Goal: Task Accomplishment & Management: Manage account settings

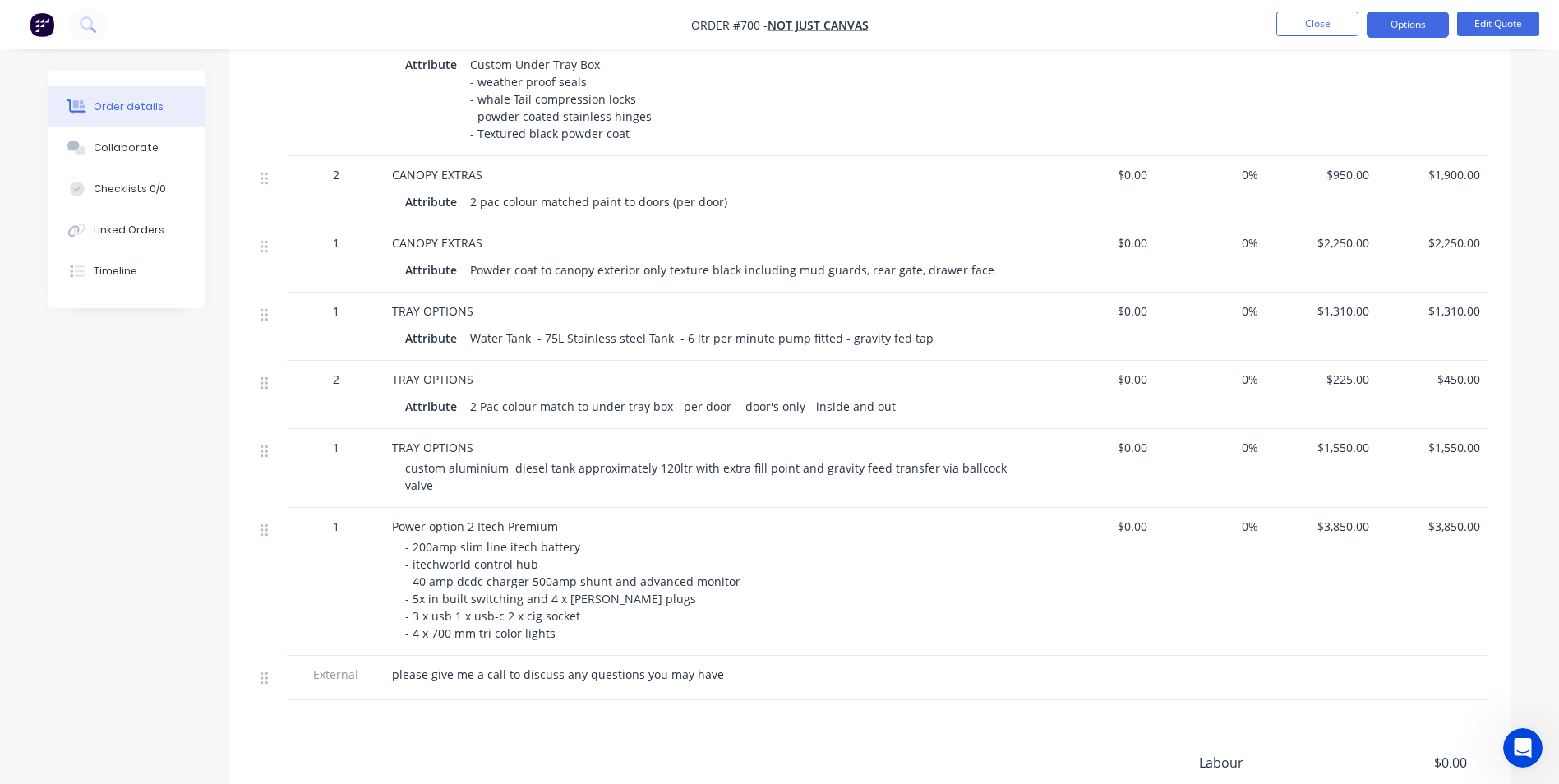
scroll to position [1146, 0]
click at [1479, 22] on button "Edit Quote" at bounding box center [1498, 24] width 82 height 24
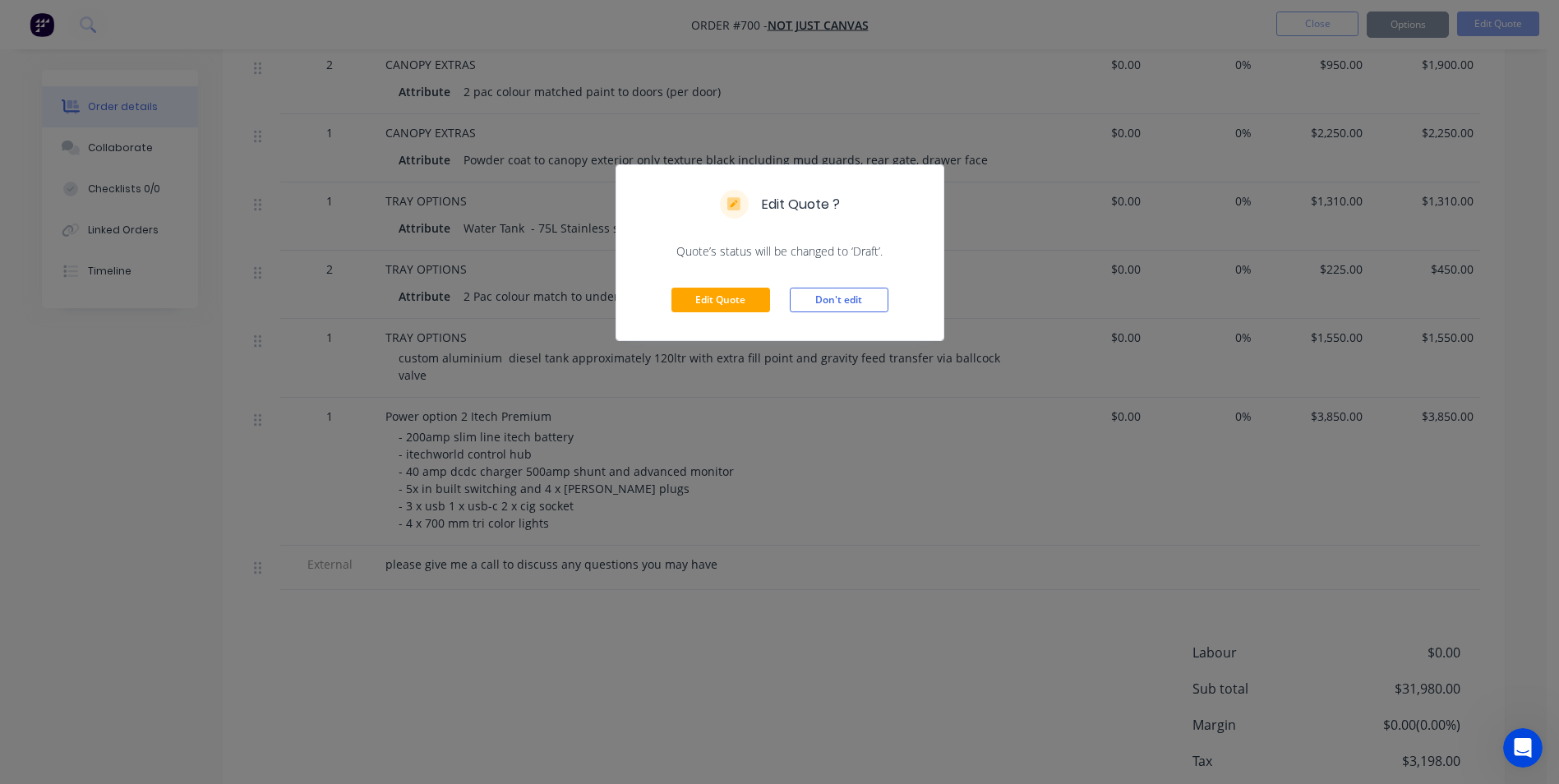
scroll to position [1310, 0]
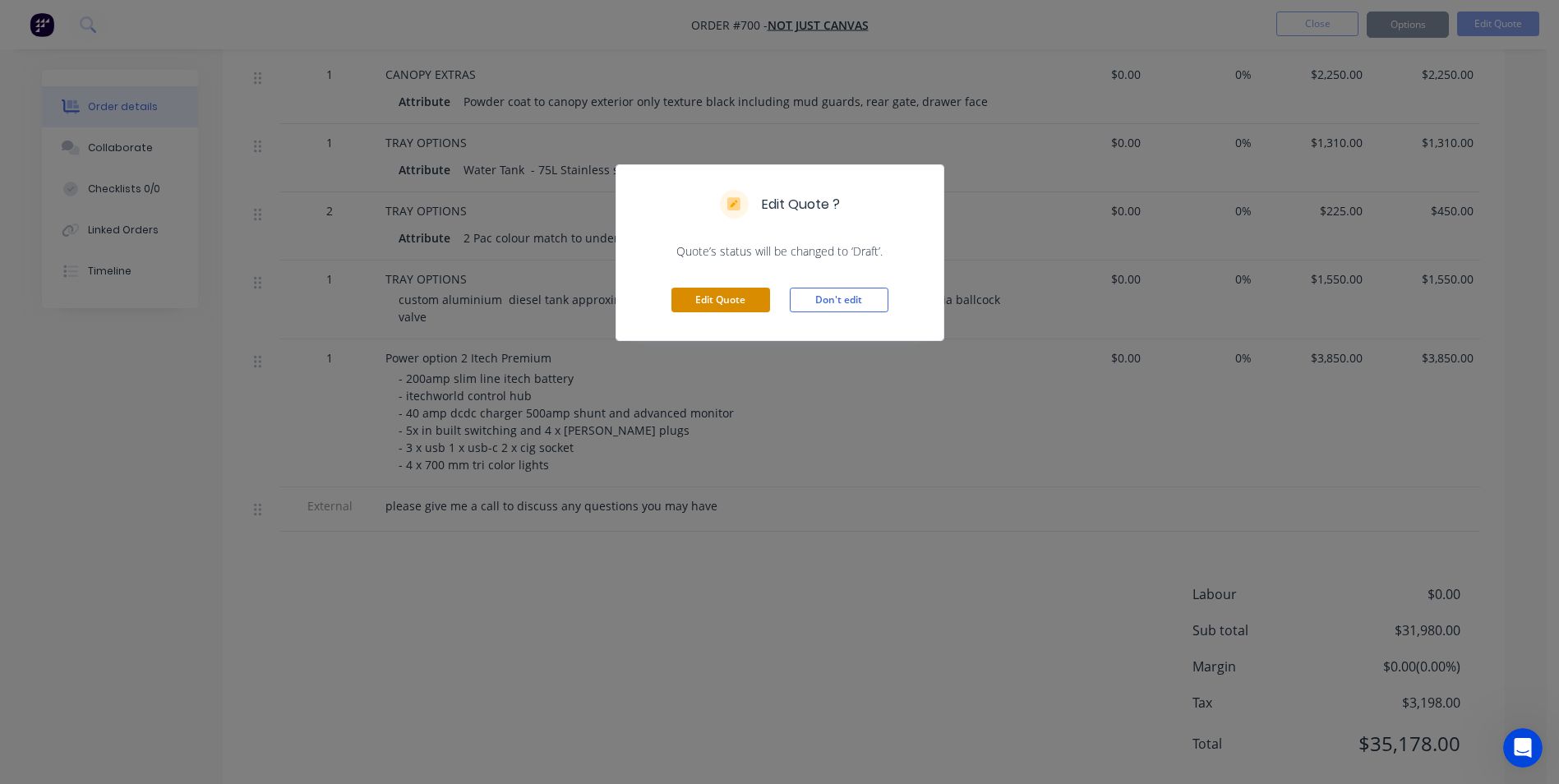
click at [757, 302] on button "Edit Quote" at bounding box center [721, 299] width 99 height 24
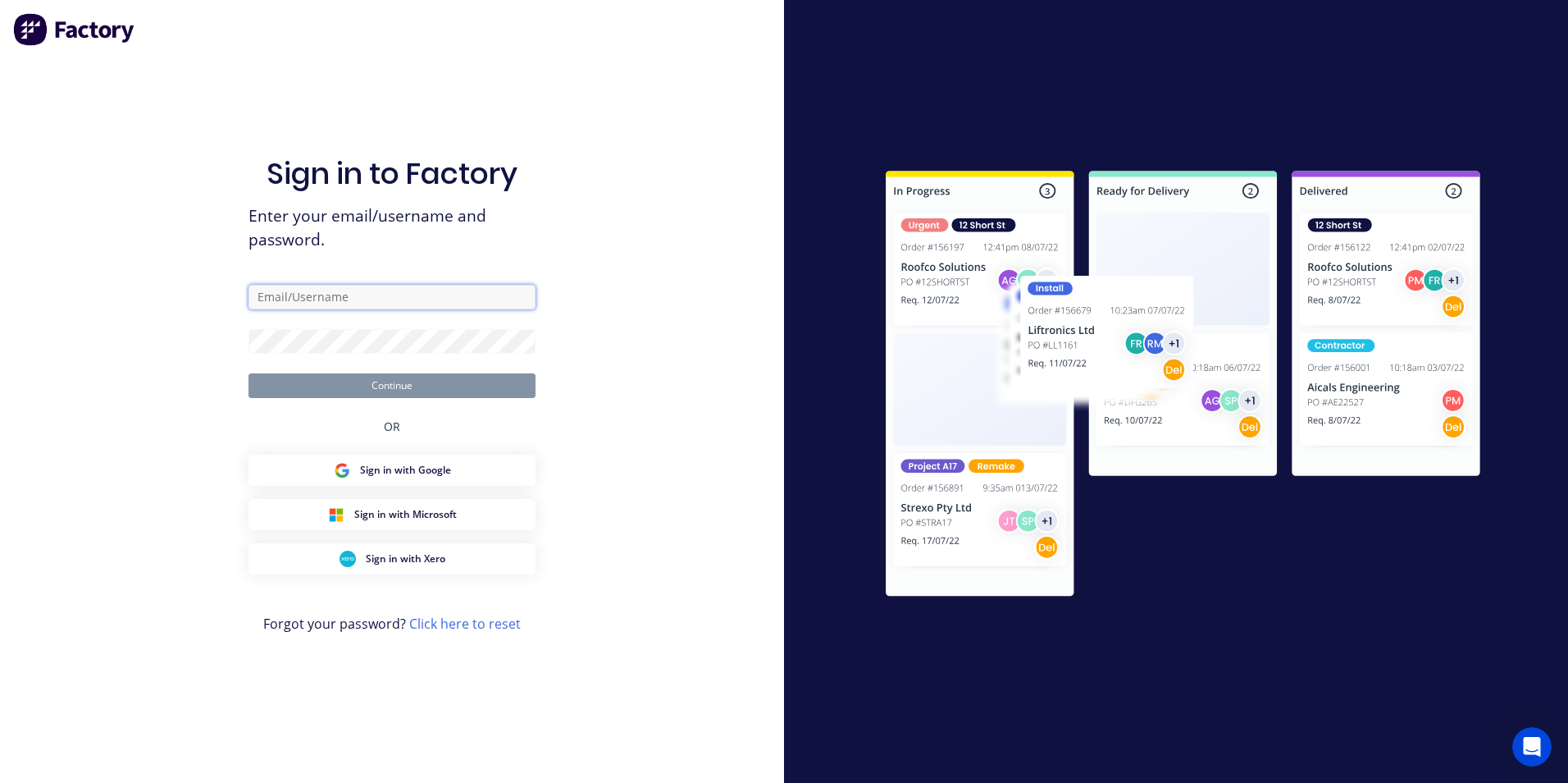
type input "[PERSON_NAME][EMAIL_ADDRESS][DOMAIN_NAME]"
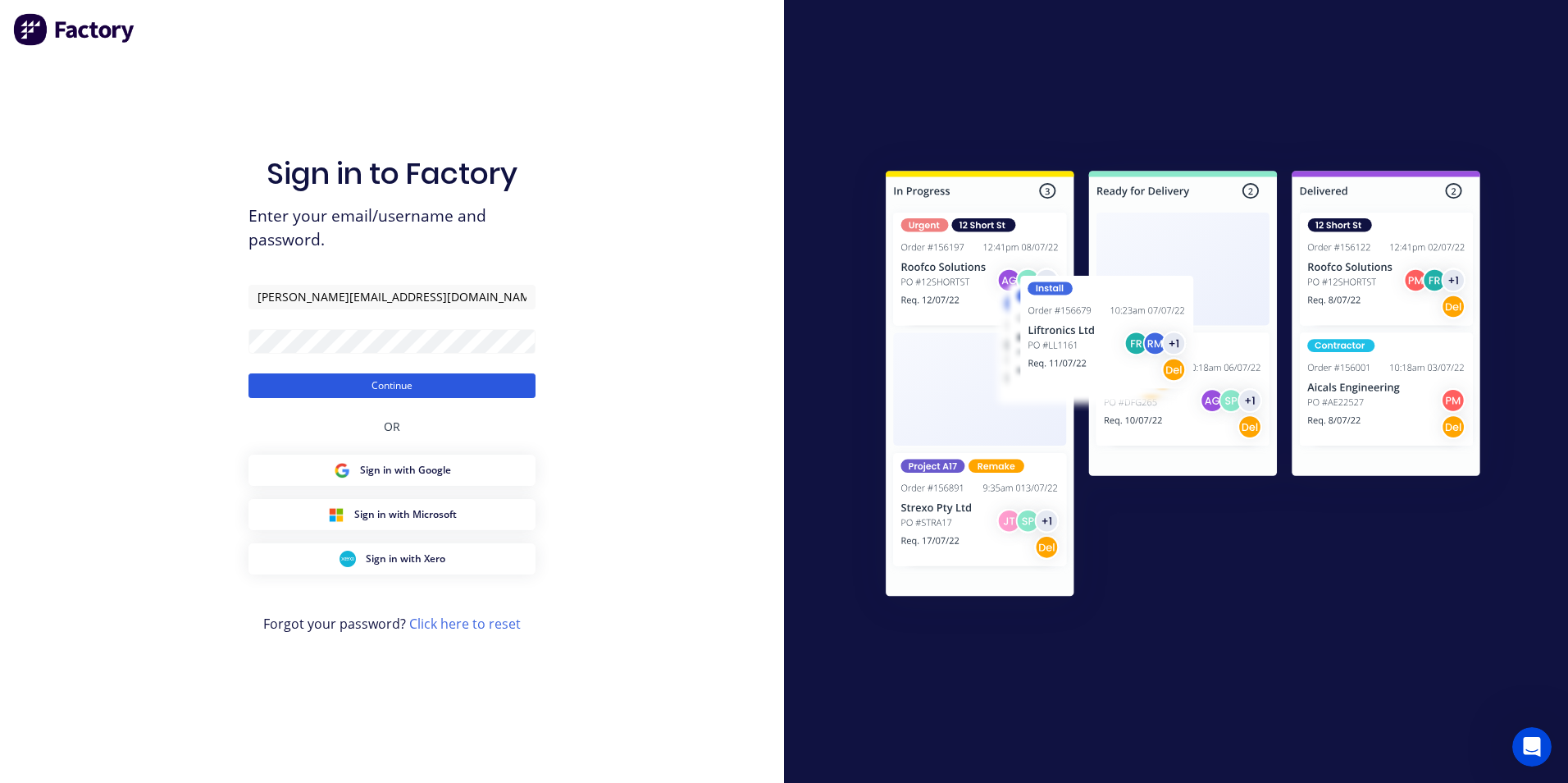
click at [381, 384] on button "Continue" at bounding box center [391, 385] width 287 height 24
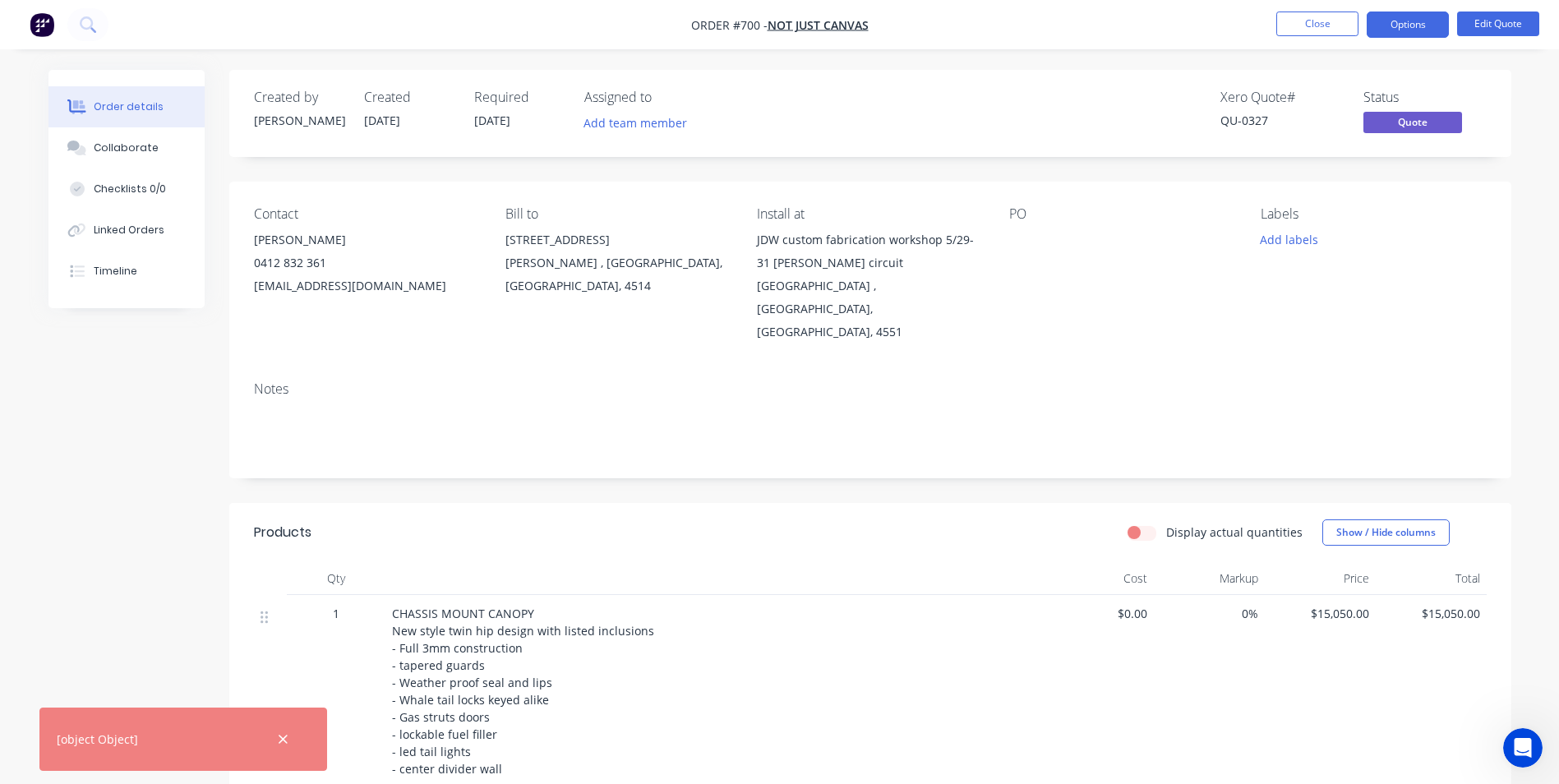
click at [283, 744] on icon "button" at bounding box center [283, 739] width 10 height 15
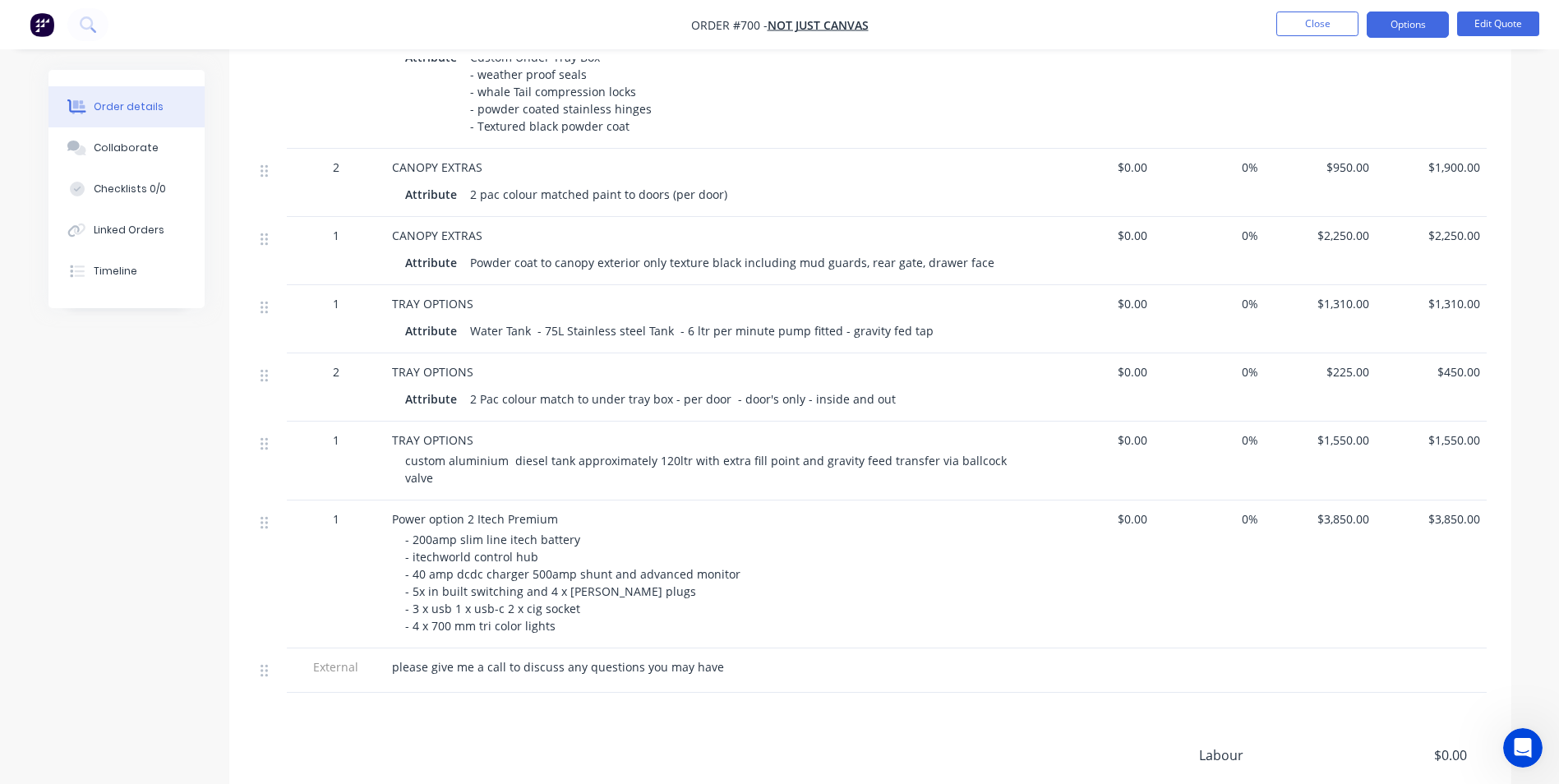
scroll to position [1150, 0]
click at [1493, 28] on button "Edit Quote" at bounding box center [1498, 24] width 82 height 24
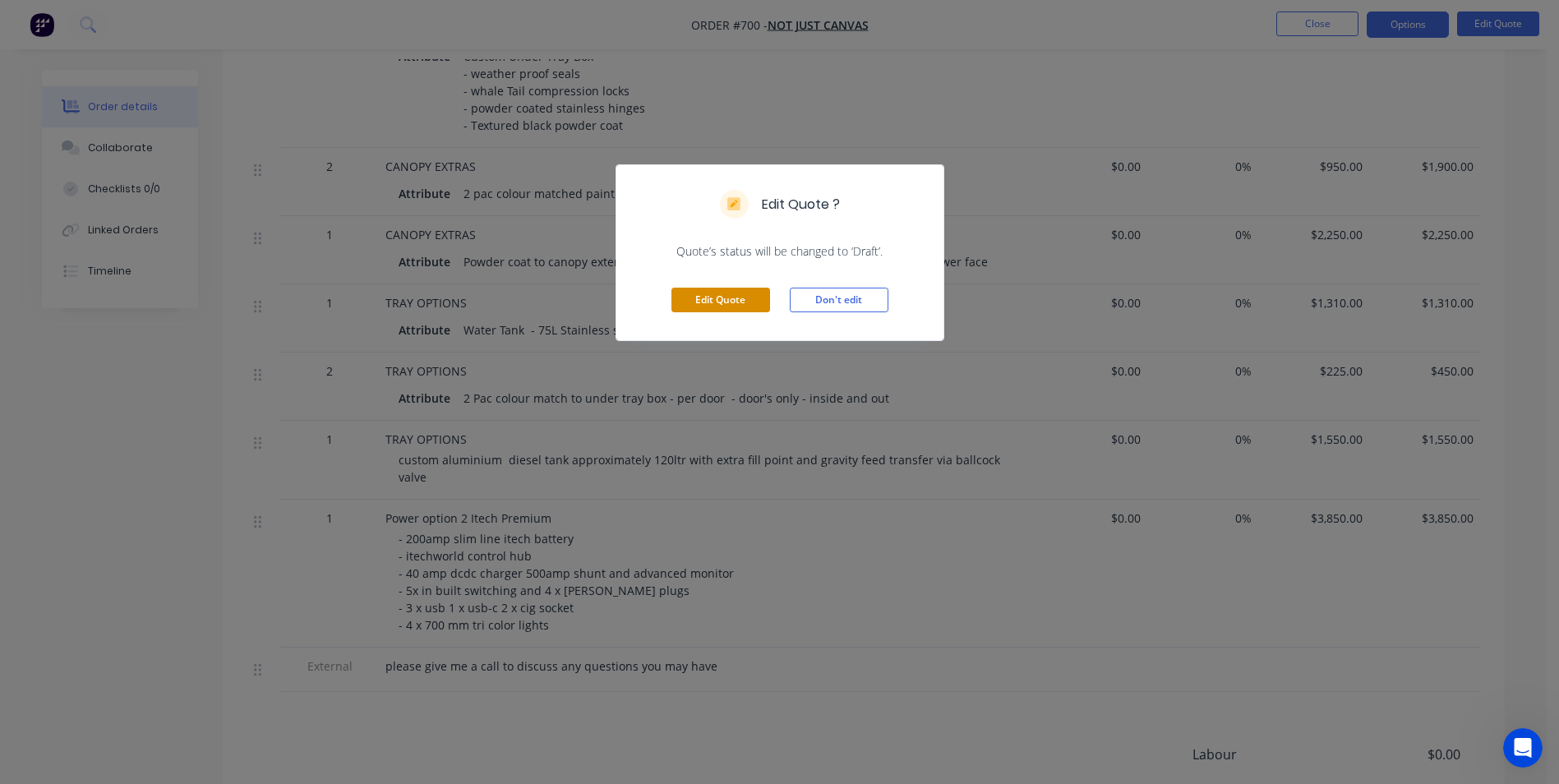
click at [720, 302] on button "Edit Quote" at bounding box center [721, 299] width 99 height 24
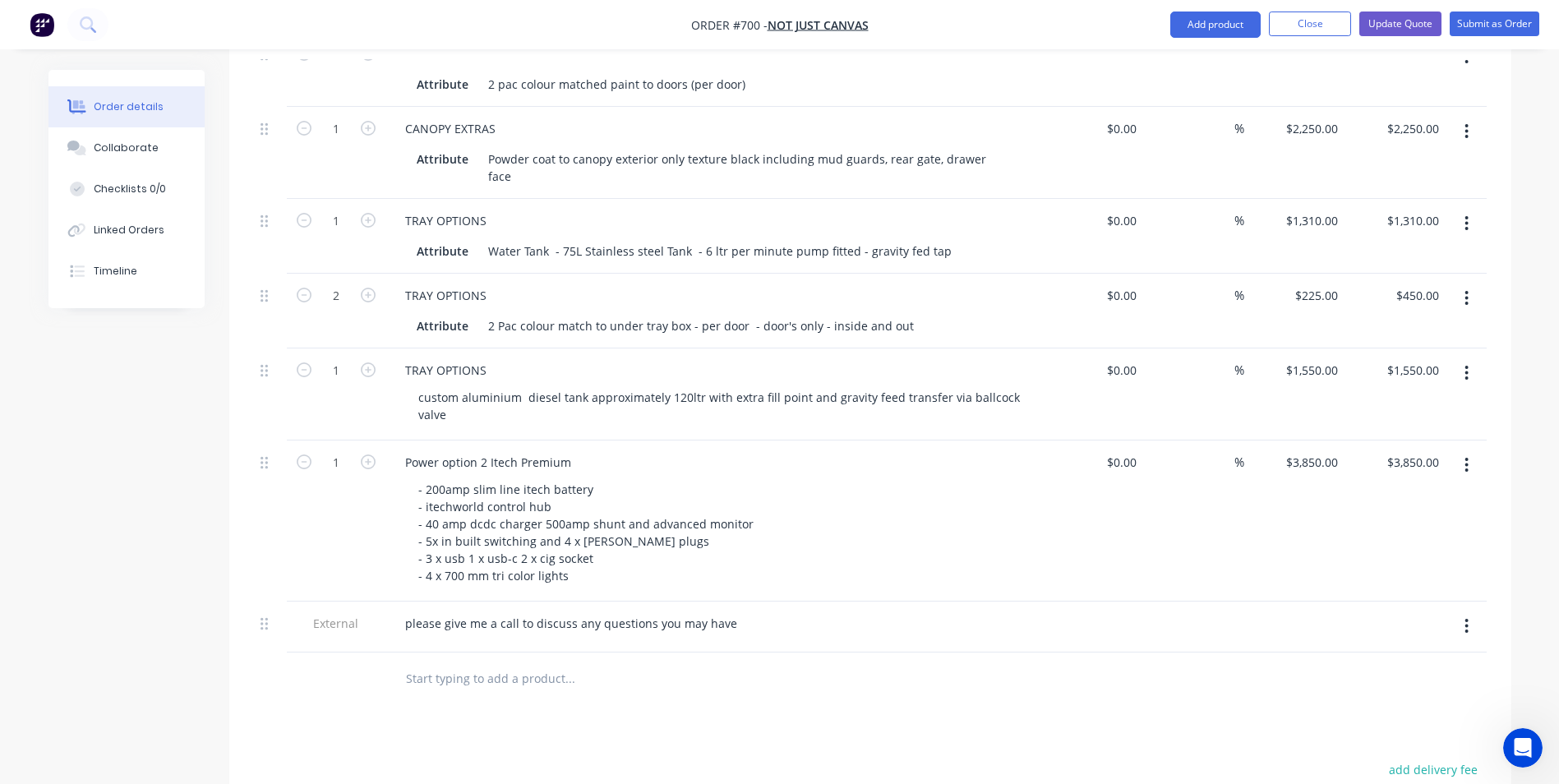
scroll to position [1397, 0]
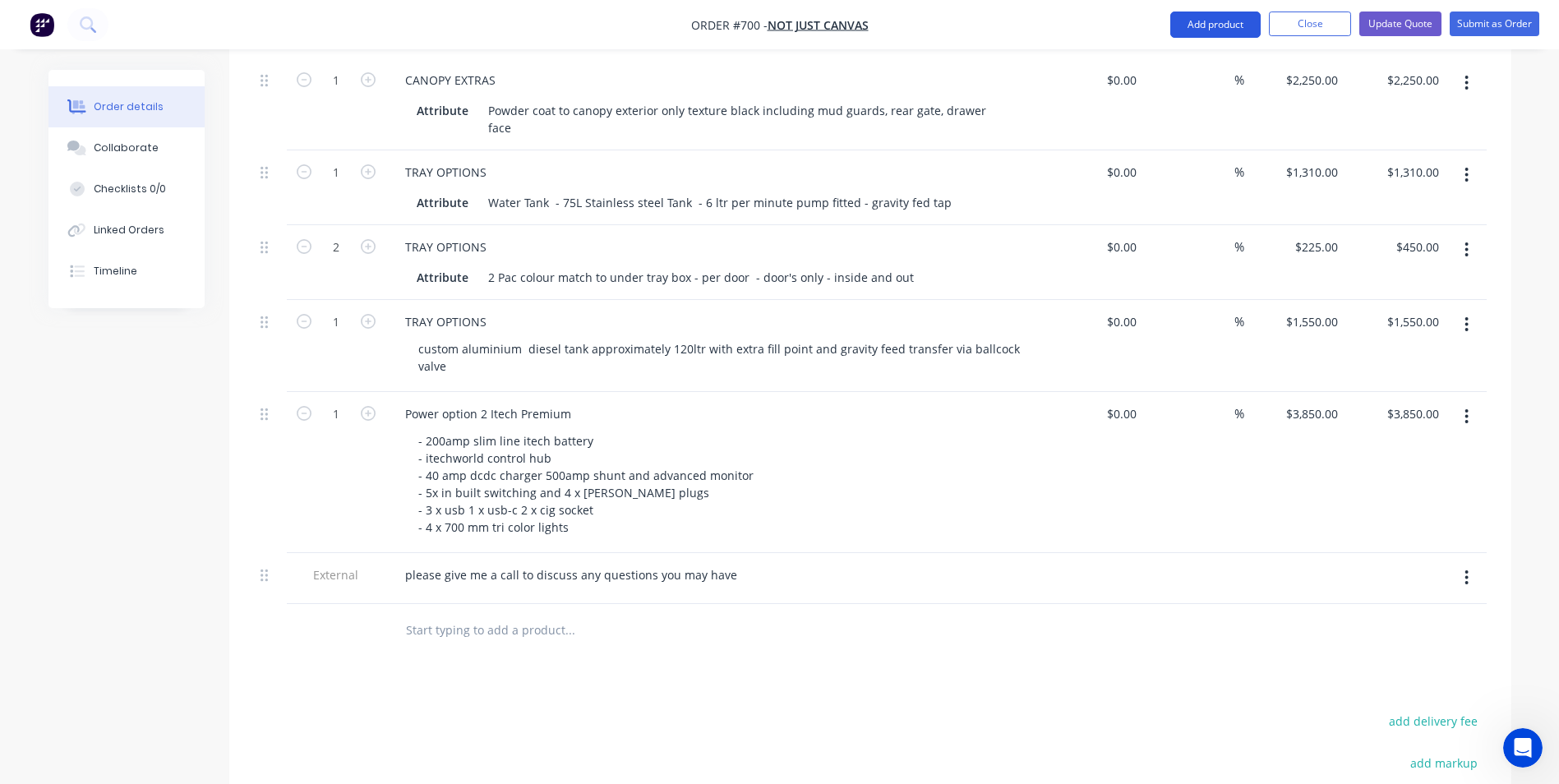
click at [1234, 21] on button "Add product" at bounding box center [1216, 24] width 91 height 26
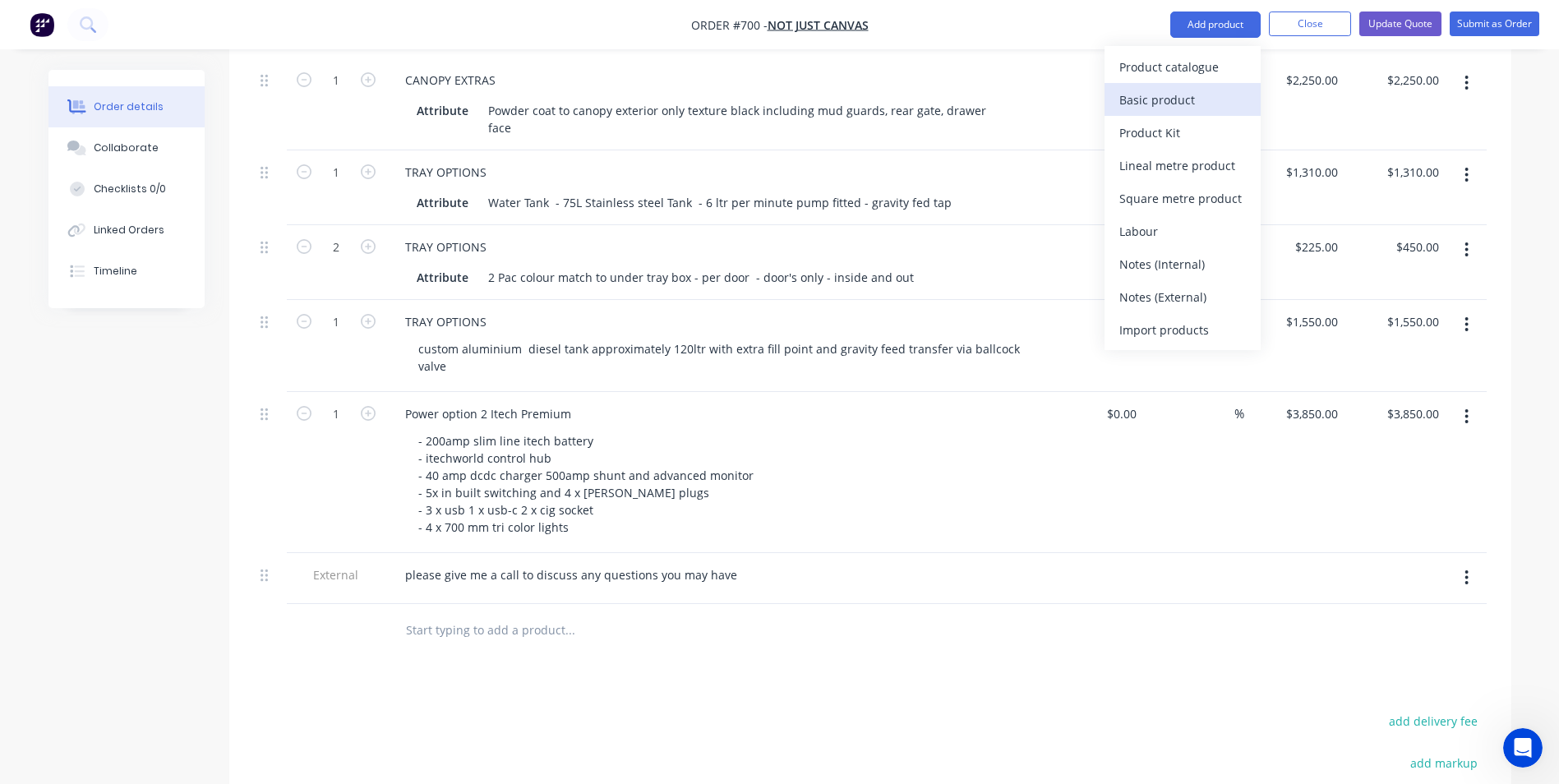
click at [1182, 97] on div "Basic product" at bounding box center [1183, 100] width 127 height 24
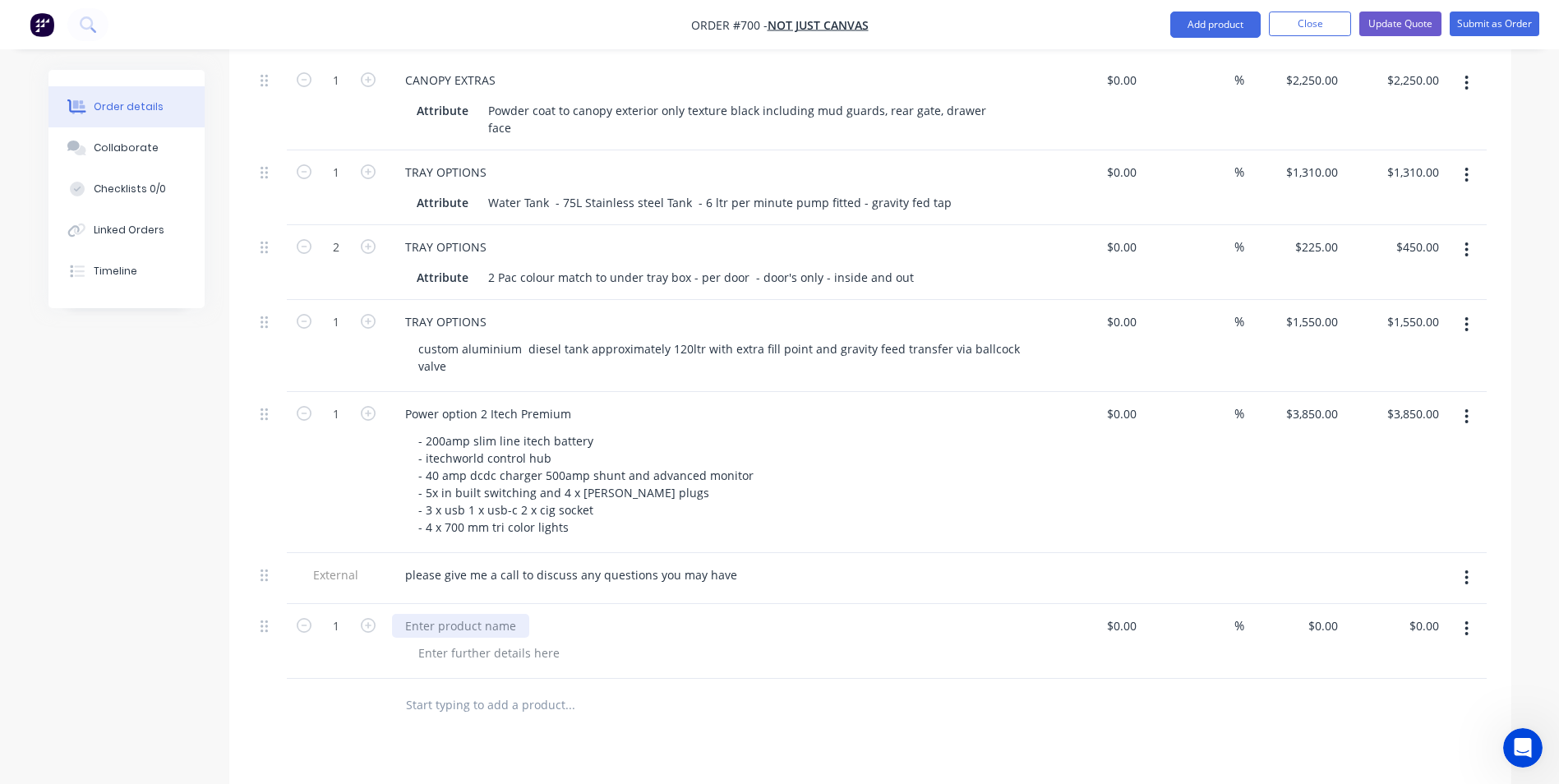
click at [414, 614] on div at bounding box center [460, 625] width 137 height 24
click at [456, 641] on div at bounding box center [489, 652] width 168 height 24
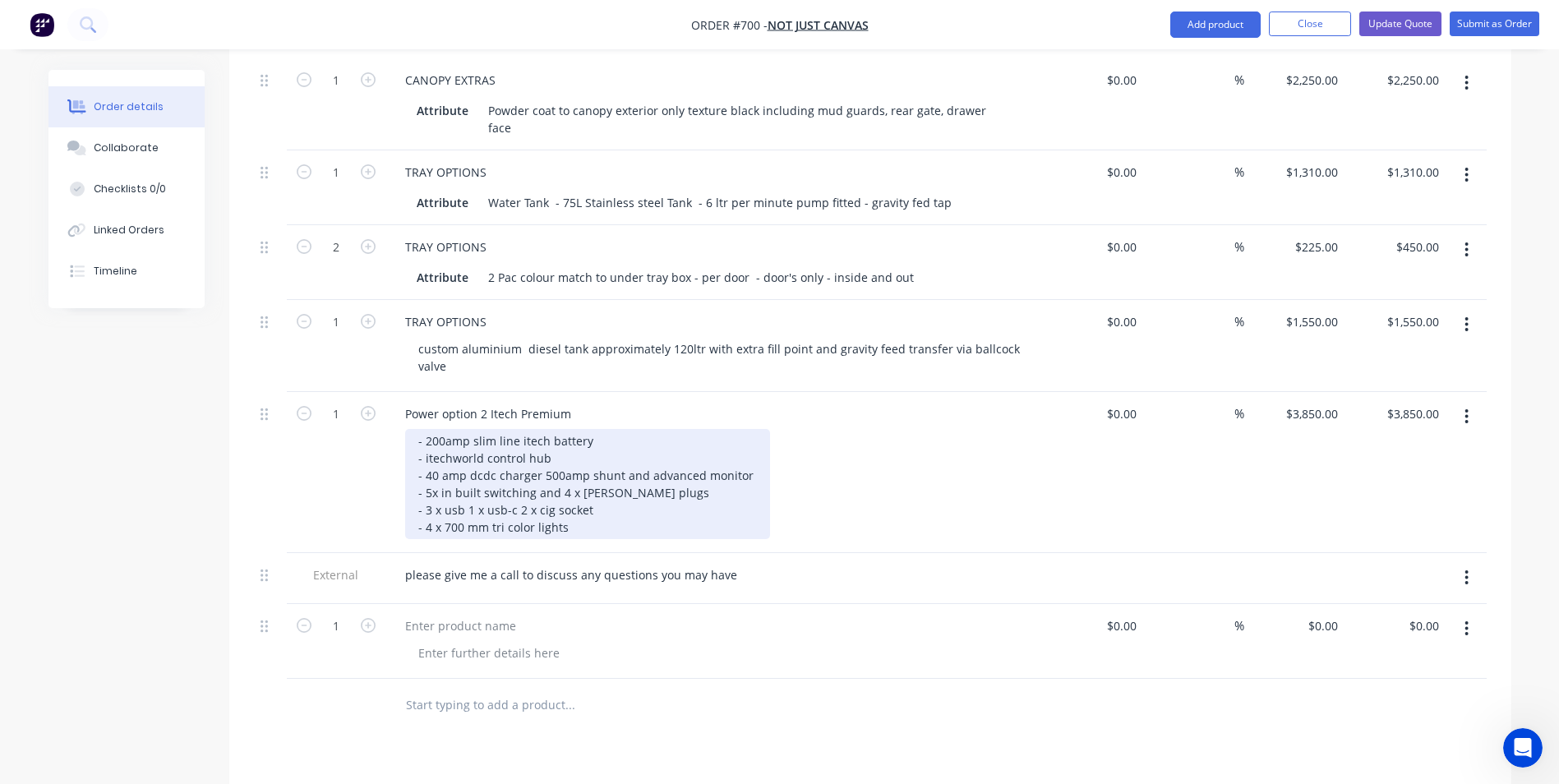
click at [582, 493] on div "- 200amp slim line itech battery - itechworld control hub - 40 amp dcdc charger…" at bounding box center [588, 484] width 365 height 110
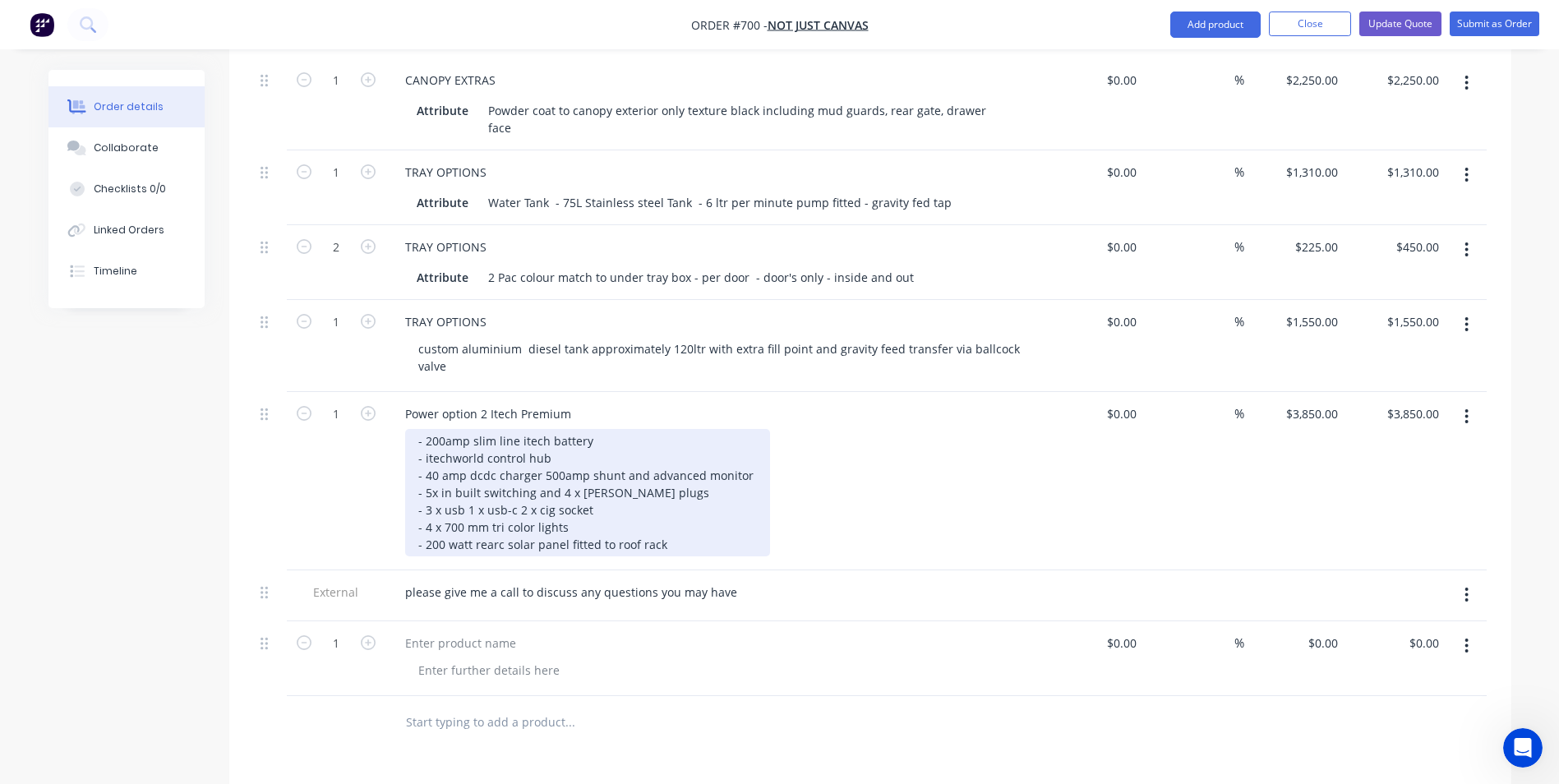
click at [445, 508] on div "- 200amp slim line itech battery - itechworld control hub - 40 amp dcdc charger…" at bounding box center [588, 492] width 365 height 127
click at [583, 506] on div "- 200amp slim line itech battery - itechworld control hub - 40 amp dcdc charger…" at bounding box center [588, 492] width 365 height 127
click at [585, 506] on div "- 200amp slim line itech battery - itechworld control hub - 40 amp dcdc charger…" at bounding box center [588, 492] width 365 height 127
click at [697, 505] on div "- 200amp slim line itech battery - itechworld control hub - 40 amp dcdc charger…" at bounding box center [588, 492] width 365 height 127
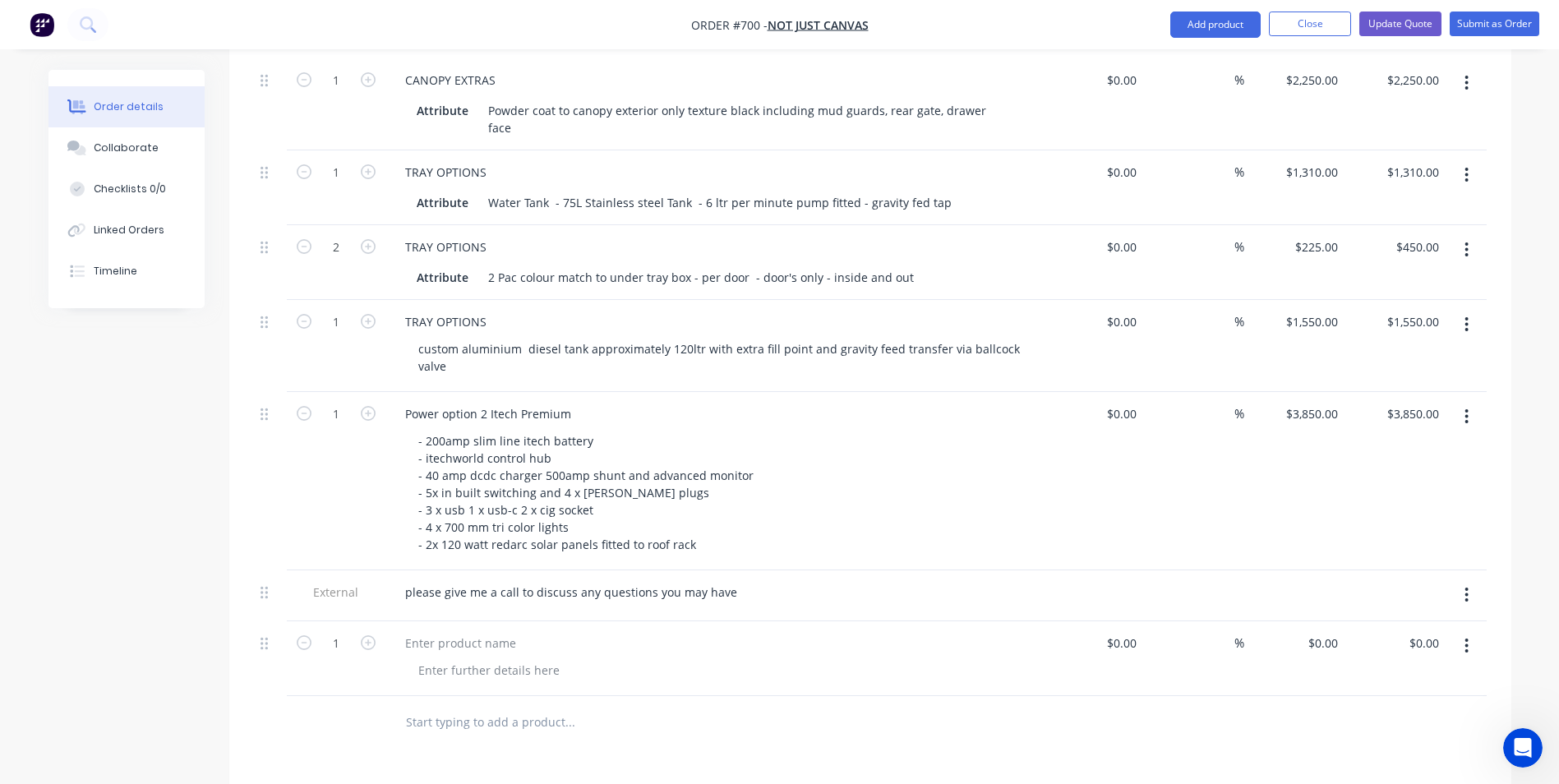
click at [808, 492] on div "- 200amp slim line itech battery - itechworld control hub - 40 amp dcdc charger…" at bounding box center [721, 492] width 631 height 127
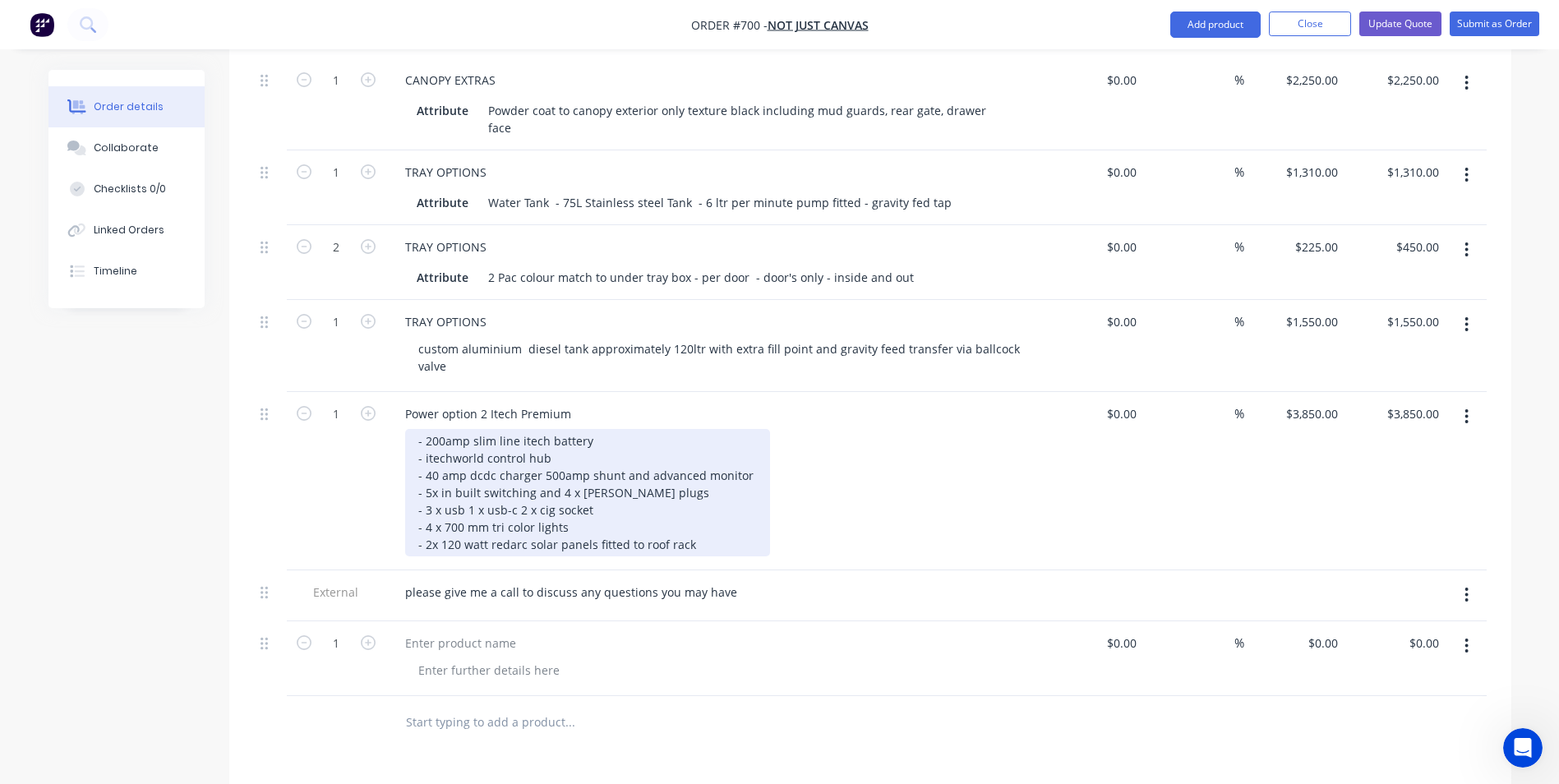
click at [717, 511] on div "- 200amp slim line itech battery - itechworld control hub - 40 amp dcdc charger…" at bounding box center [588, 492] width 365 height 127
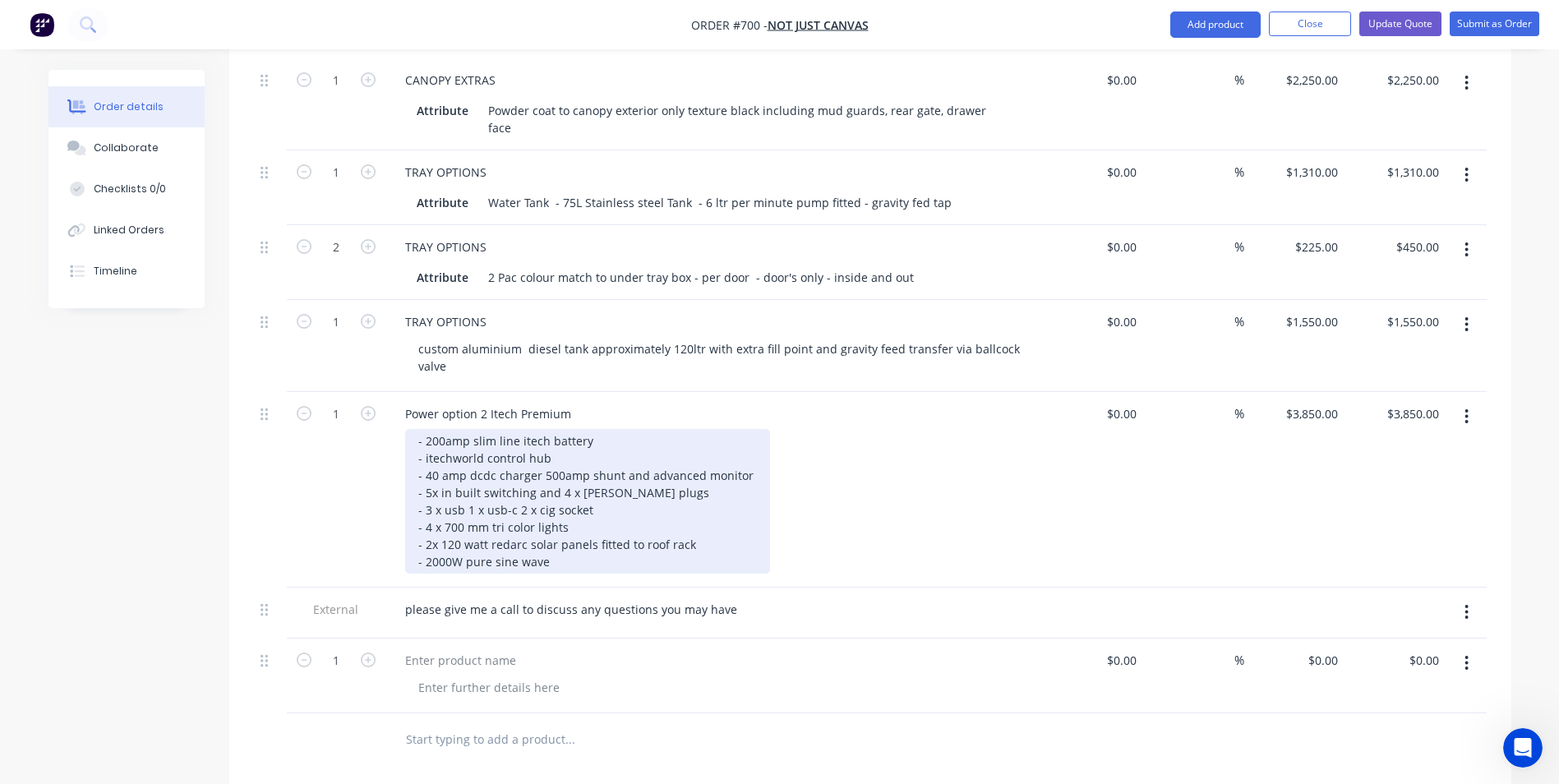
click at [555, 520] on div "- 200amp slim line itech battery - itechworld control hub - 40 amp dcdc charger…" at bounding box center [588, 501] width 365 height 145
click at [620, 523] on div "- 200amp slim line itech battery - itechworld control hub - 40 amp dcdc charger…" at bounding box center [588, 501] width 365 height 145
click at [705, 528] on div "- 200amp slim line itech battery - itechworld control hub - 40 amp dcdc charger…" at bounding box center [588, 501] width 365 height 145
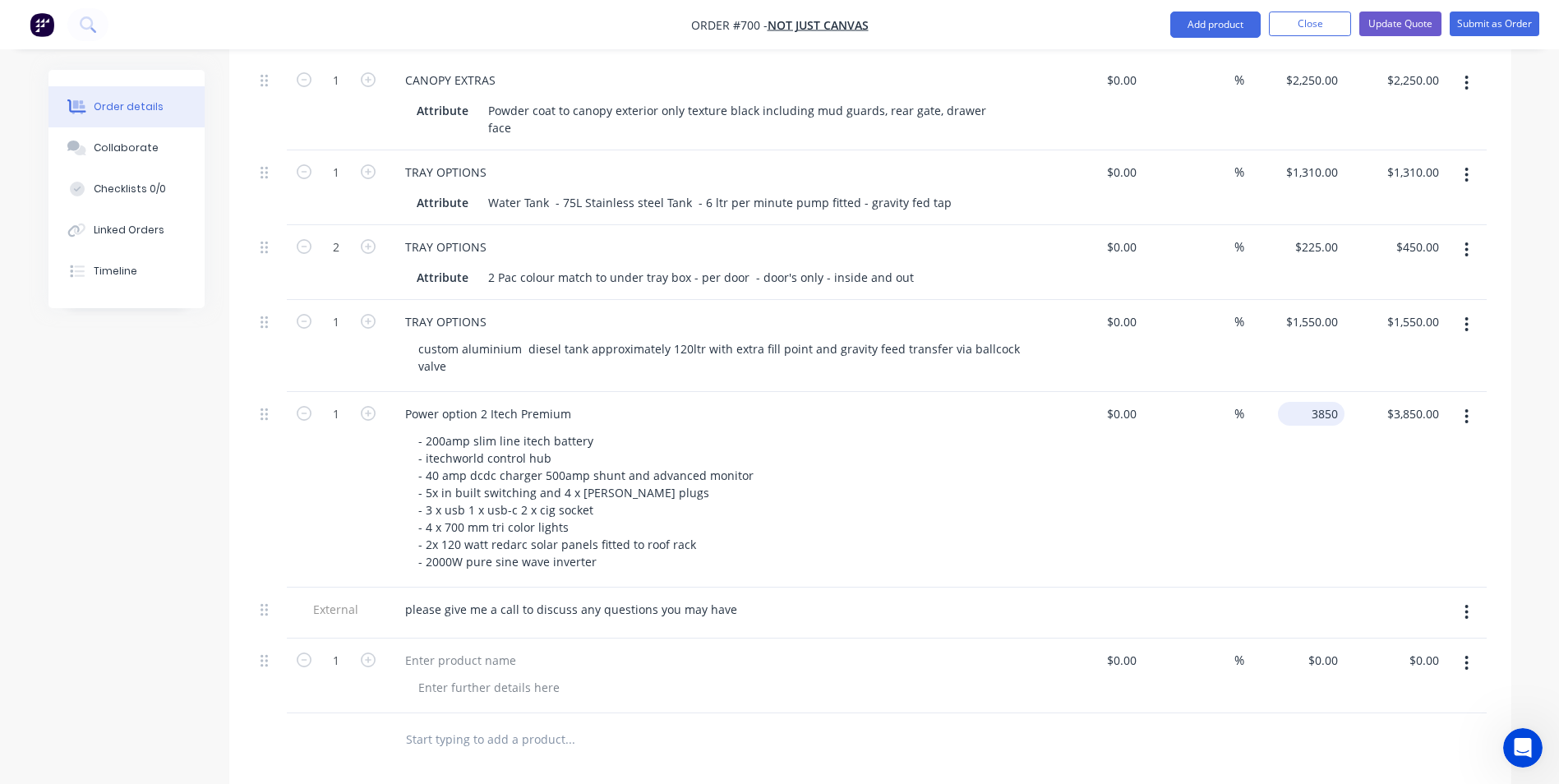
click at [1297, 392] on div "3850 $3,850.00" at bounding box center [1295, 490] width 101 height 196
type input "$5,450.00"
click at [1303, 420] on div "$5,450.00 5450" at bounding box center [1295, 490] width 101 height 196
click at [1461, 648] on button "button" at bounding box center [1466, 663] width 38 height 30
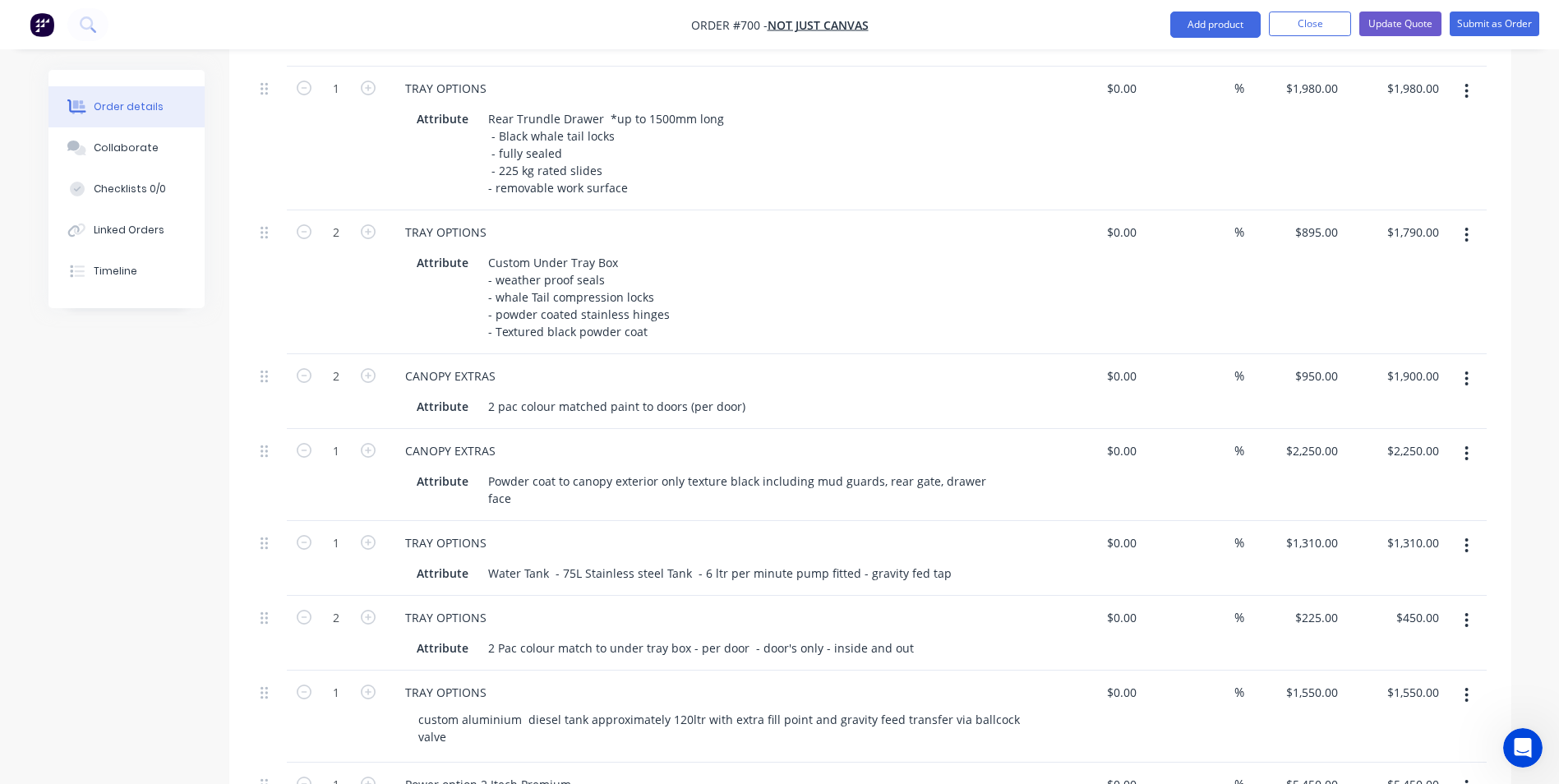
scroll to position [1108, 0]
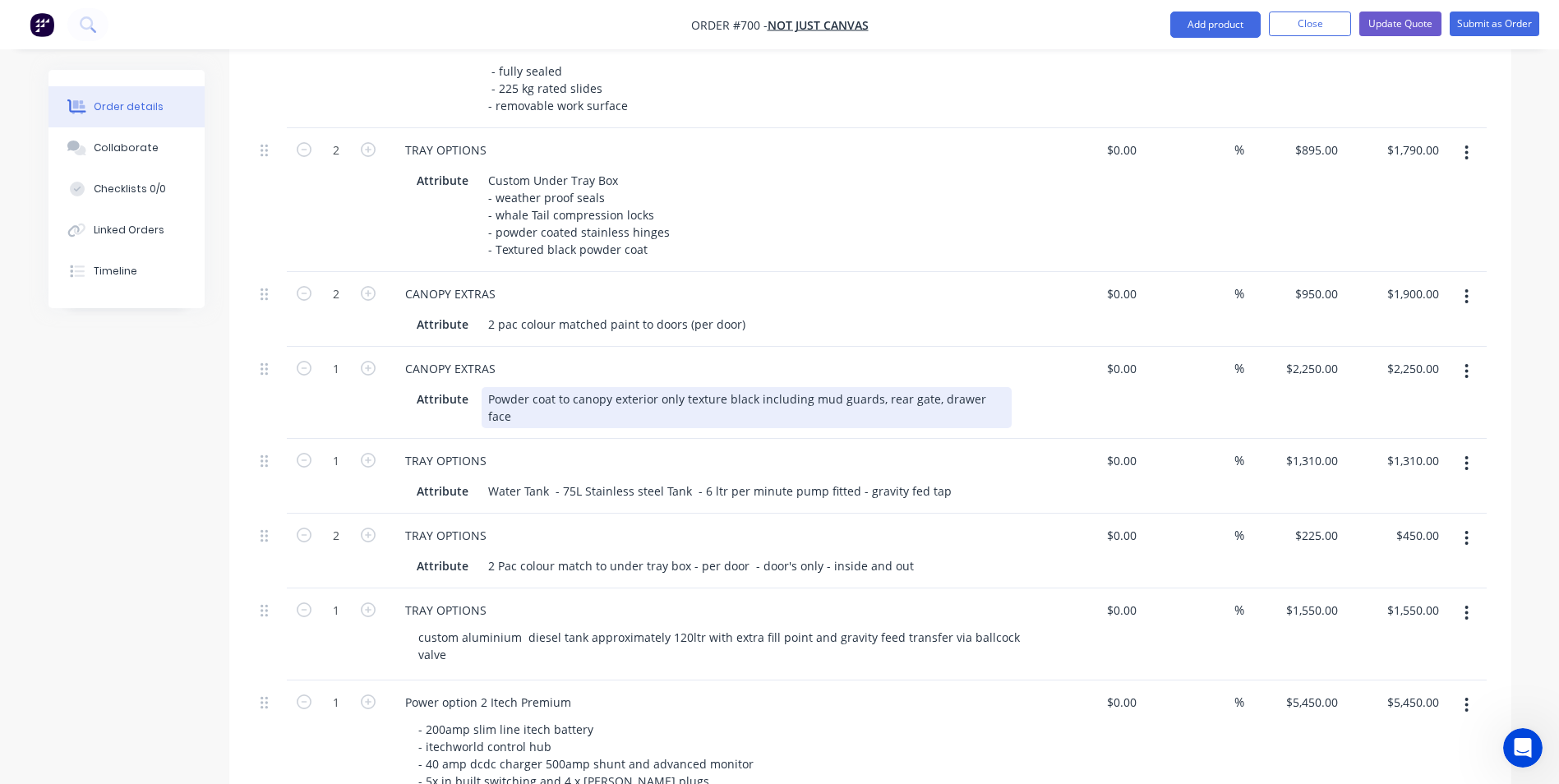
click at [929, 387] on div "Powder coat to canopy exterior only texture black including mud guards, rear ga…" at bounding box center [746, 407] width 530 height 41
click at [1463, 356] on button "button" at bounding box center [1466, 371] width 38 height 30
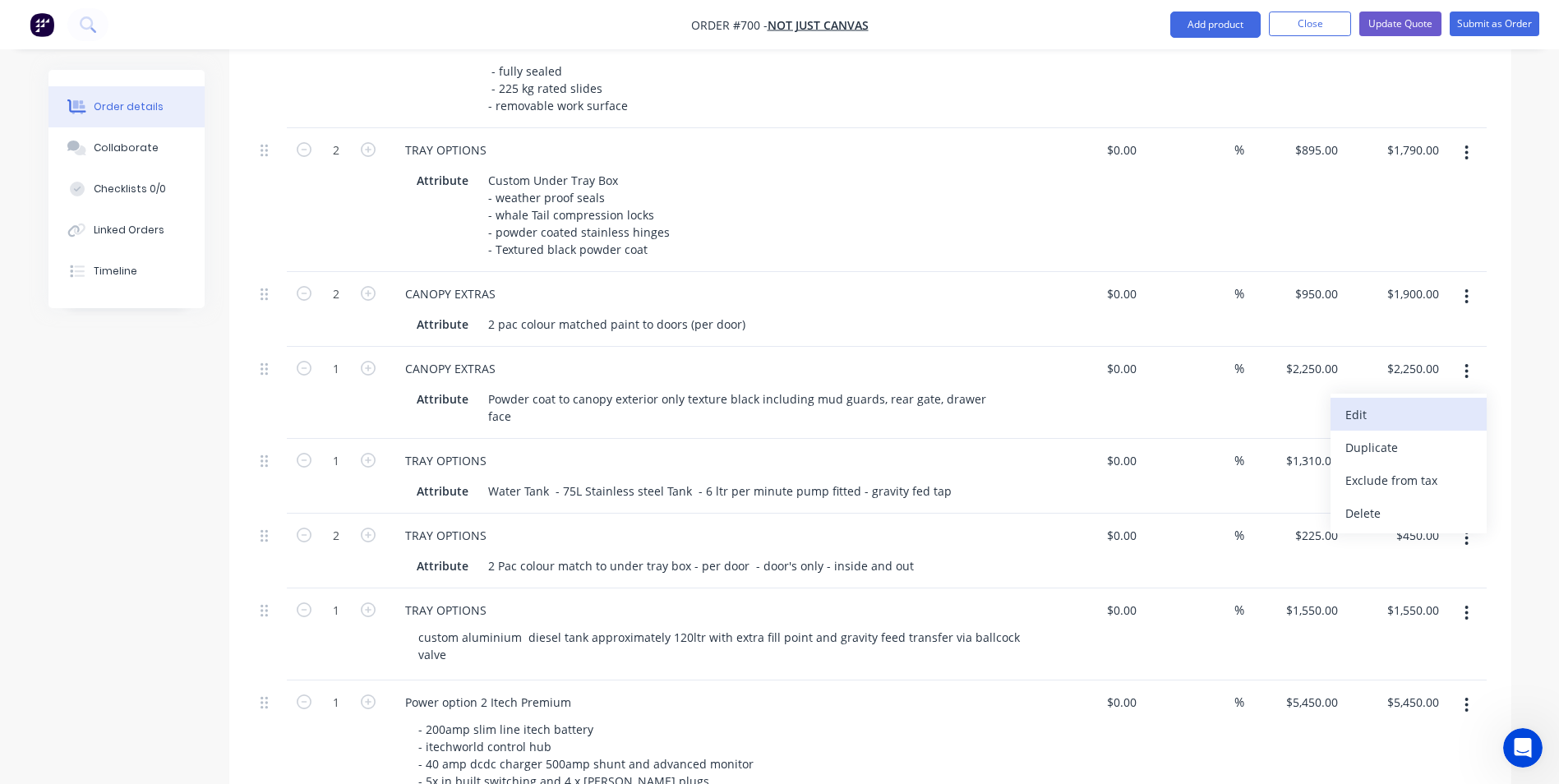
click at [1366, 402] on div "Edit" at bounding box center [1408, 414] width 127 height 24
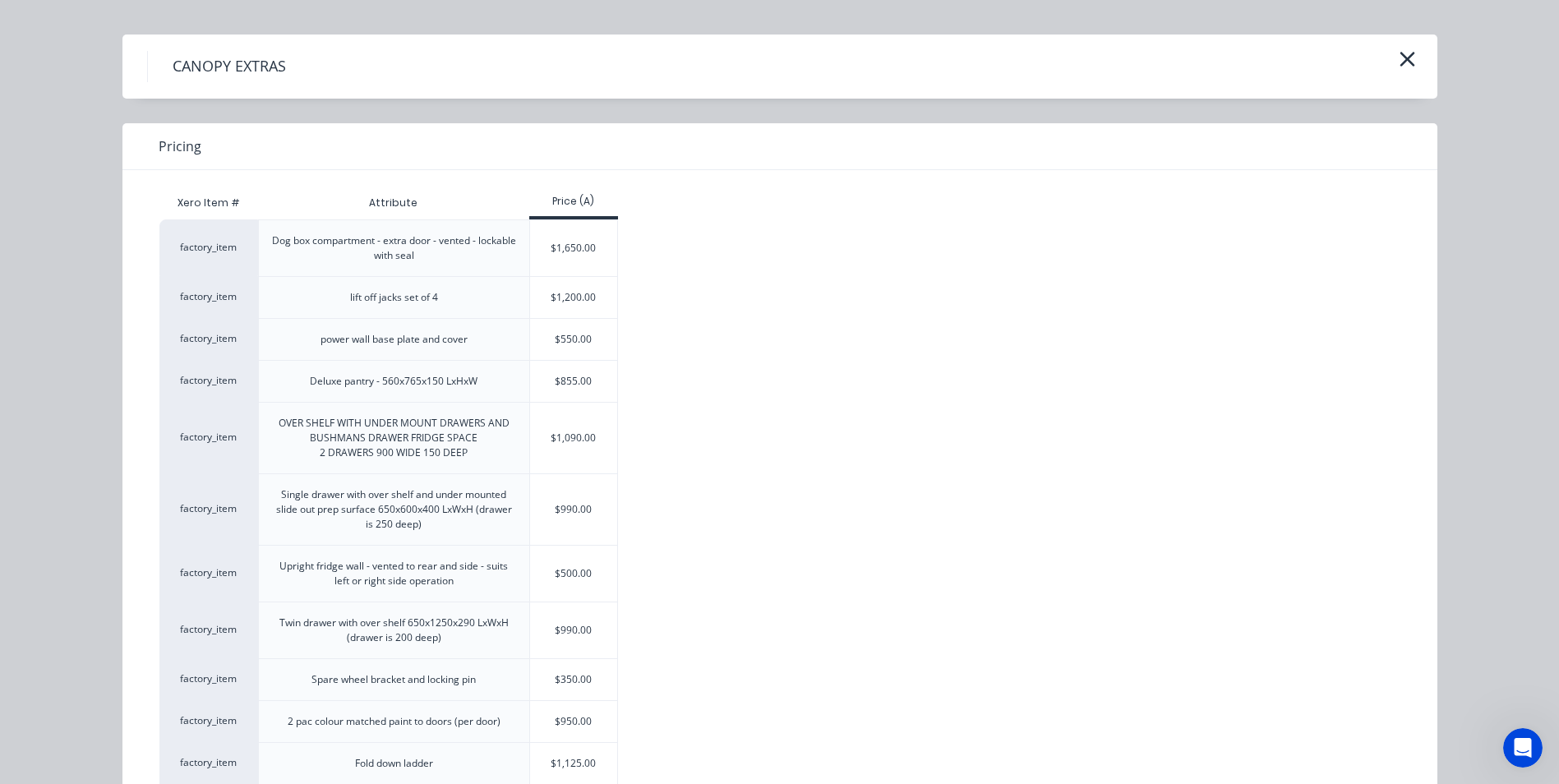
scroll to position [0, 0]
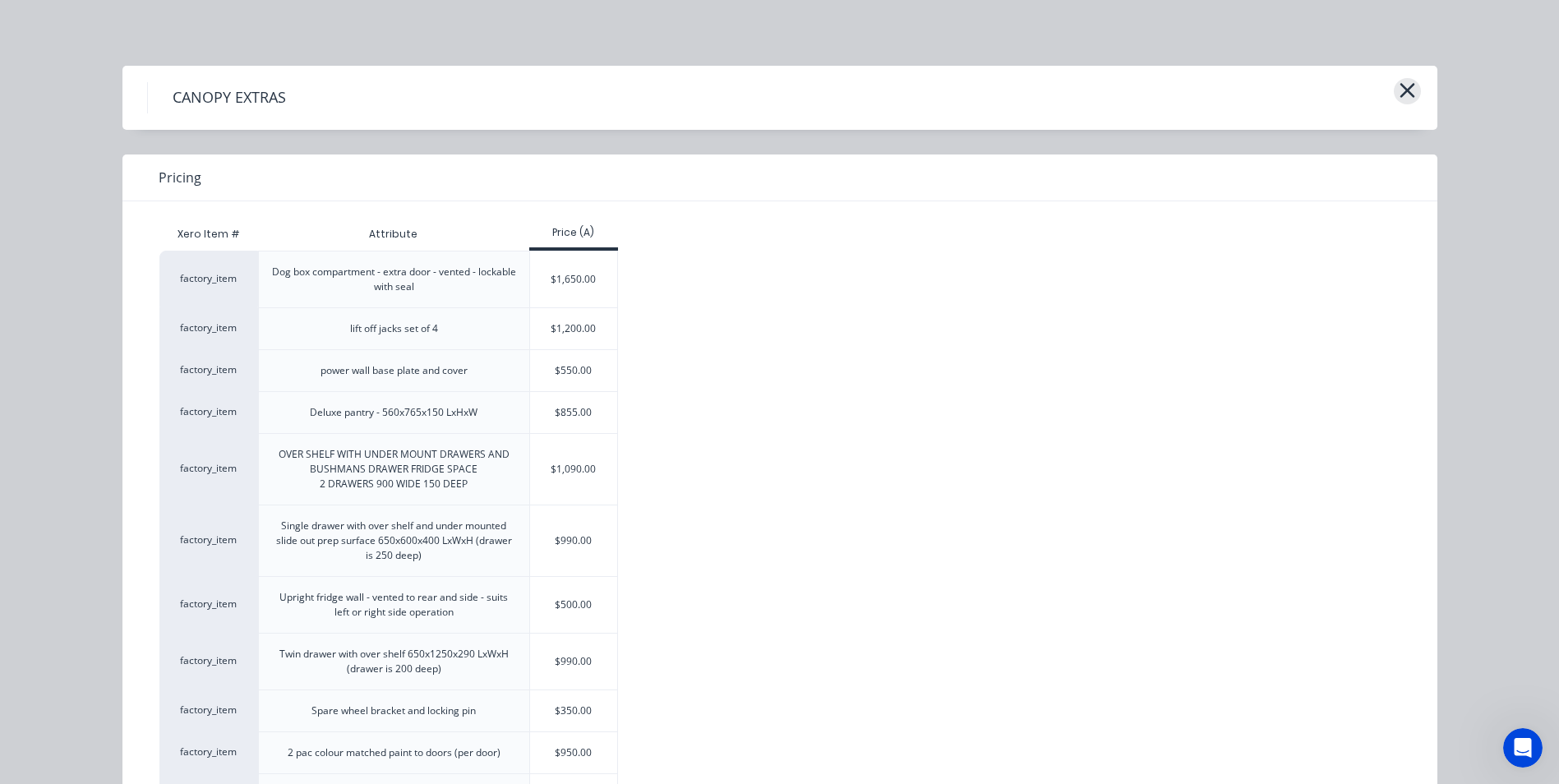
click at [1400, 78] on button "button" at bounding box center [1407, 91] width 27 height 26
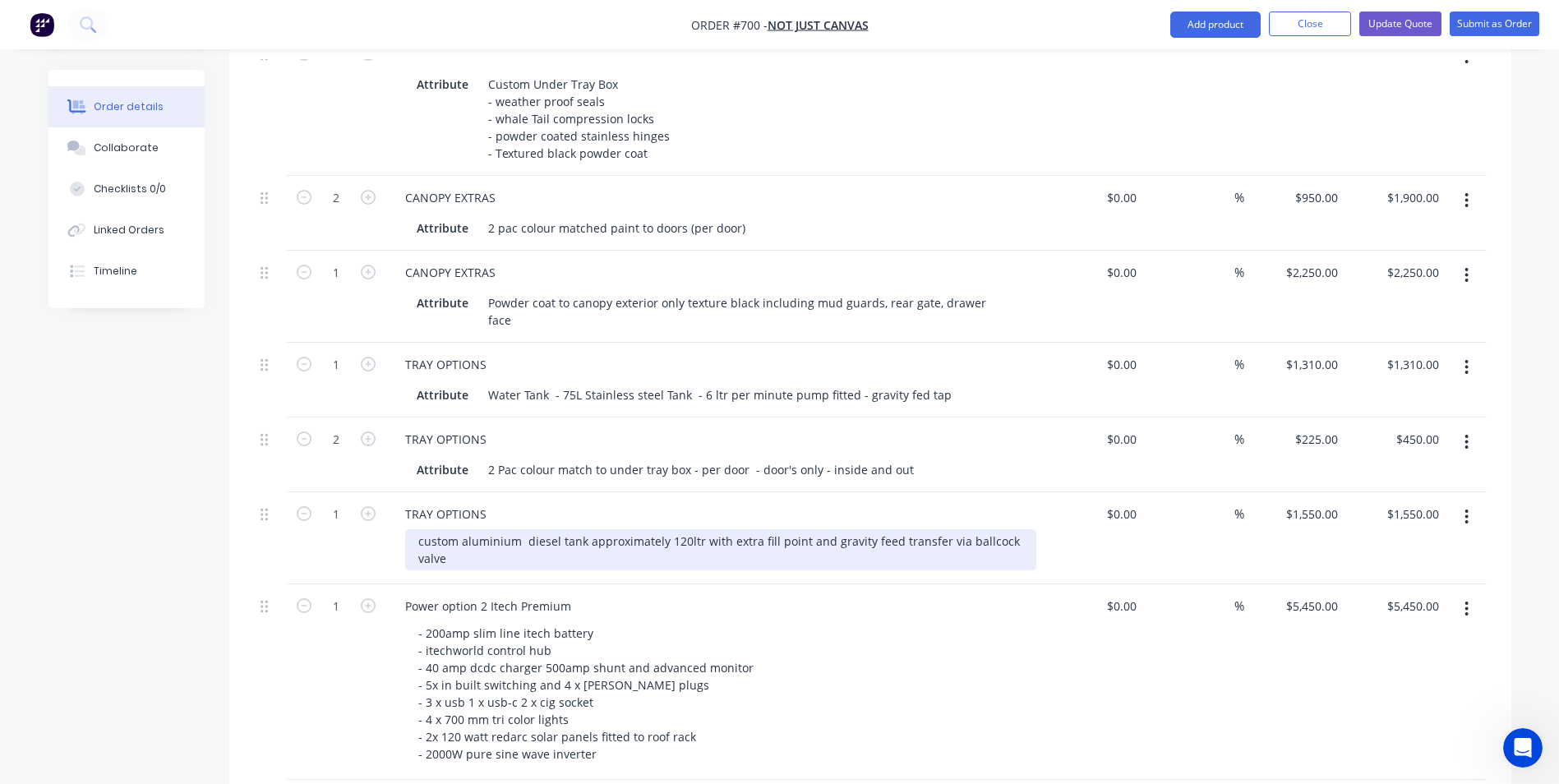
scroll to position [1108, 0]
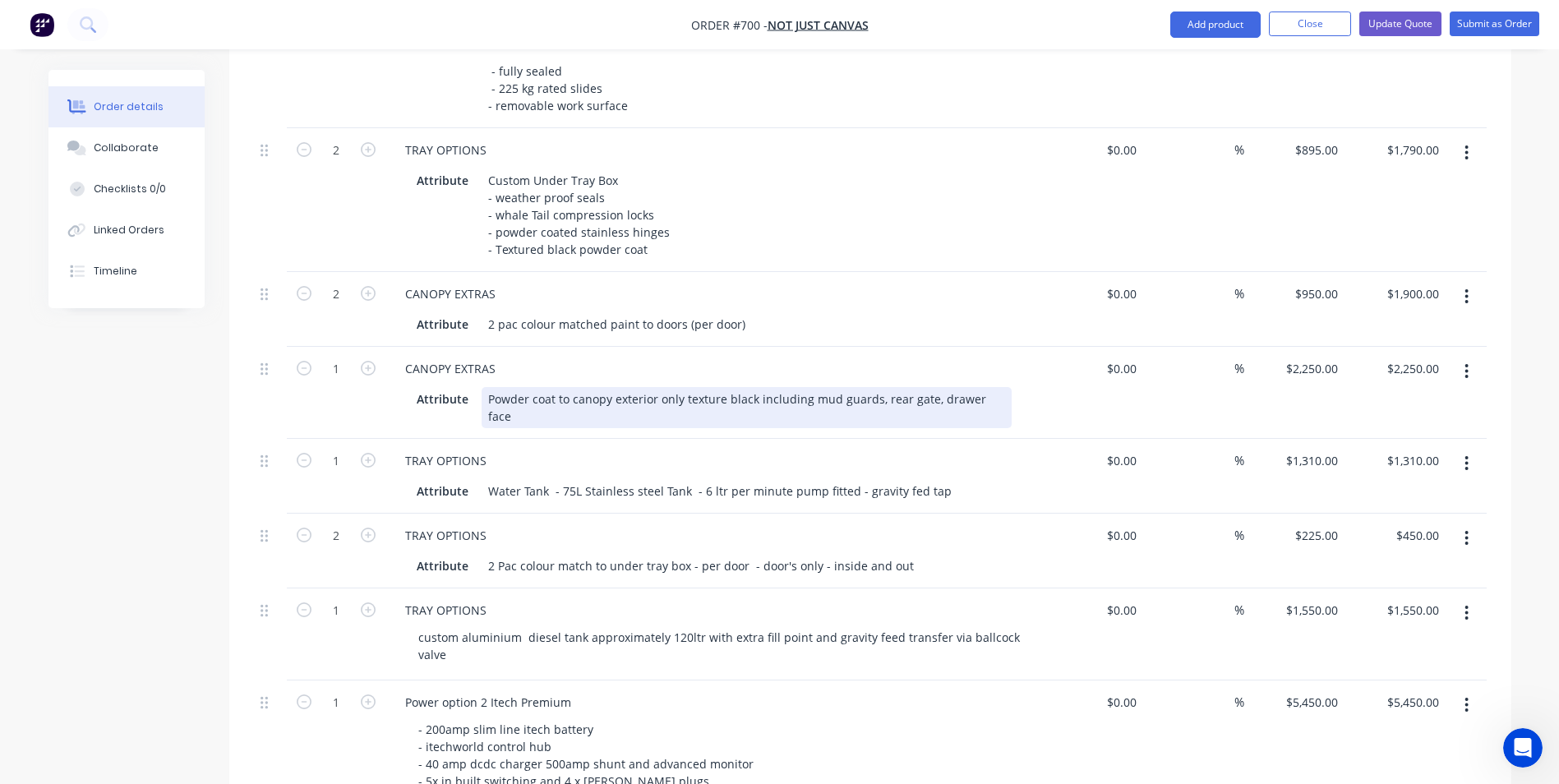
click at [860, 387] on div "Powder coat to canopy exterior only texture black including mud guards, rear ga…" at bounding box center [746, 407] width 530 height 41
click at [925, 387] on div "Powder coat to canopy exterior only texture black including mud guards, rear ga…" at bounding box center [746, 407] width 530 height 41
click at [862, 438] on div "TRAY OPTIONS Attribute Water Tank - 75L Stainless steel Tank - 6 ltr per minute…" at bounding box center [714, 476] width 658 height 75
click at [1469, 362] on icon "button" at bounding box center [1466, 371] width 4 height 18
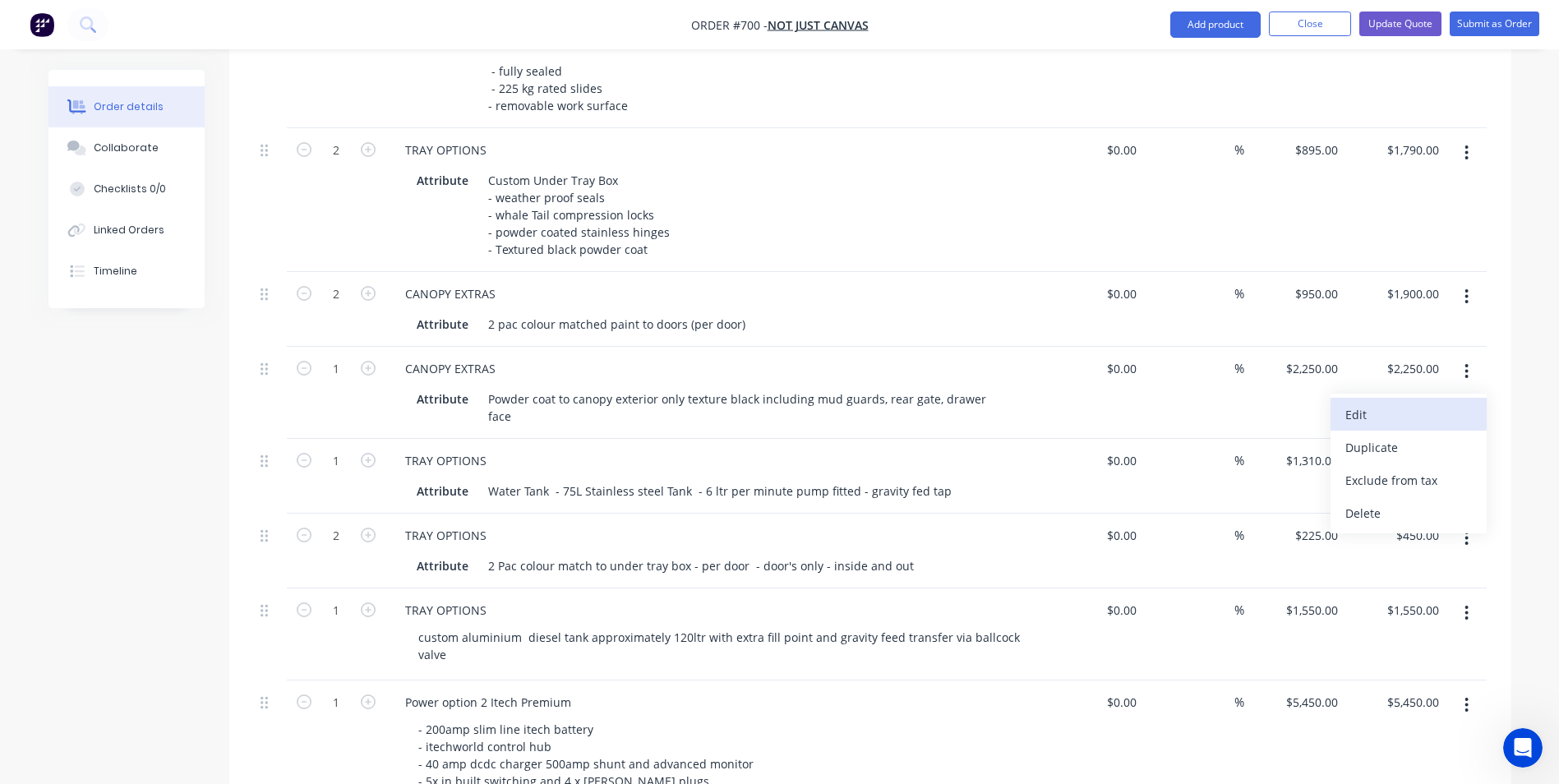
click at [1432, 402] on div "Edit" at bounding box center [1408, 414] width 127 height 24
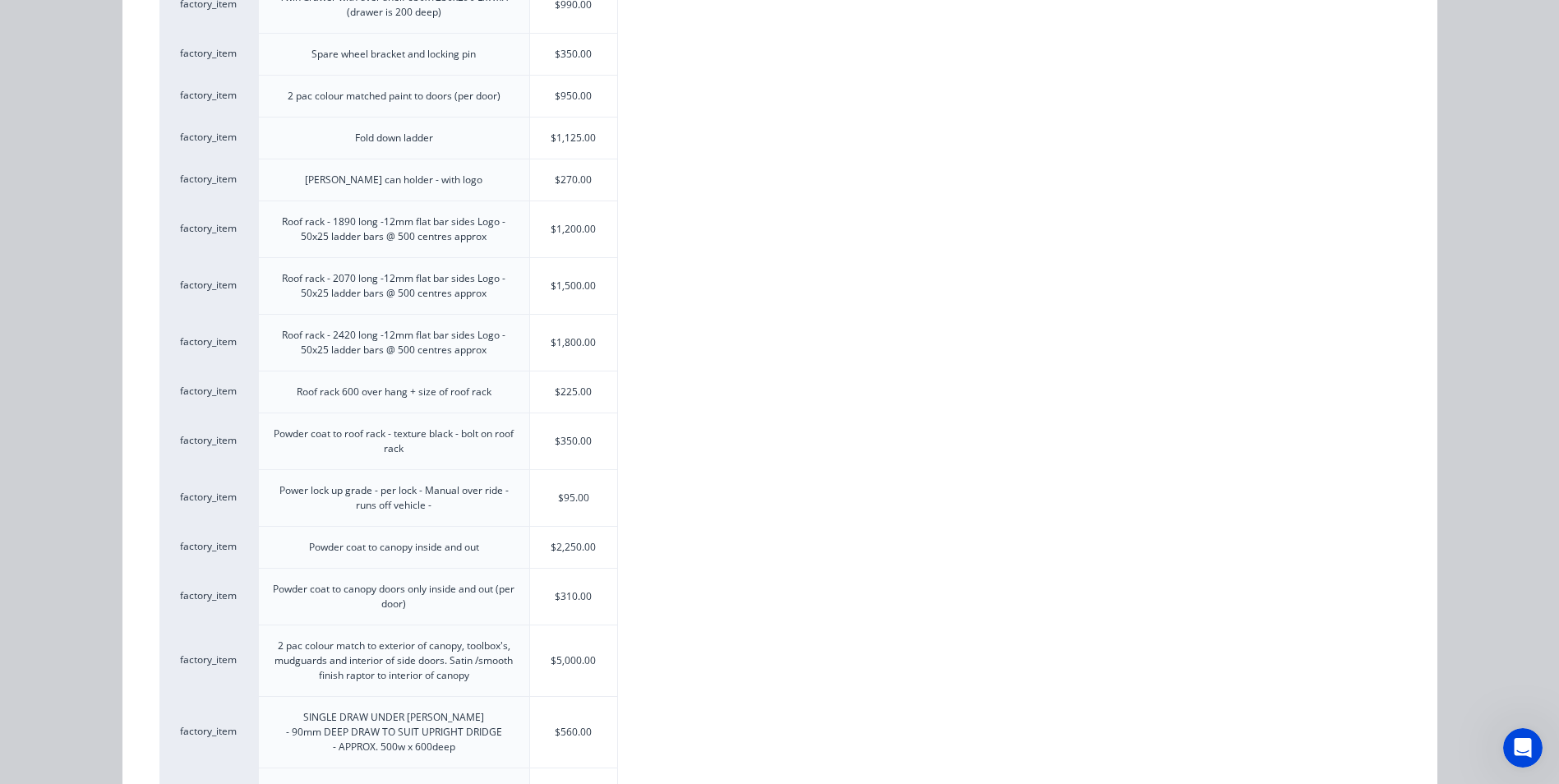
scroll to position [657, 0]
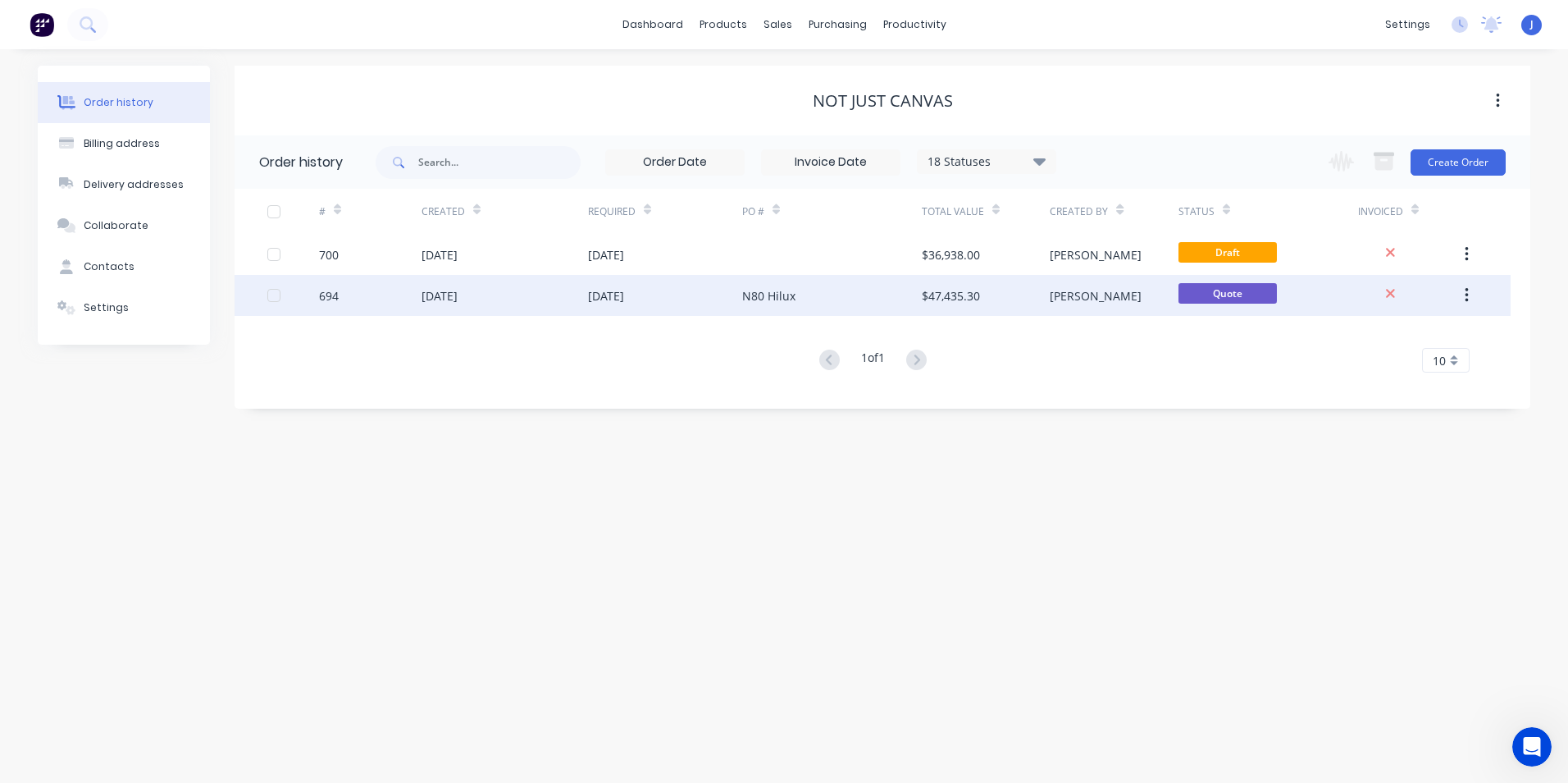
click at [613, 297] on div "[DATE]" at bounding box center [606, 296] width 36 height 17
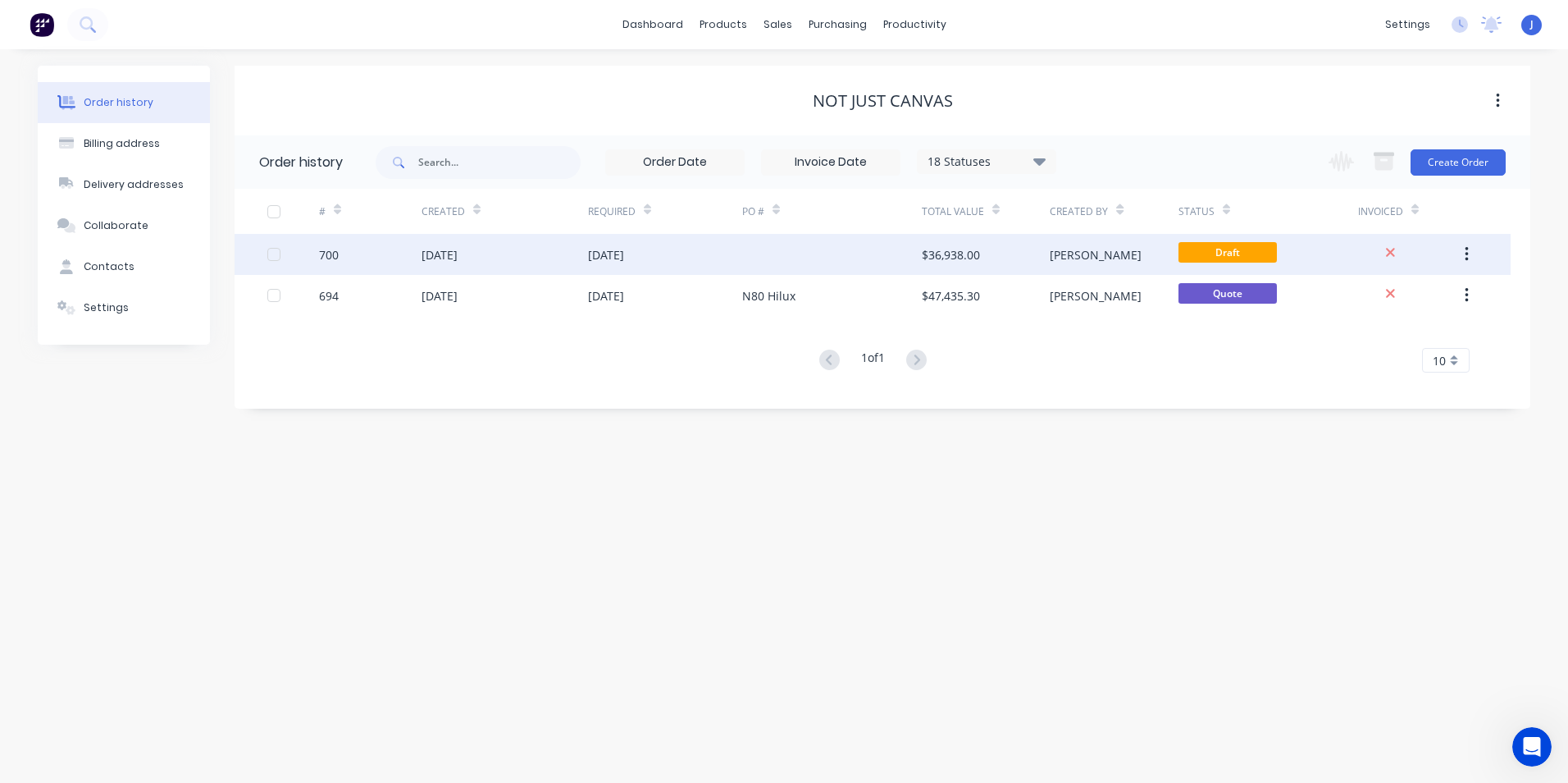
click at [622, 254] on div "[DATE]" at bounding box center [606, 255] width 36 height 17
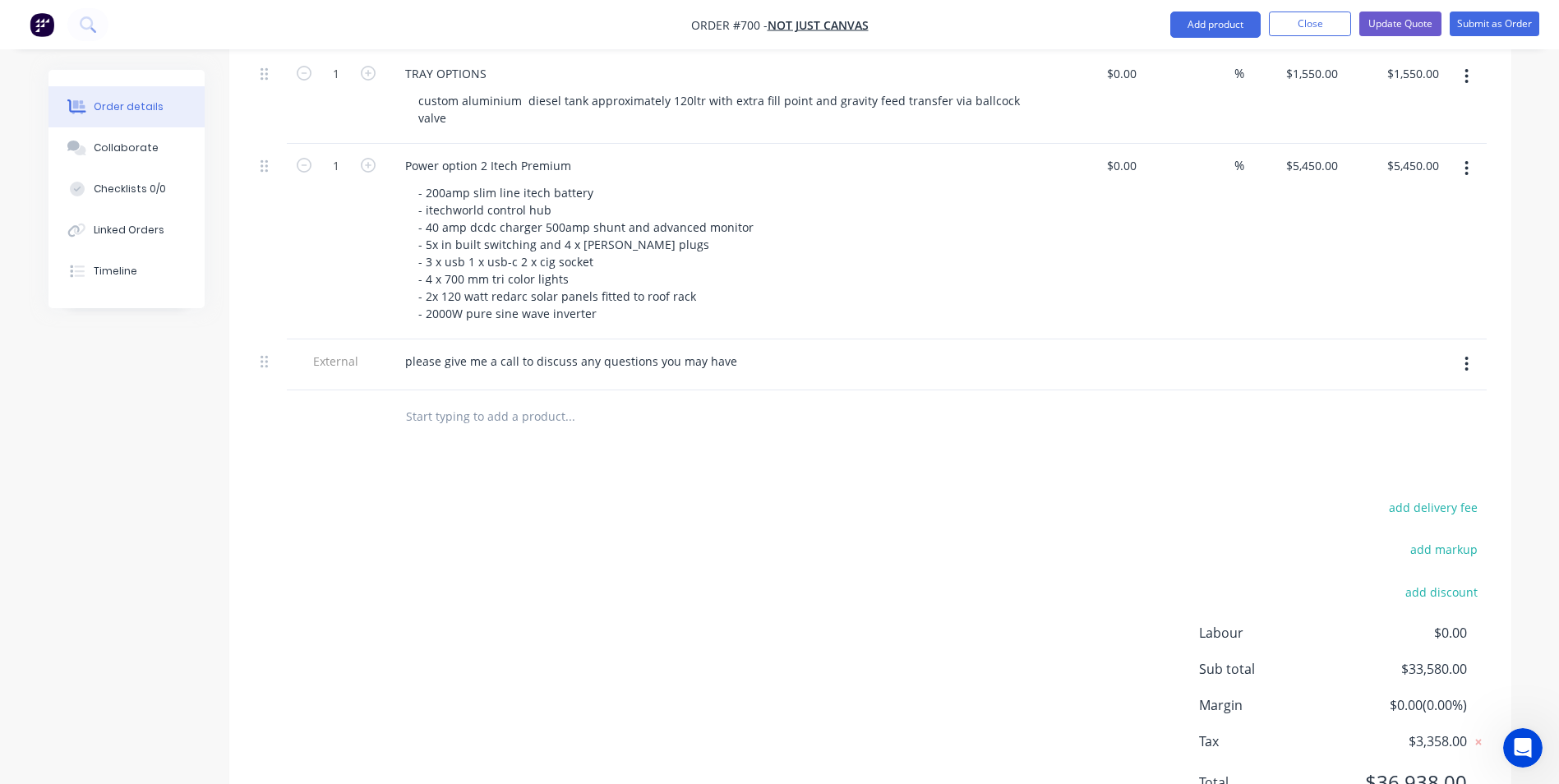
scroll to position [1683, 0]
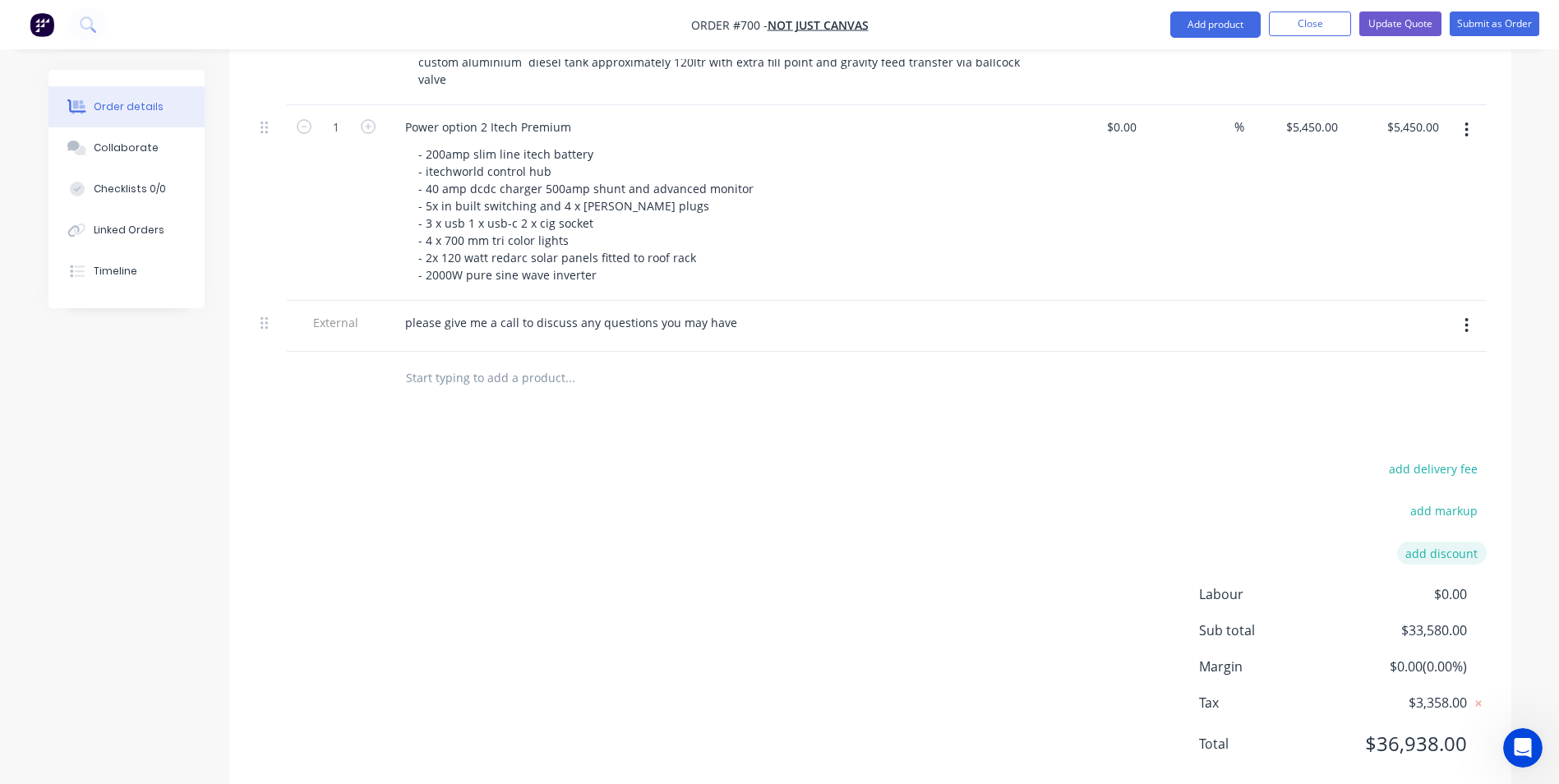
click at [1446, 541] on button "add discount" at bounding box center [1442, 552] width 90 height 22
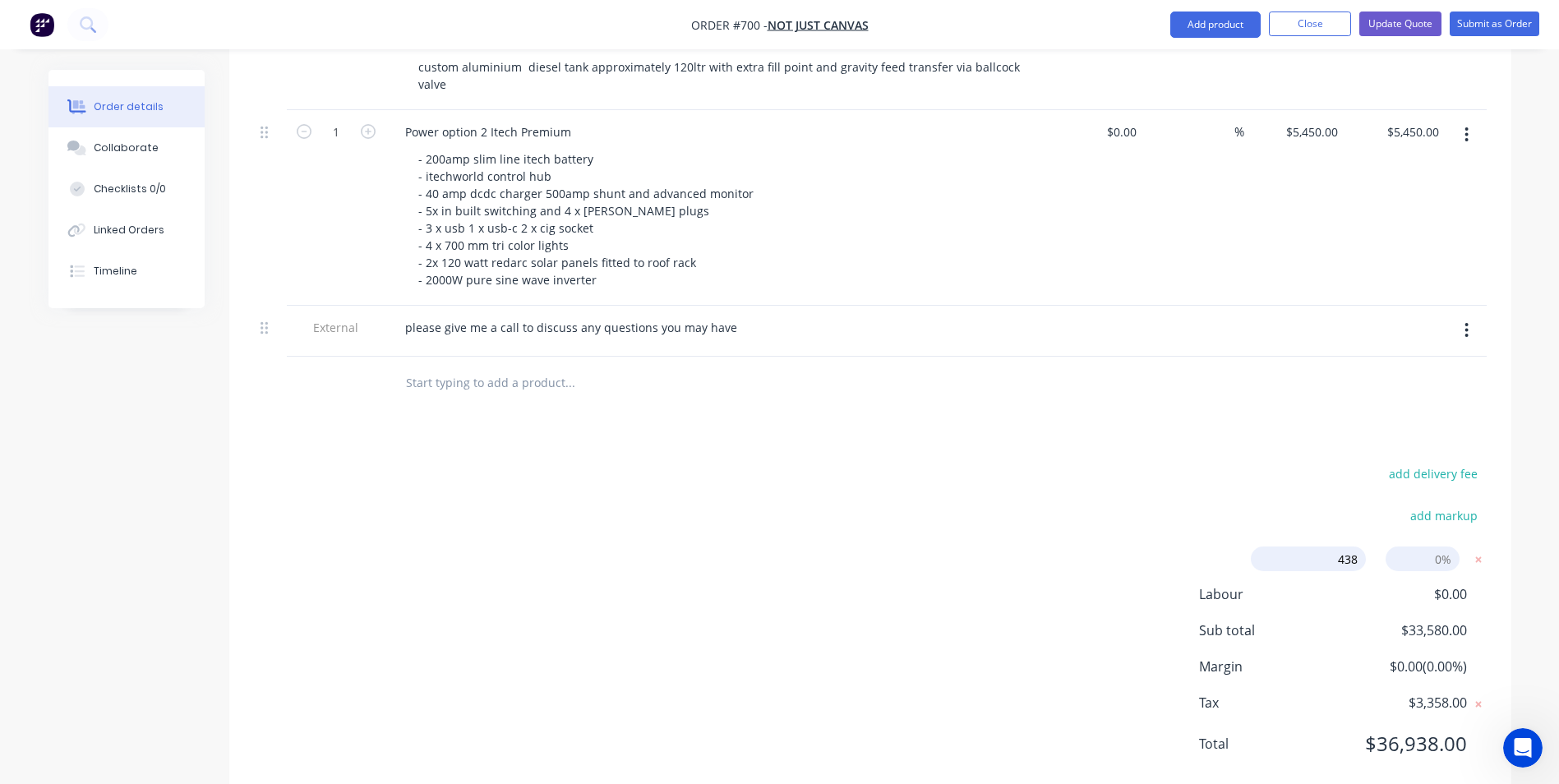
type input "438"
click at [1360, 505] on div "add markup" at bounding box center [1383, 526] width 205 height 42
click at [1482, 551] on icon at bounding box center [1478, 559] width 17 height 17
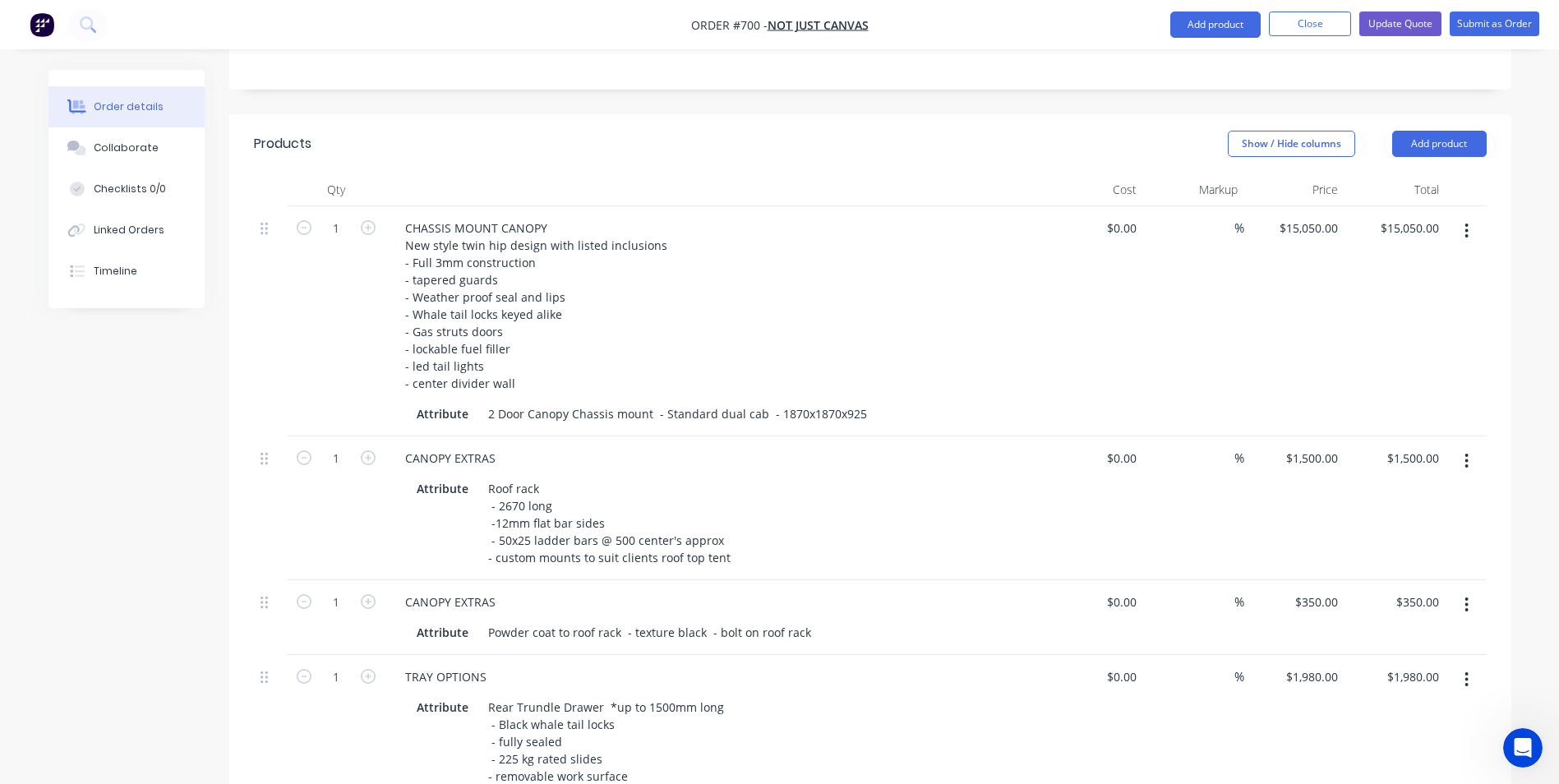
scroll to position [364, 0]
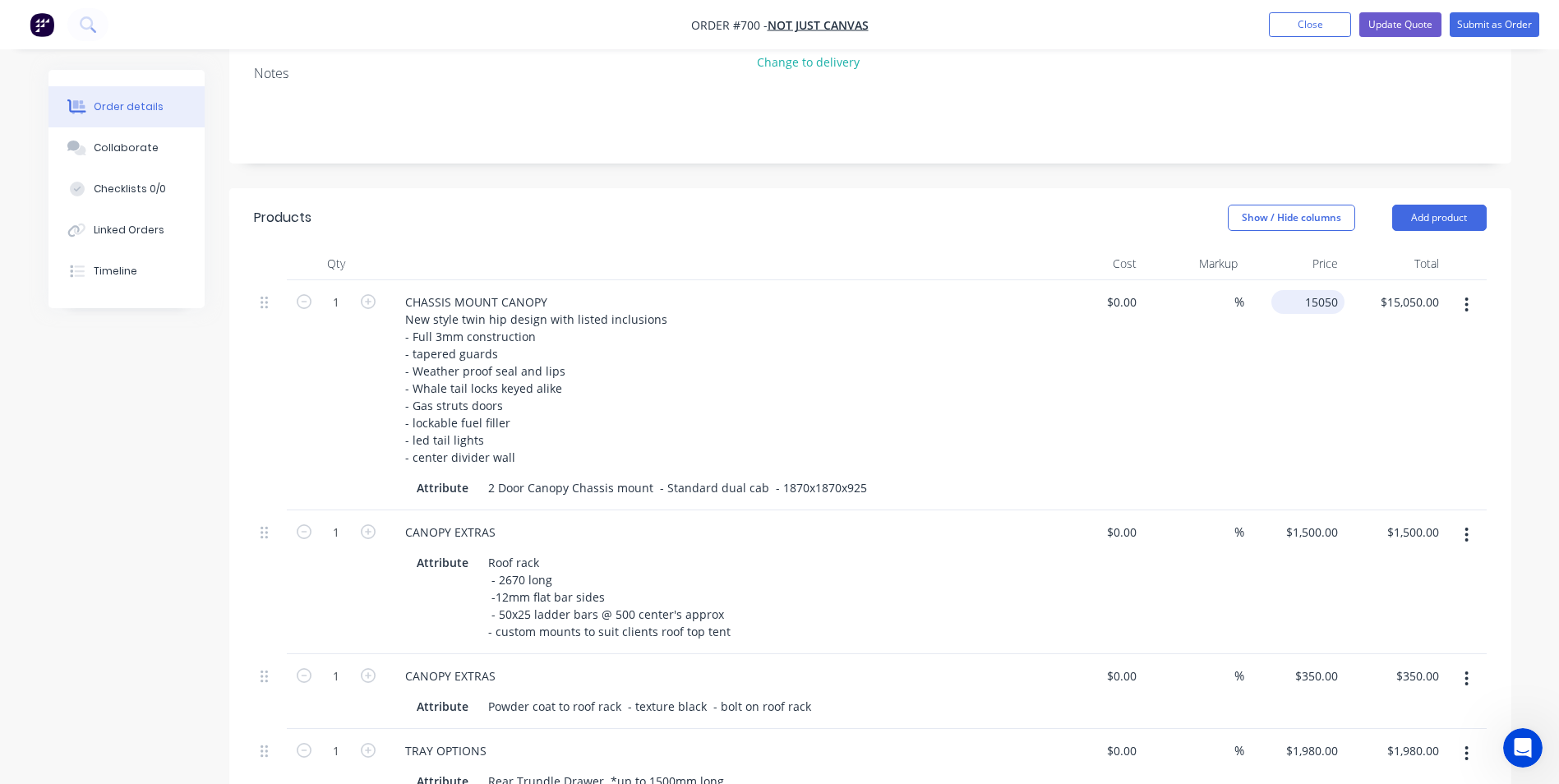
click at [1300, 290] on div "15050 $15,050.00" at bounding box center [1308, 301] width 73 height 24
type input "$14,551.00"
click at [1292, 327] on div "$14,551.00 14551" at bounding box center [1295, 395] width 101 height 230
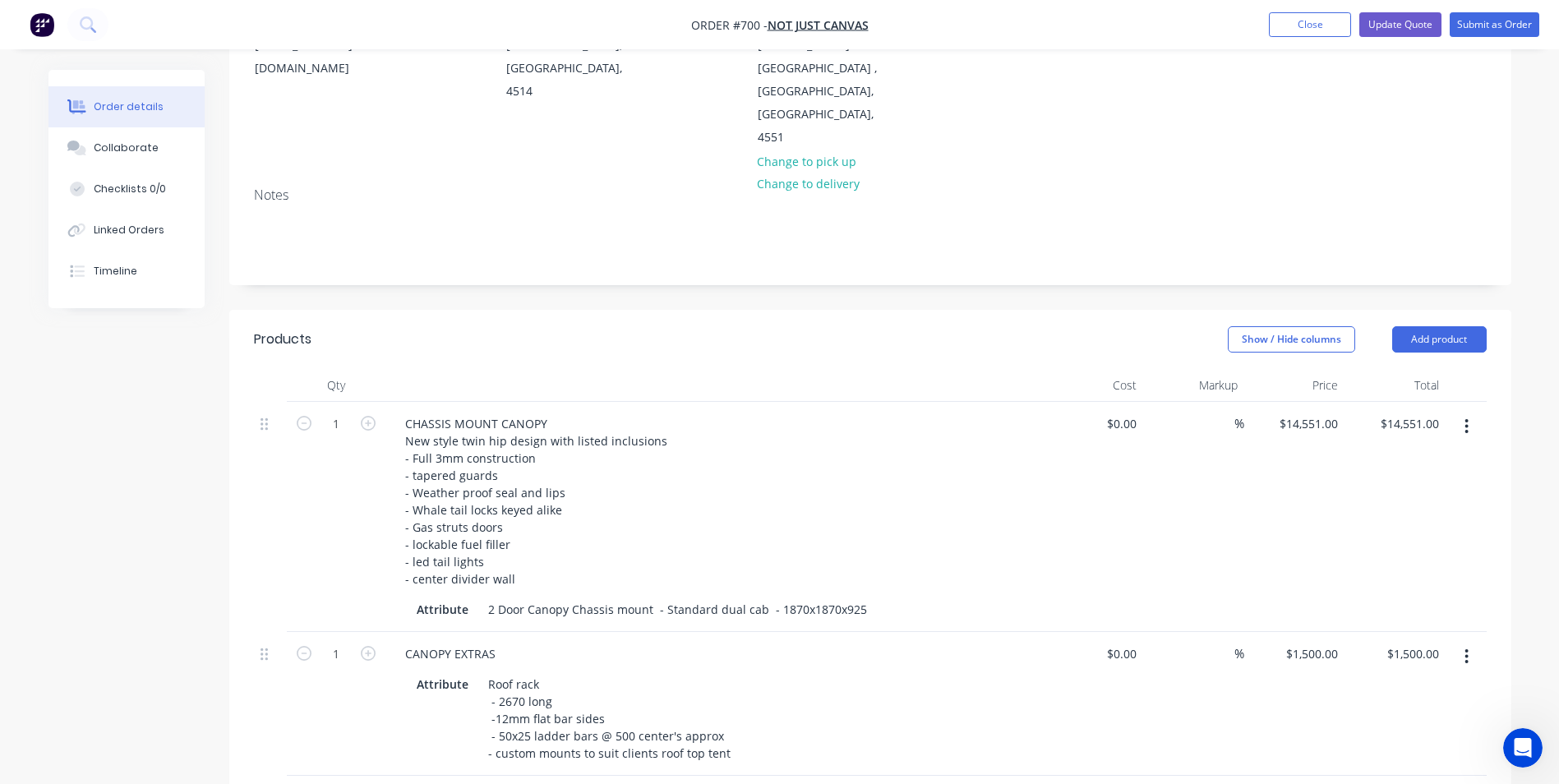
scroll to position [200, 0]
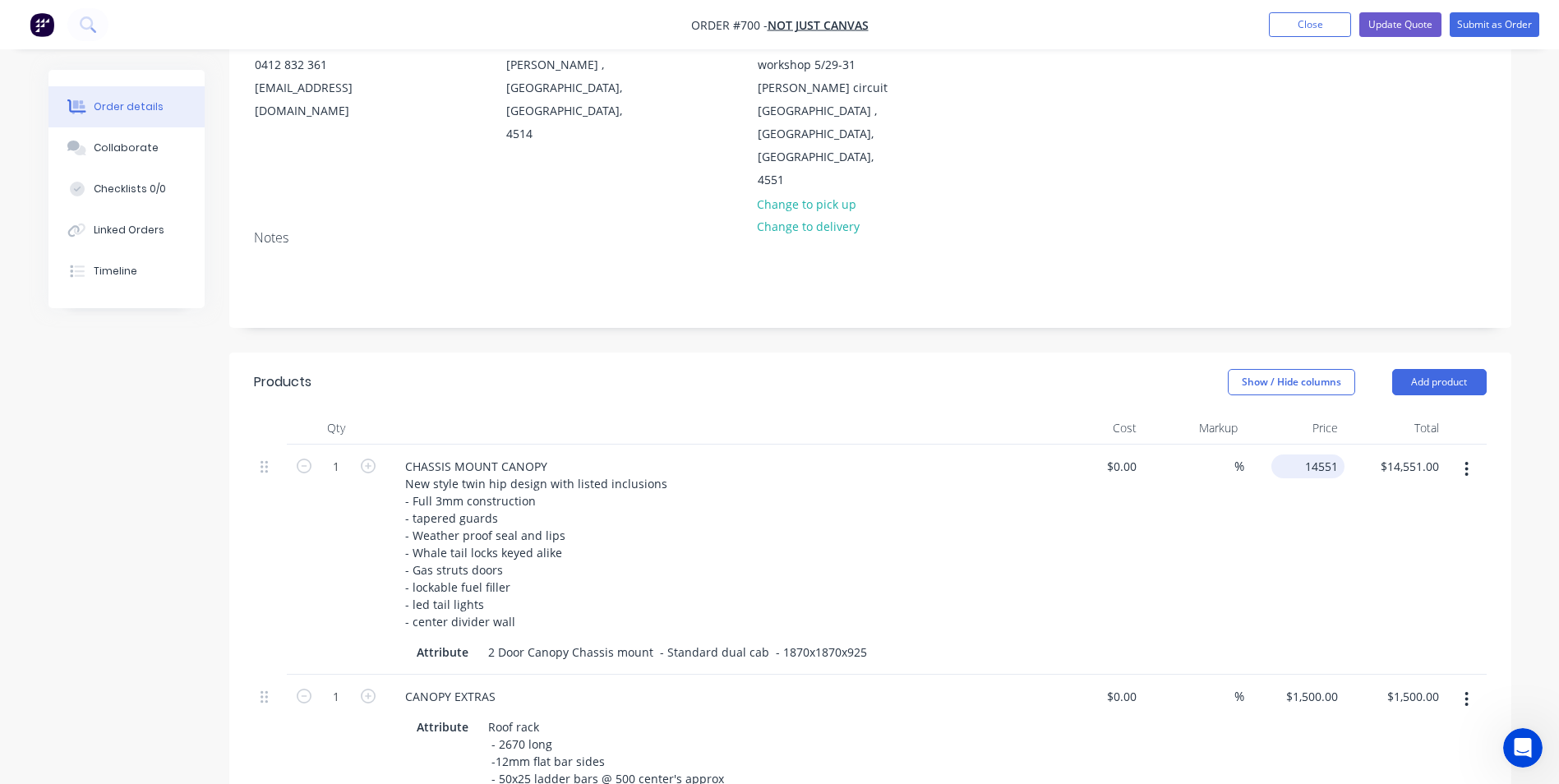
click at [1315, 454] on input "14551" at bounding box center [1311, 465] width 66 height 24
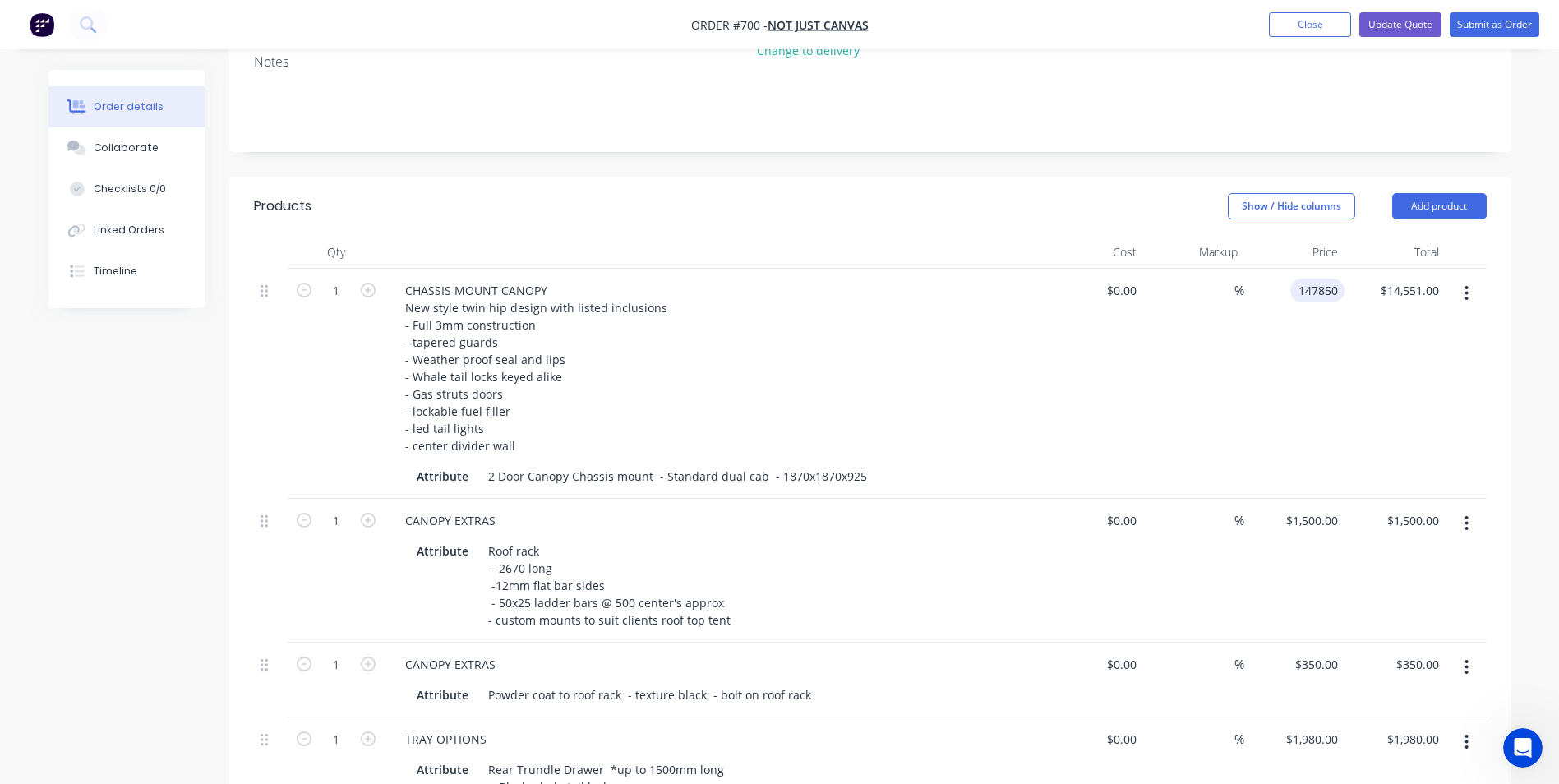
scroll to position [282, 0]
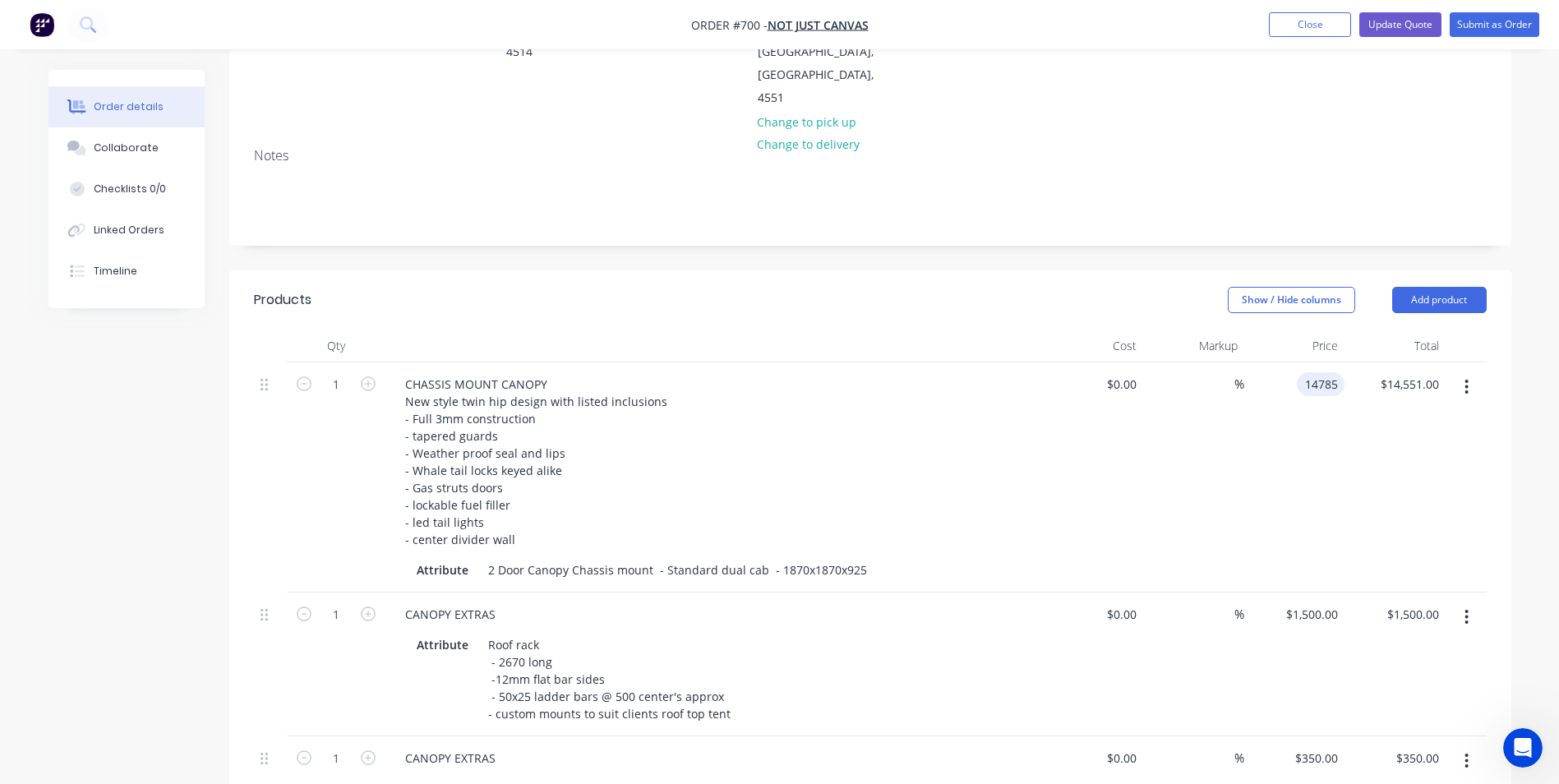
type input "$14,785.00"
click at [1300, 496] on div "$14,785.00 $14,785.00" at bounding box center [1295, 477] width 101 height 230
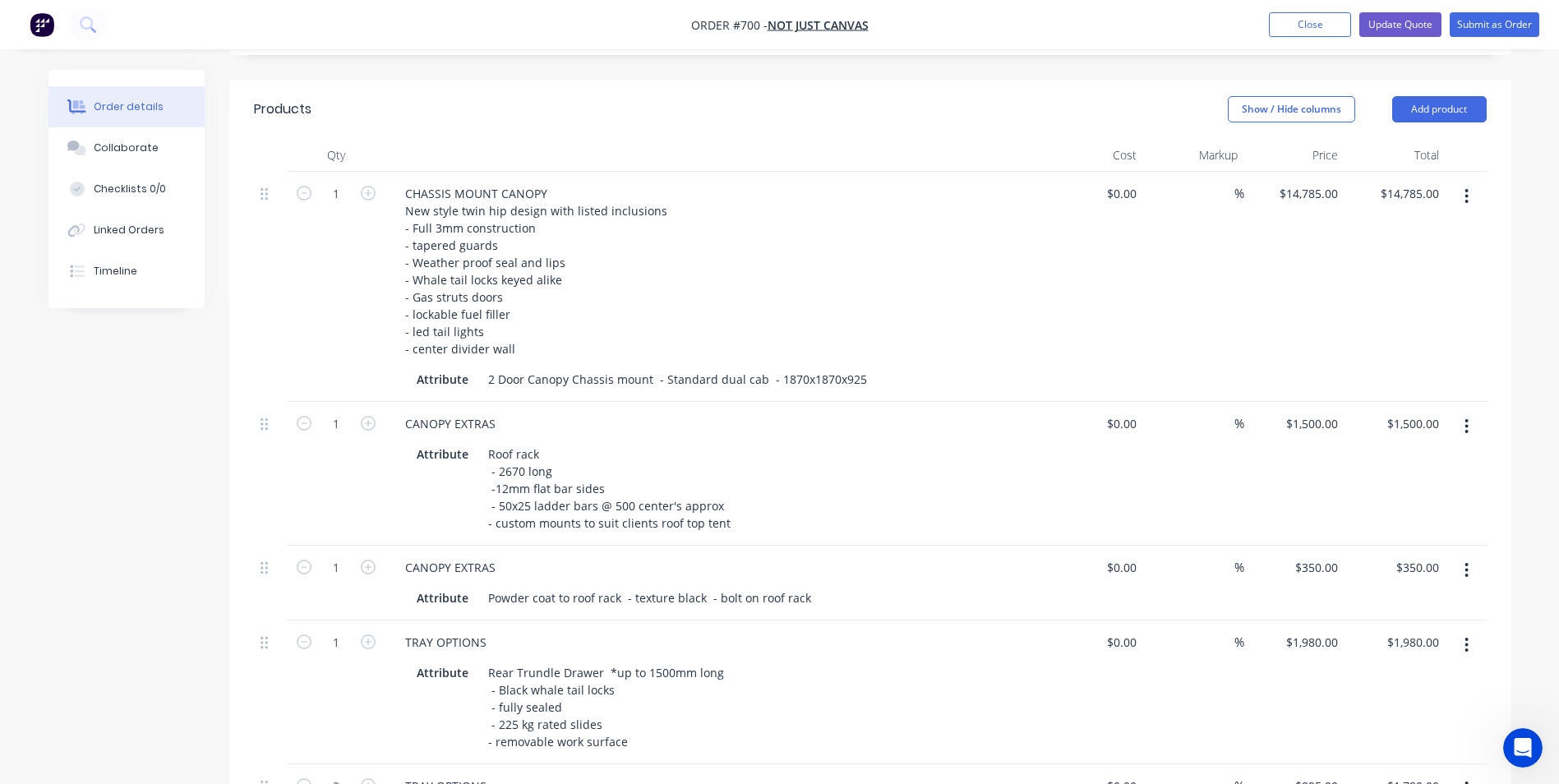
scroll to position [451, 0]
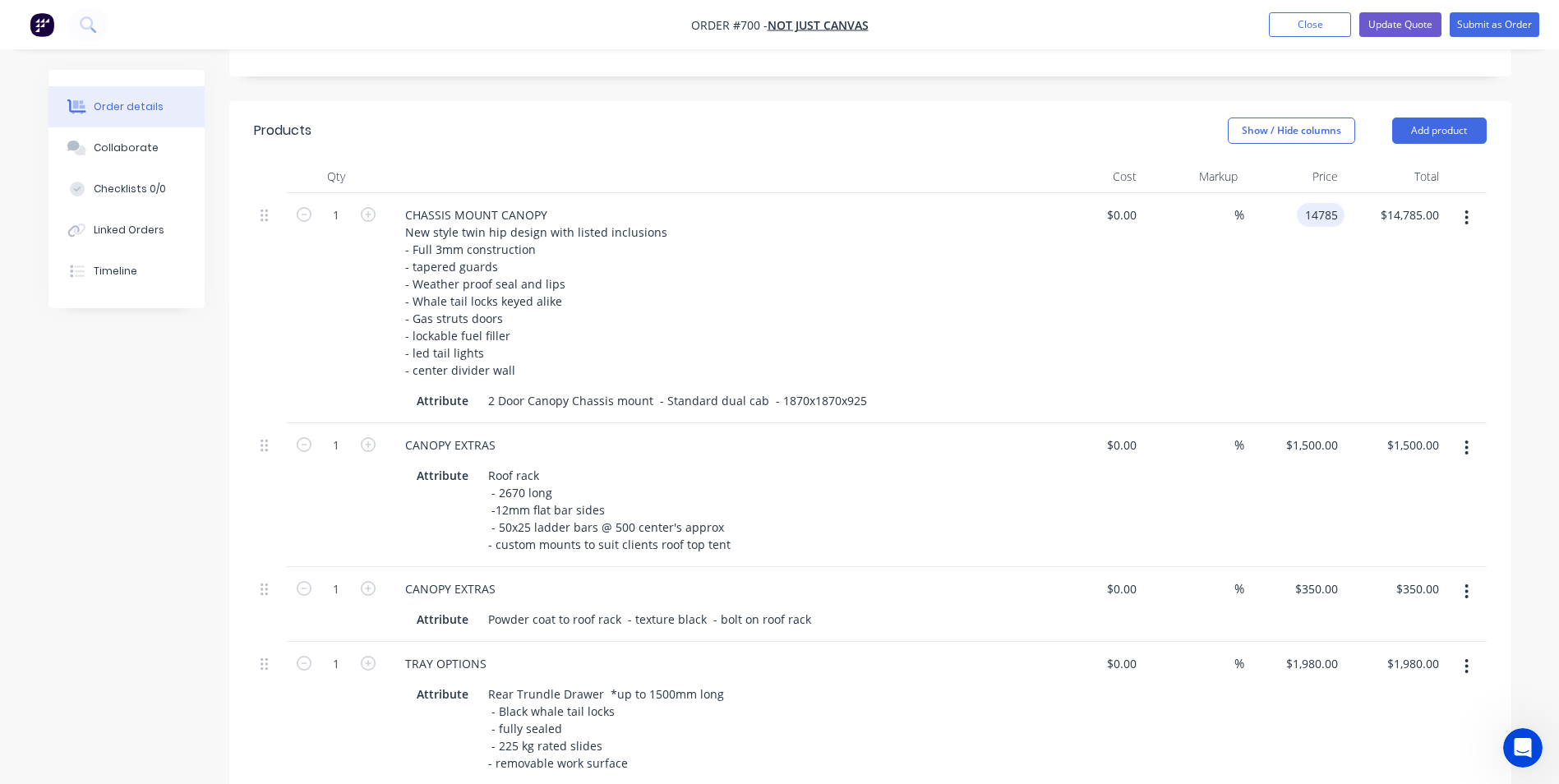
click at [1314, 203] on input "14785" at bounding box center [1323, 214] width 41 height 24
type input "$14,630.00"
click at [1318, 212] on div "$14,630.00 14630" at bounding box center [1295, 307] width 101 height 230
click at [1322, 203] on input "14630" at bounding box center [1323, 214] width 41 height 24
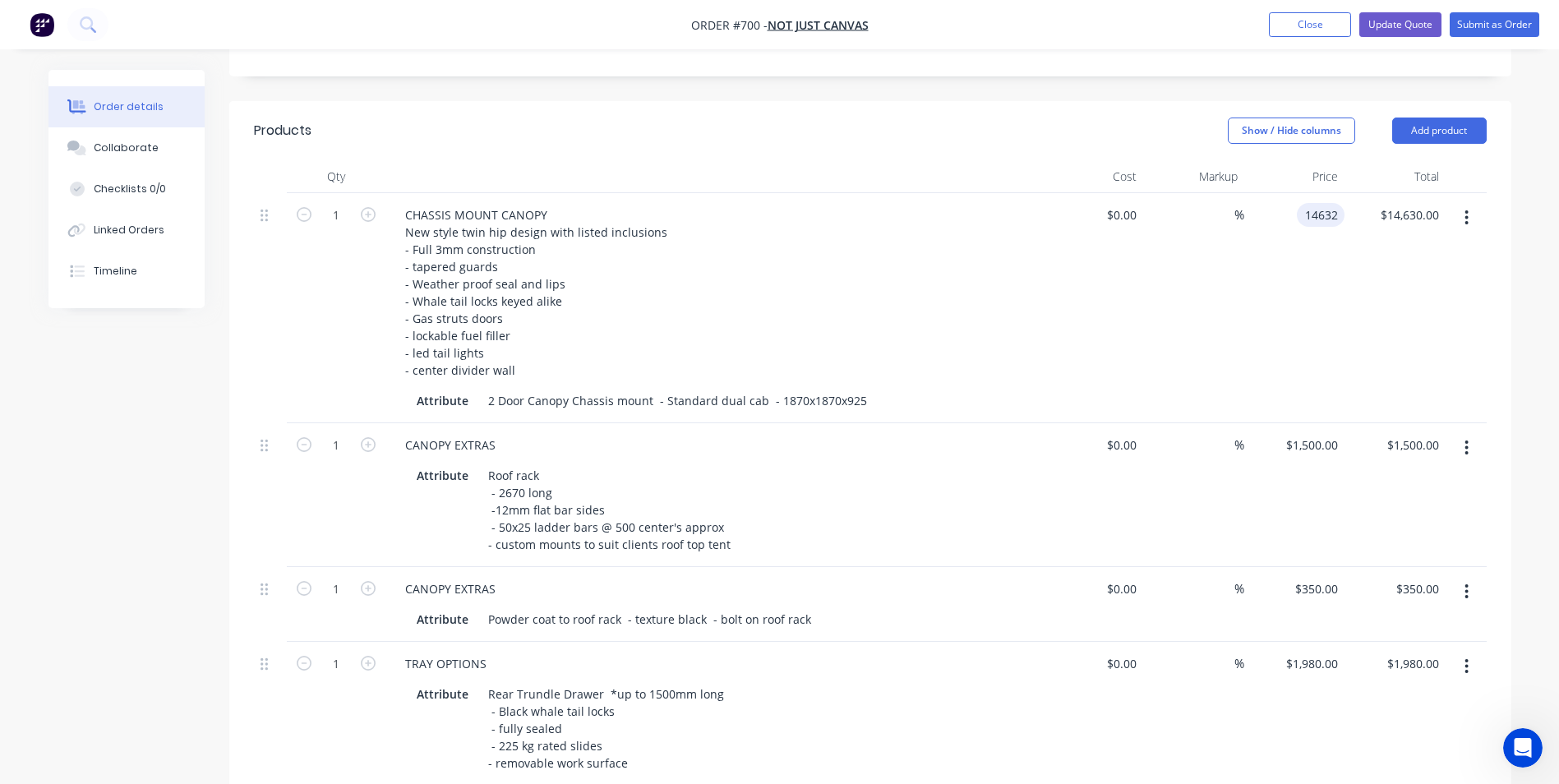
type input "$14,632.00"
click at [1285, 252] on div "$14,632.00 14632" at bounding box center [1295, 307] width 101 height 230
click at [1328, 203] on input "14632" at bounding box center [1323, 214] width 41 height 24
type input "$143,651.00"
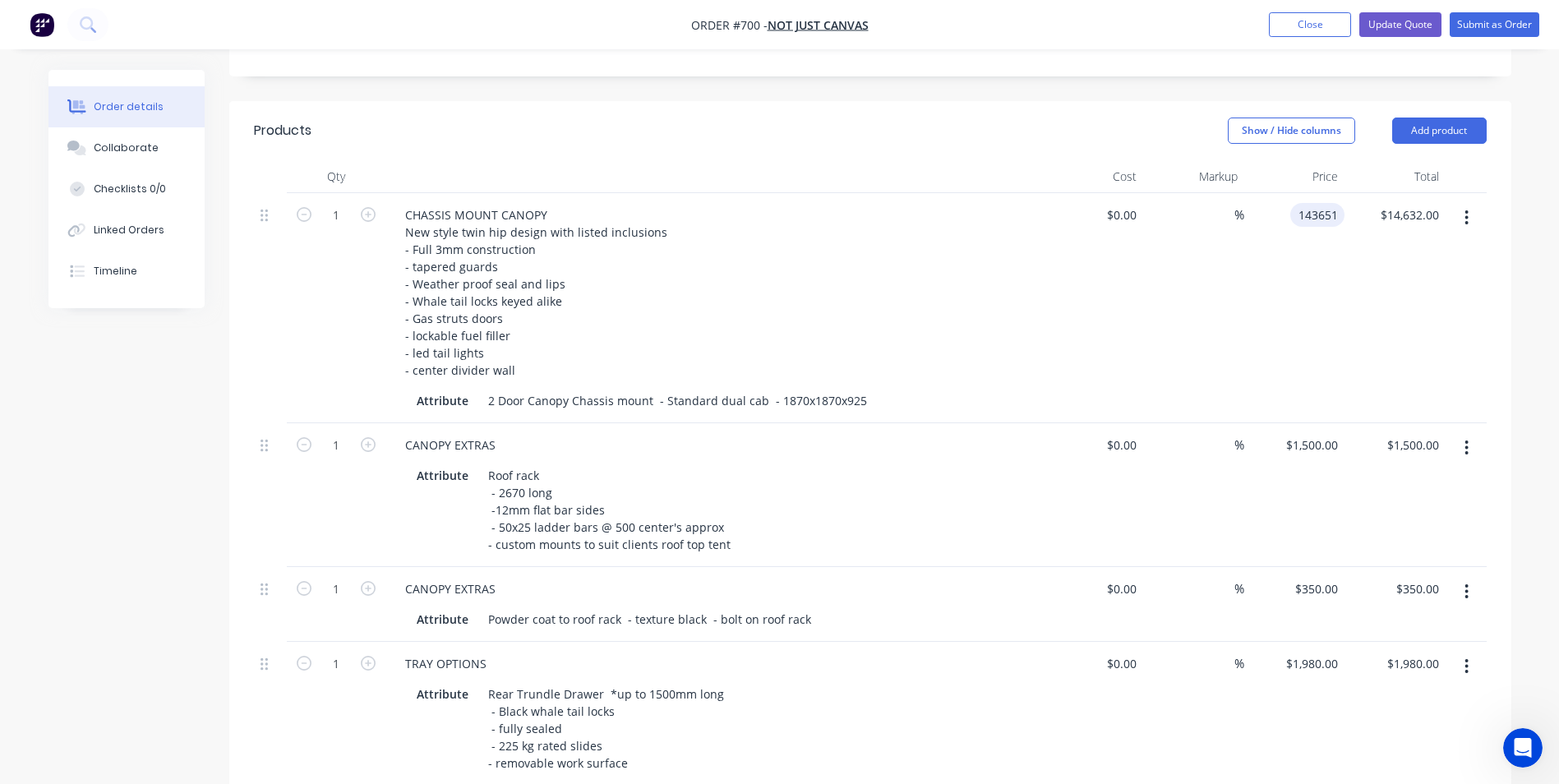
type input "$143,651.00"
click at [1305, 244] on div "$143,651.00 $143,651.00" at bounding box center [1295, 307] width 101 height 230
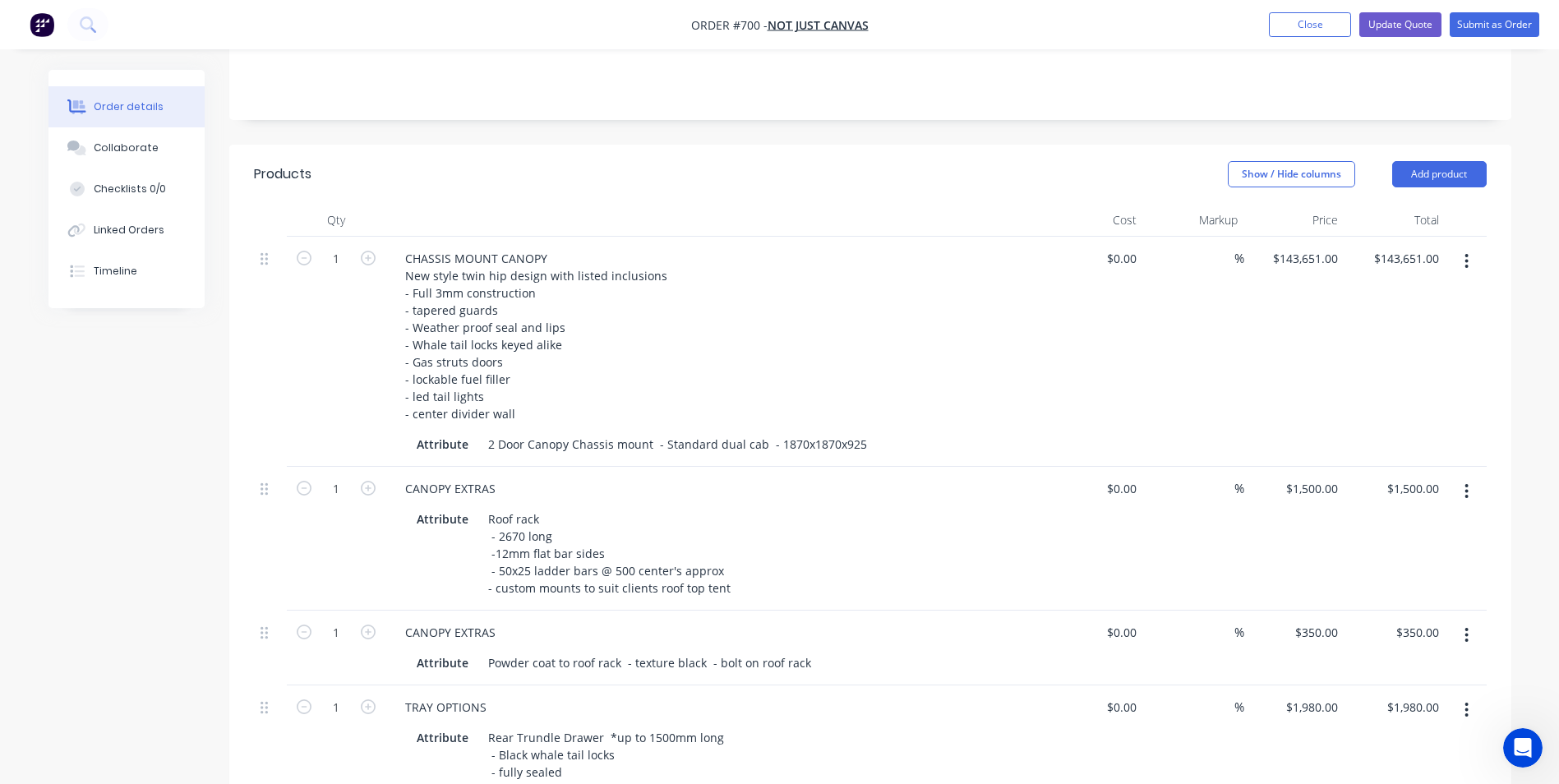
scroll to position [369, 0]
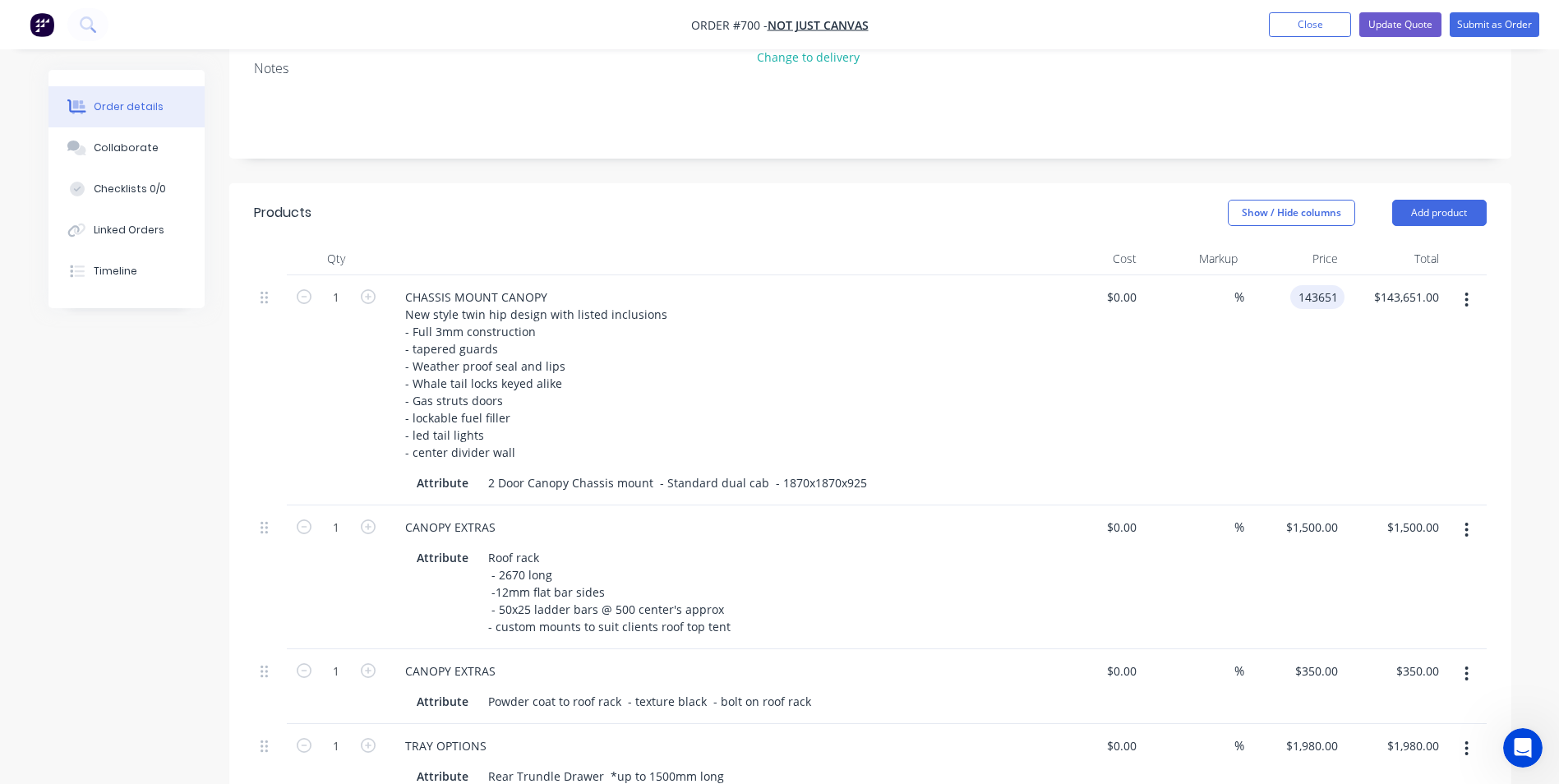
click at [1324, 285] on input "143651" at bounding box center [1321, 297] width 48 height 24
type input "$14,651.00"
click at [1300, 372] on div "$14,651.00 14651" at bounding box center [1295, 389] width 101 height 230
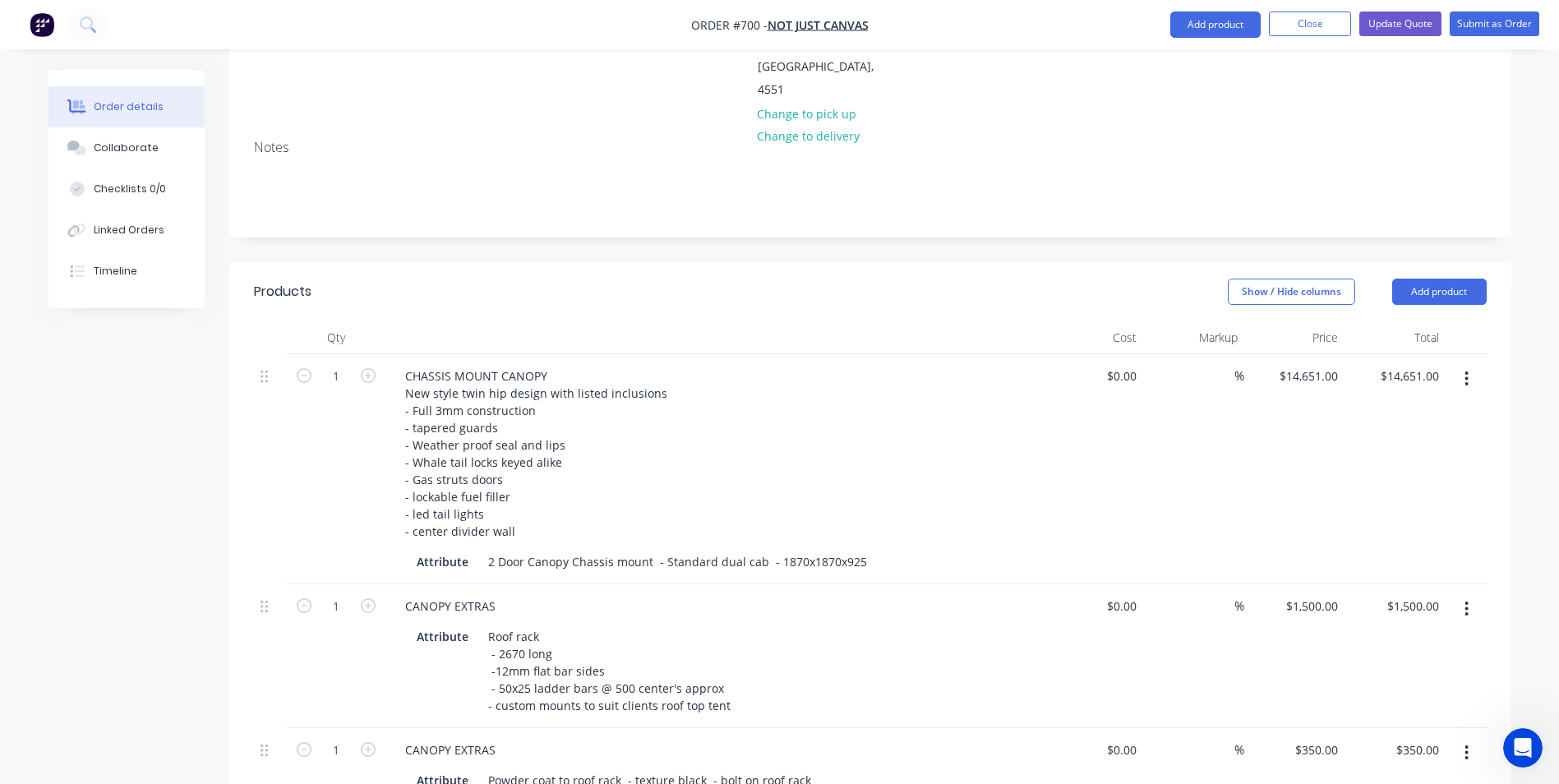
scroll to position [204, 0]
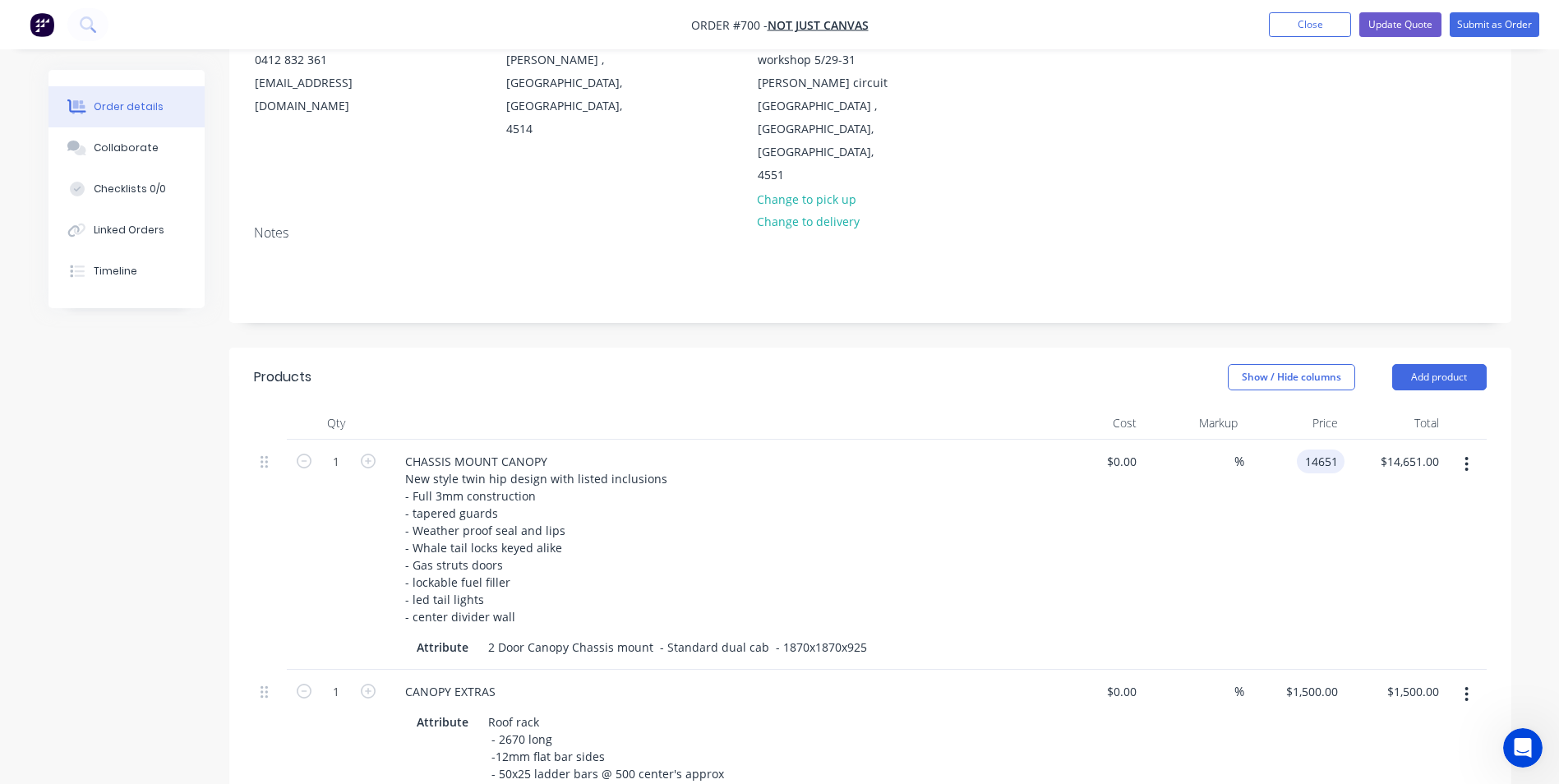
click at [1335, 450] on input "14651" at bounding box center [1323, 461] width 41 height 24
type input "$14,651.81"
click at [1281, 497] on div "$14,651.81 14651.81" at bounding box center [1295, 554] width 101 height 230
click at [1337, 450] on input "14651.81" at bounding box center [1311, 461] width 66 height 24
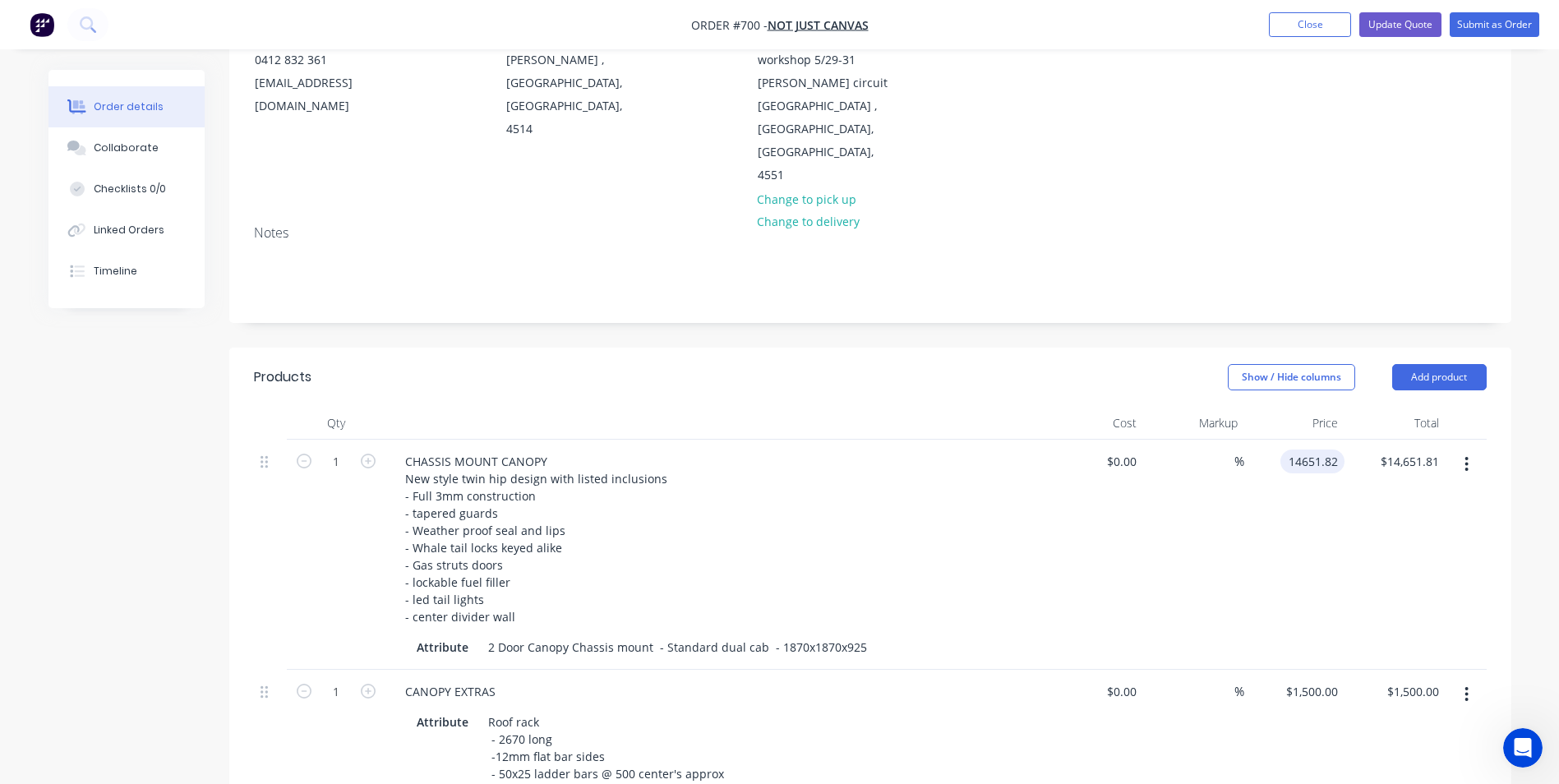
type input "$14,651.82"
click at [1283, 529] on div "$14,651.82 14651.82" at bounding box center [1295, 554] width 101 height 230
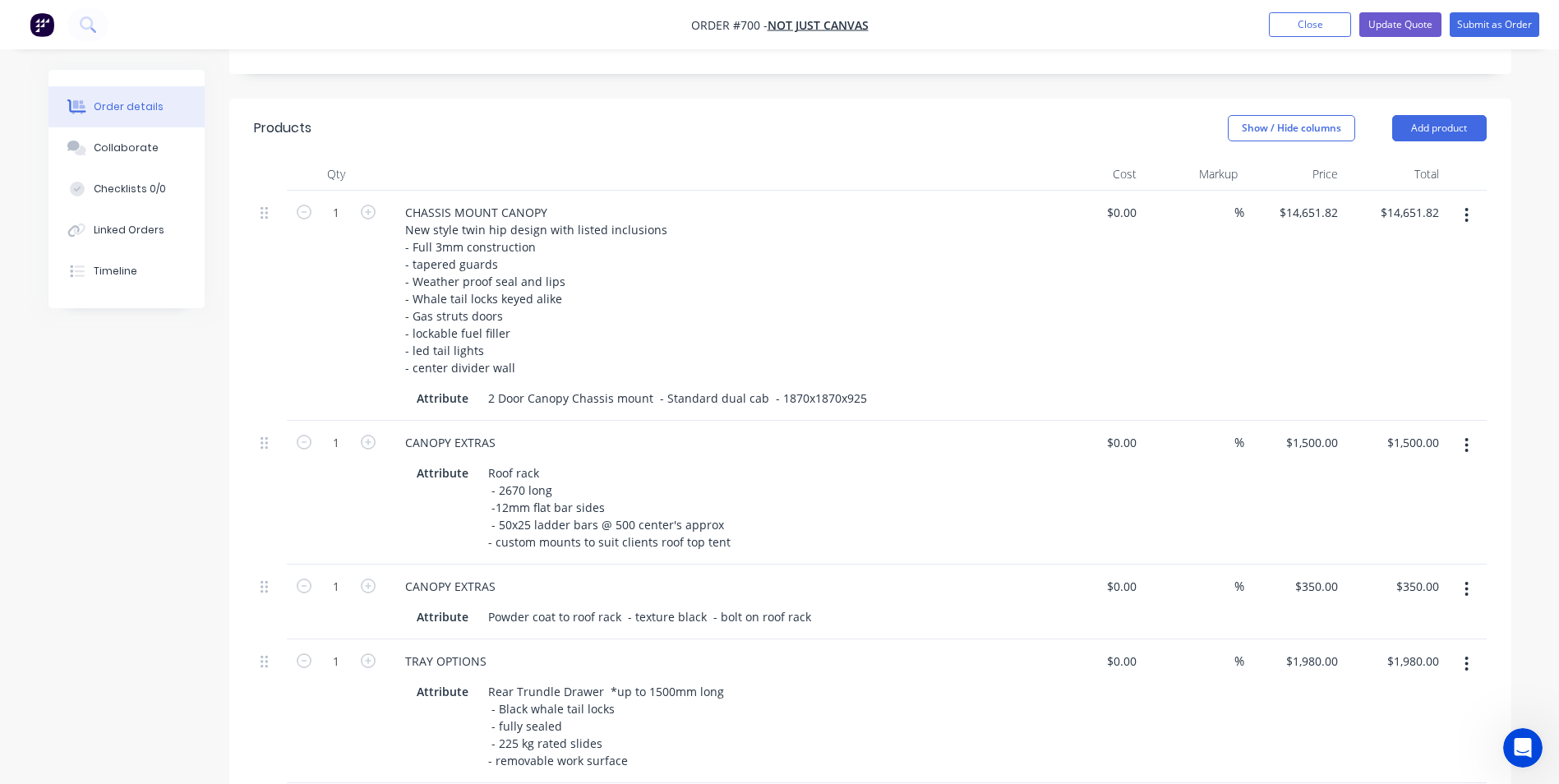
scroll to position [451, 0]
click at [1306, 24] on button "Close" at bounding box center [1310, 24] width 82 height 24
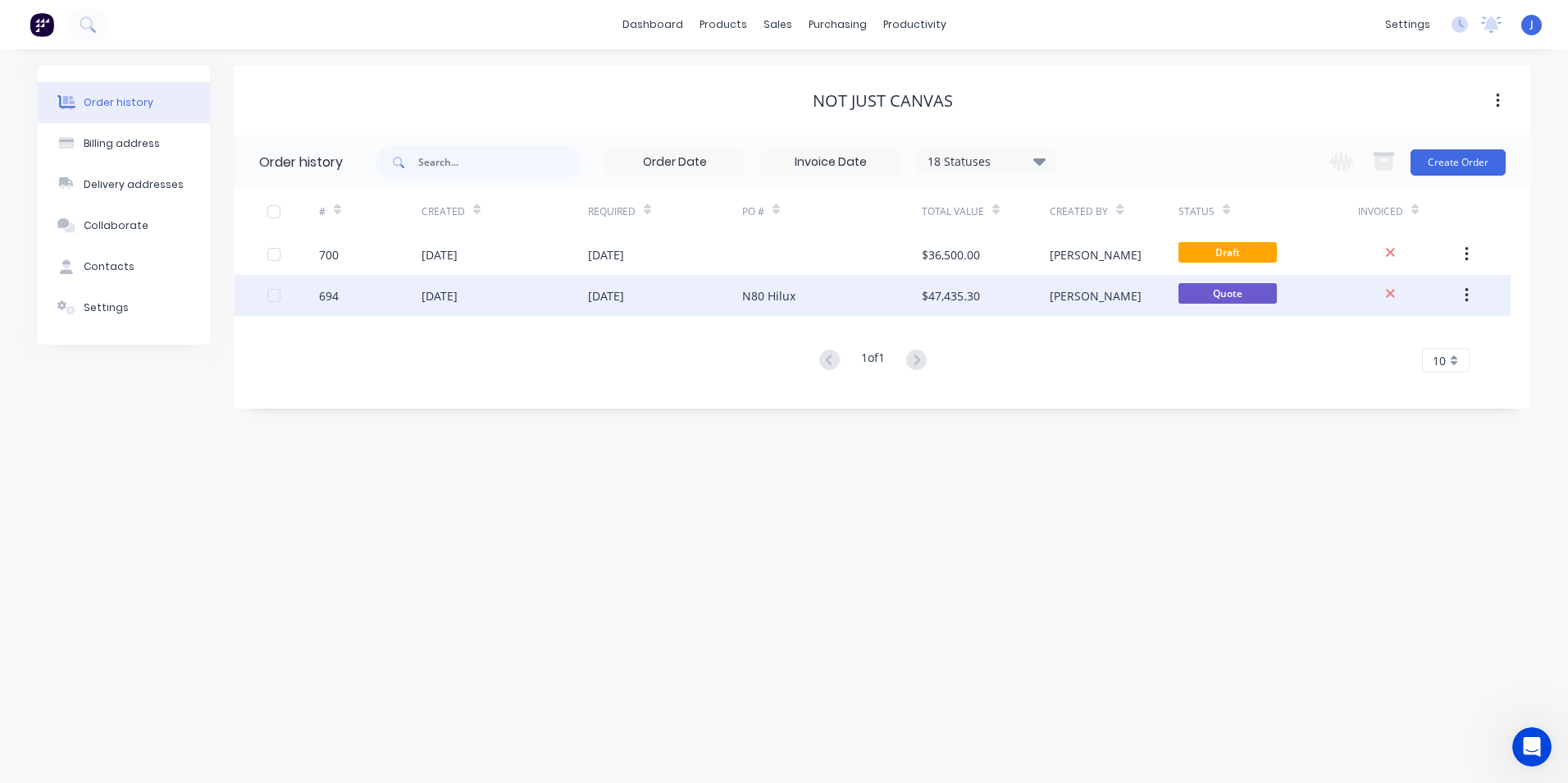
click at [928, 301] on div "$47,435.30" at bounding box center [951, 296] width 58 height 17
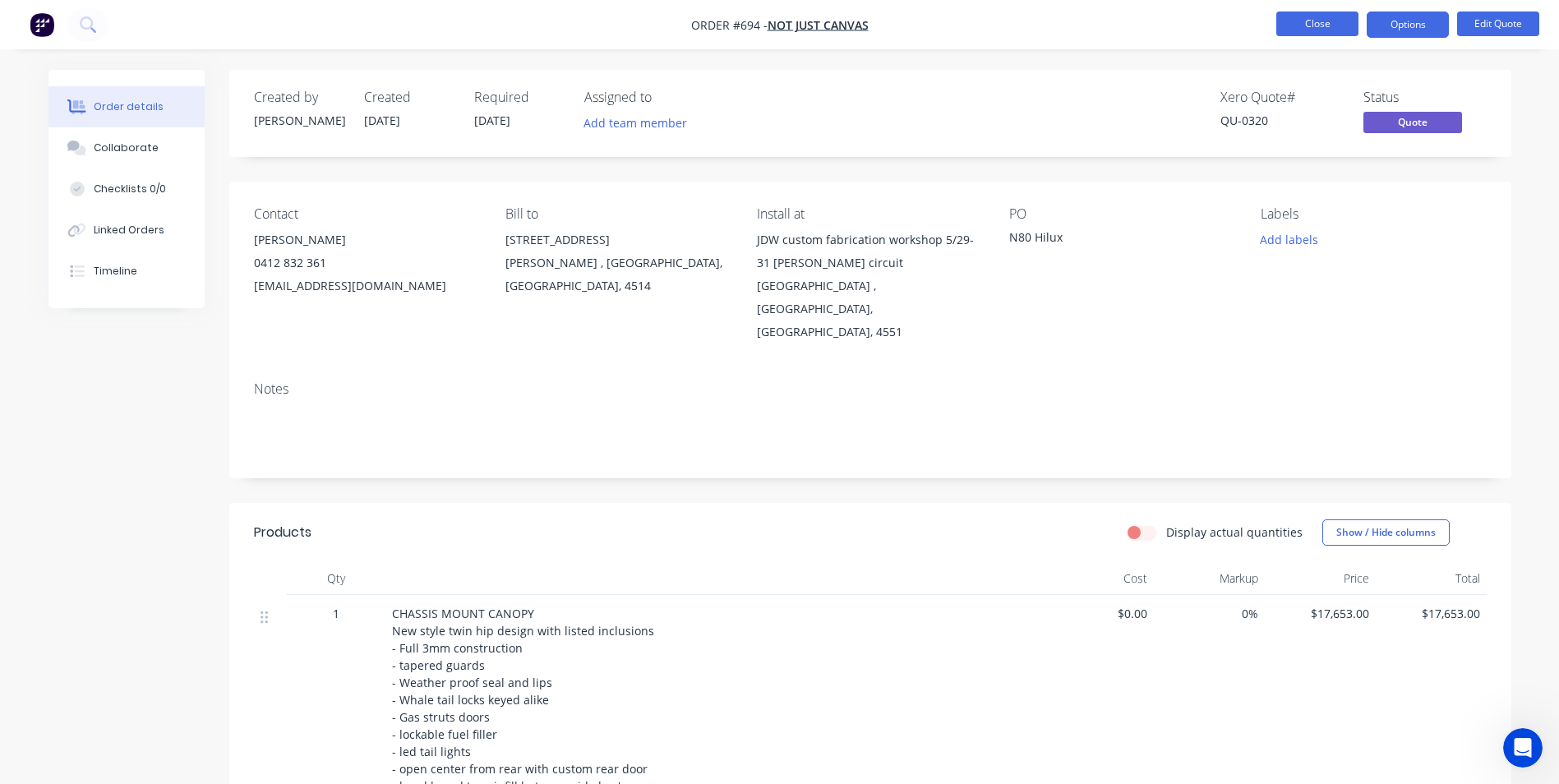
click at [1314, 31] on button "Close" at bounding box center [1317, 24] width 82 height 24
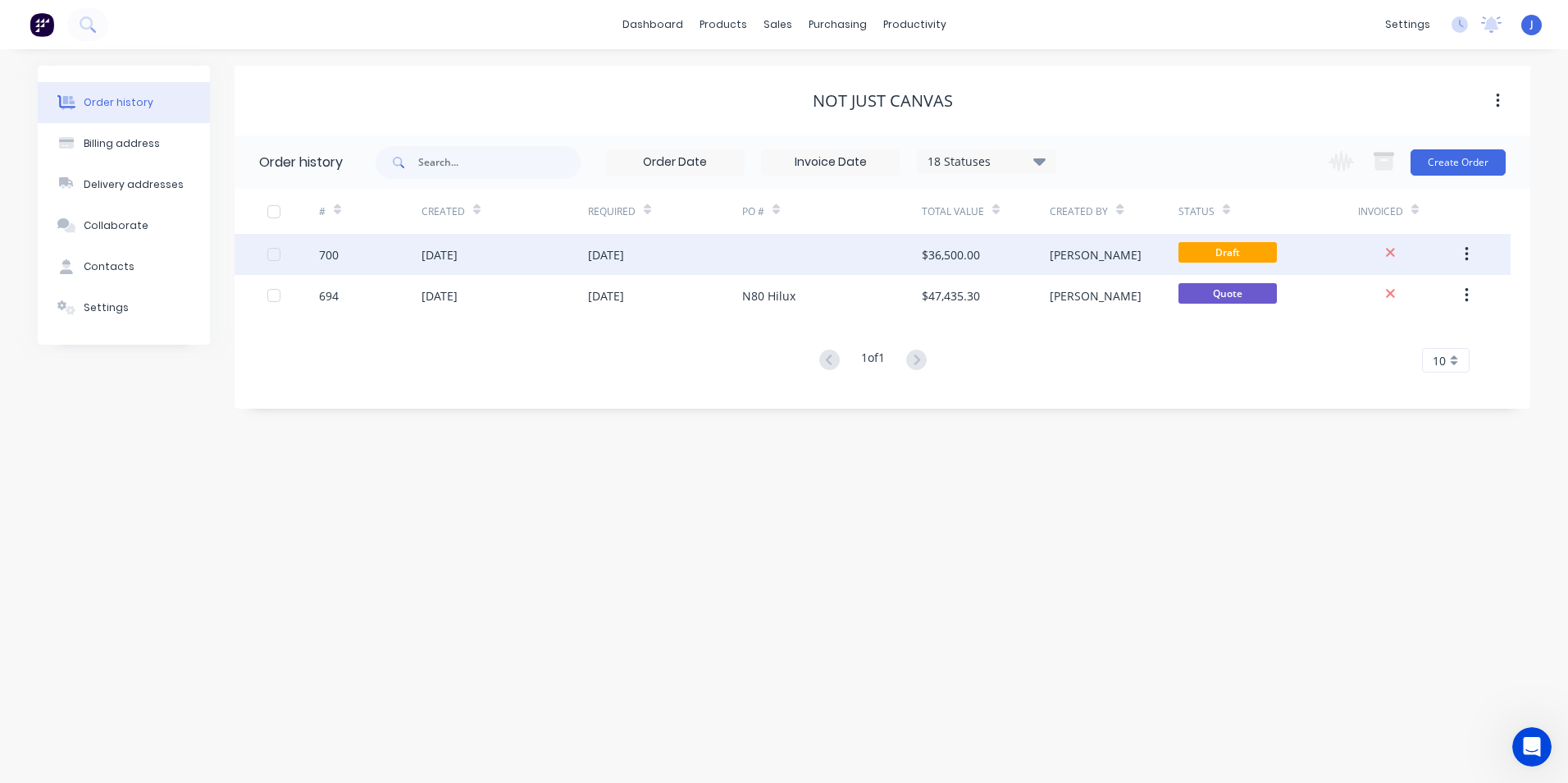
click at [933, 257] on div "$36,500.00" at bounding box center [951, 255] width 58 height 17
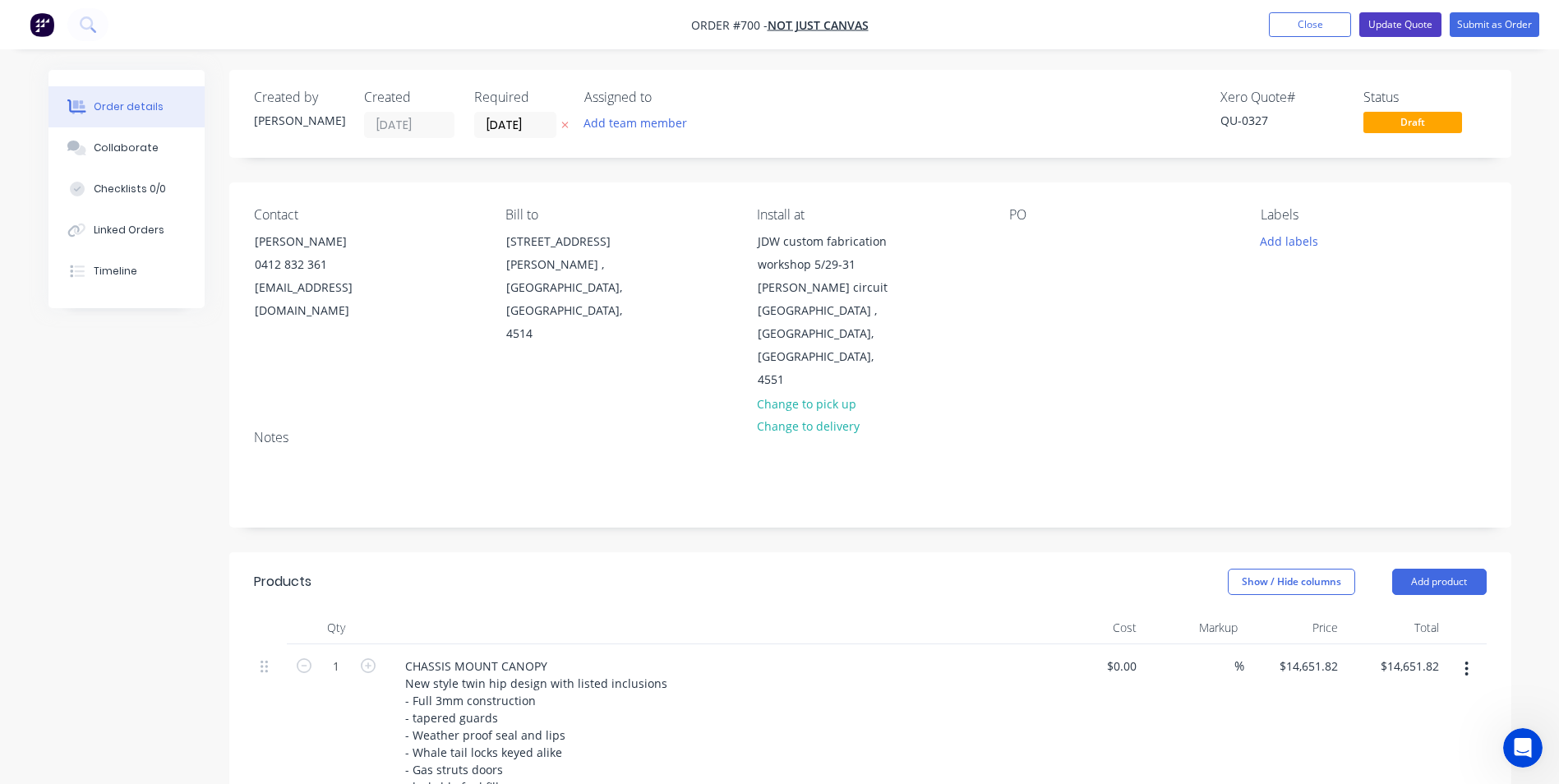
click at [1402, 26] on button "Update Quote" at bounding box center [1400, 24] width 82 height 24
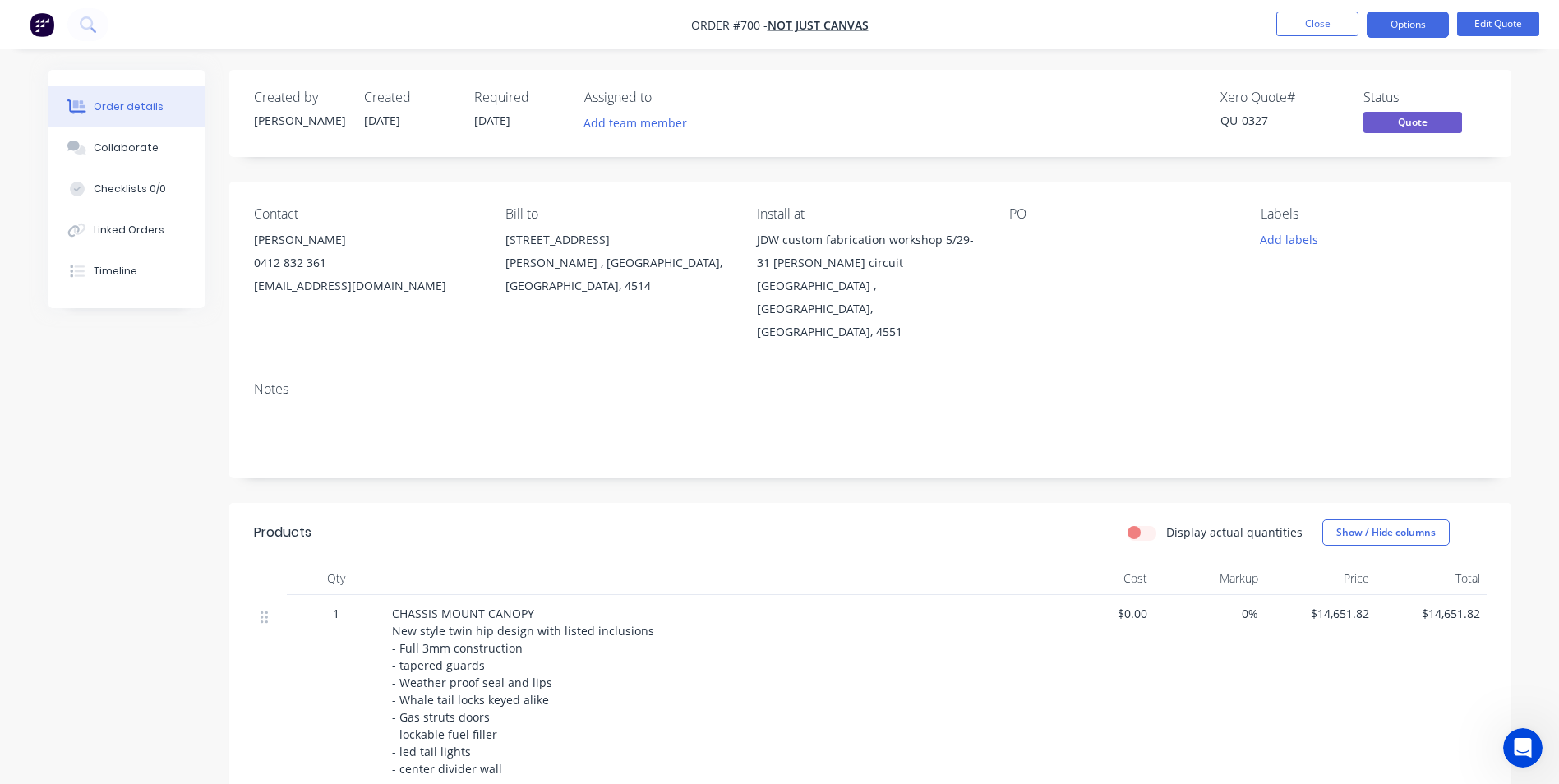
drag, startPoint x: 1280, startPoint y: 369, endPoint x: 1310, endPoint y: 361, distance: 31.0
drag, startPoint x: 1310, startPoint y: 361, endPoint x: 1204, endPoint y: 273, distance: 137.8
click at [1204, 273] on div "PO" at bounding box center [1122, 274] width 225 height 137
click at [1400, 26] on button "Options" at bounding box center [1408, 24] width 82 height 26
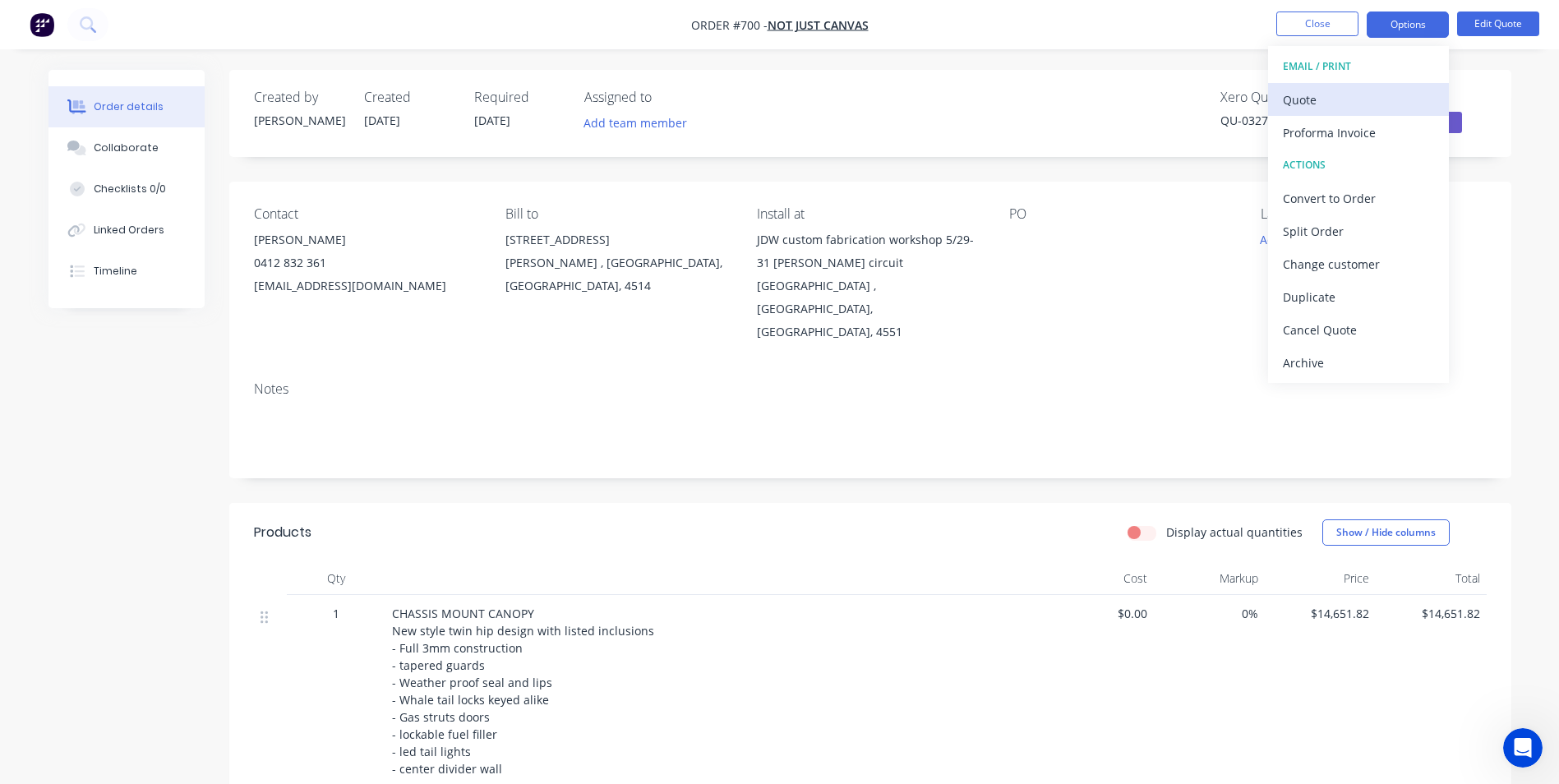
click at [1325, 96] on div "Quote" at bounding box center [1358, 100] width 151 height 24
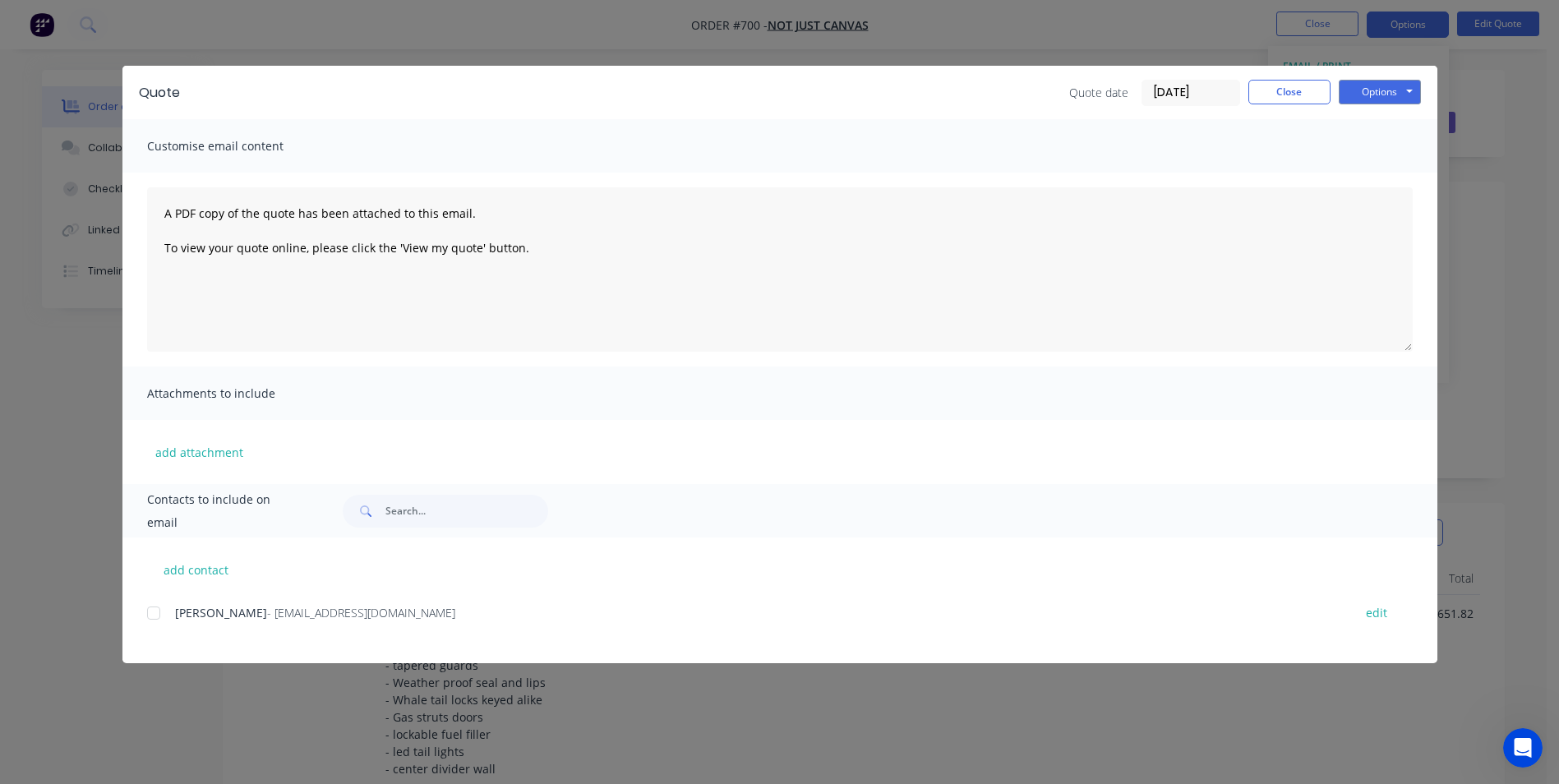
click at [158, 612] on div at bounding box center [154, 613] width 33 height 33
click at [150, 614] on div at bounding box center [154, 613] width 33 height 33
click at [1452, 337] on div "Quote Quote date [DATE] Close Options Preview Print Email Customise email conte…" at bounding box center [779, 392] width 1559 height 784
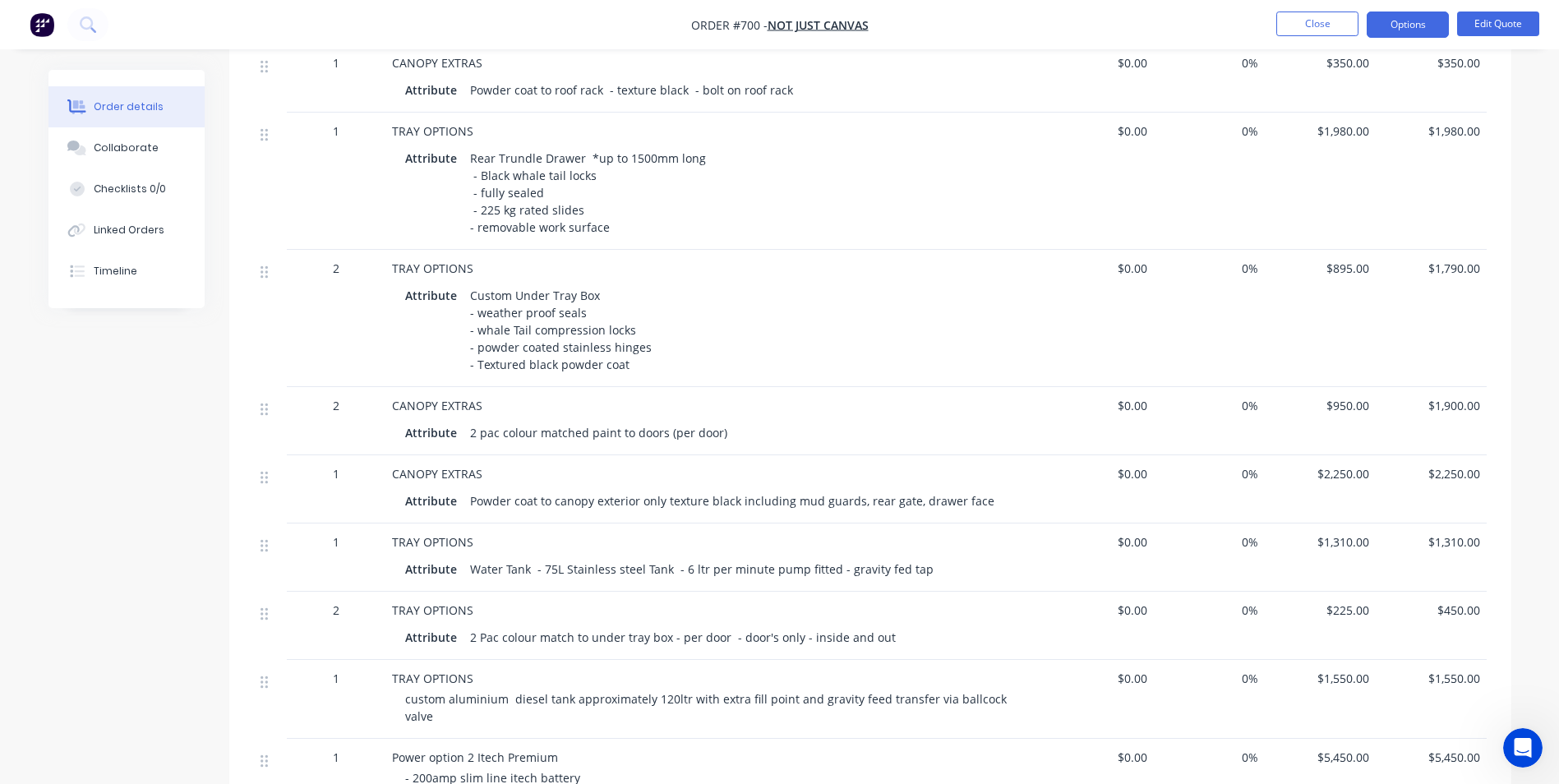
scroll to position [1344, 0]
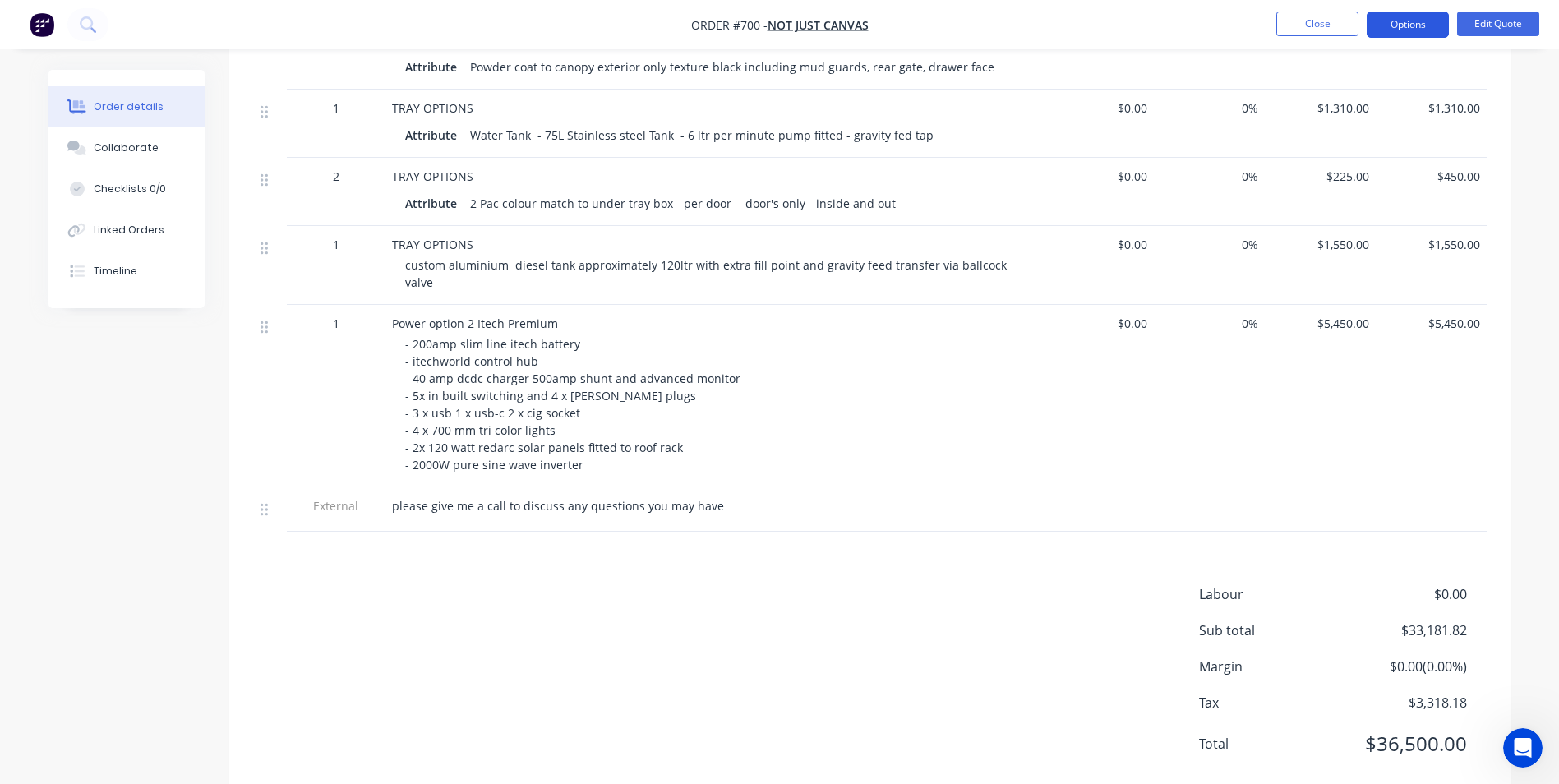
click at [1416, 20] on button "Options" at bounding box center [1408, 24] width 82 height 26
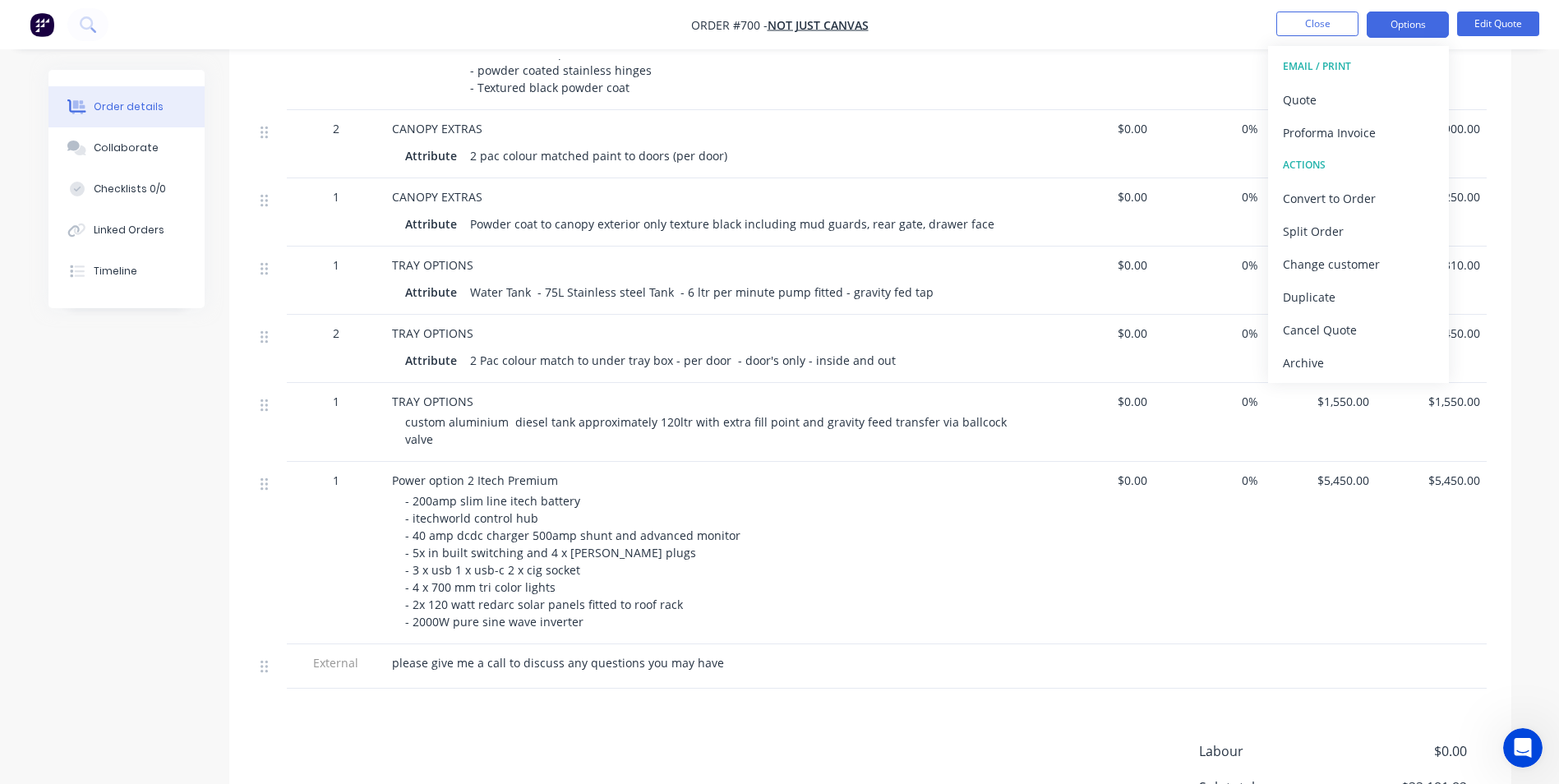
scroll to position [1098, 0]
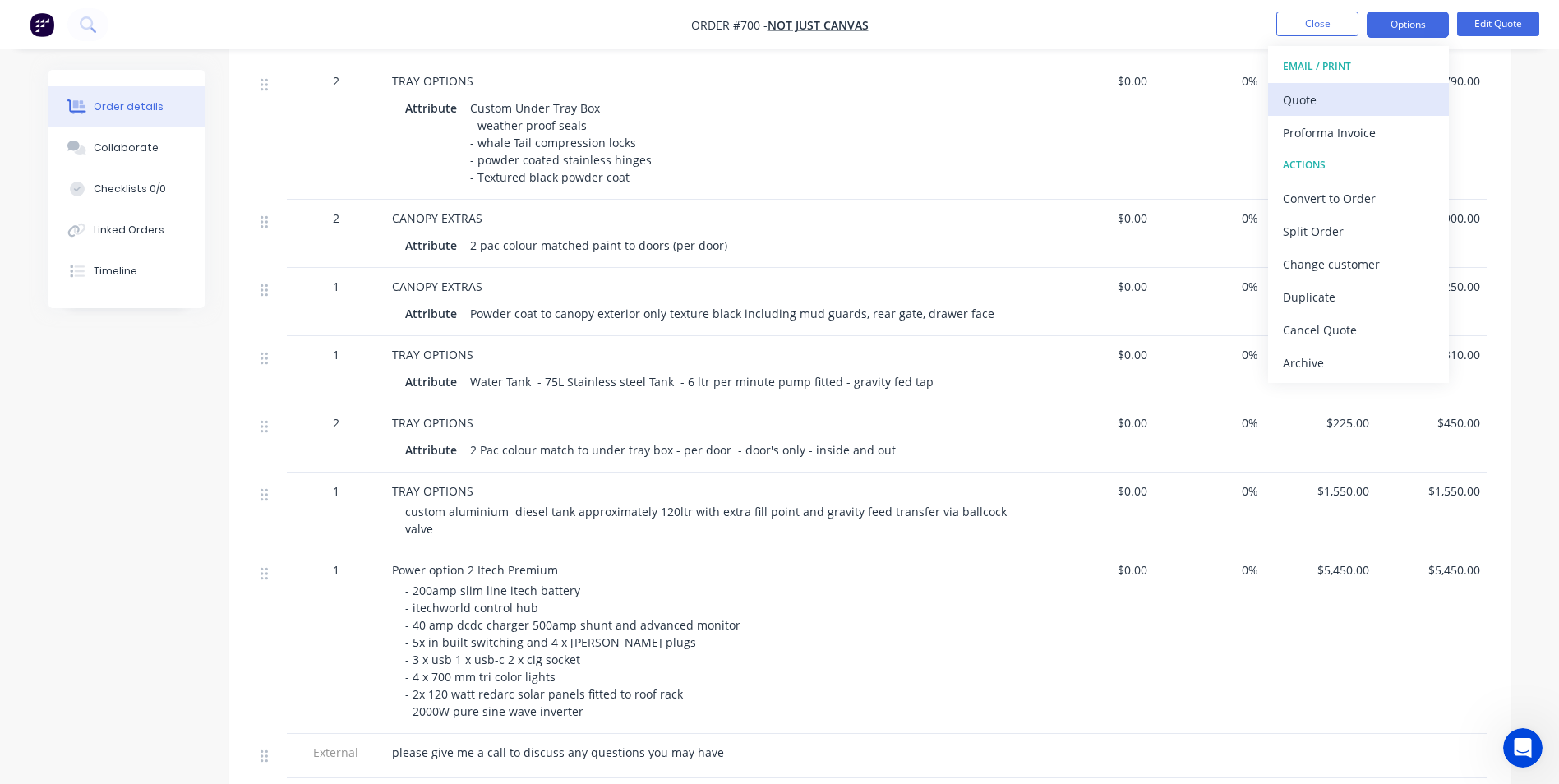
click at [1330, 109] on div "Quote" at bounding box center [1358, 100] width 151 height 24
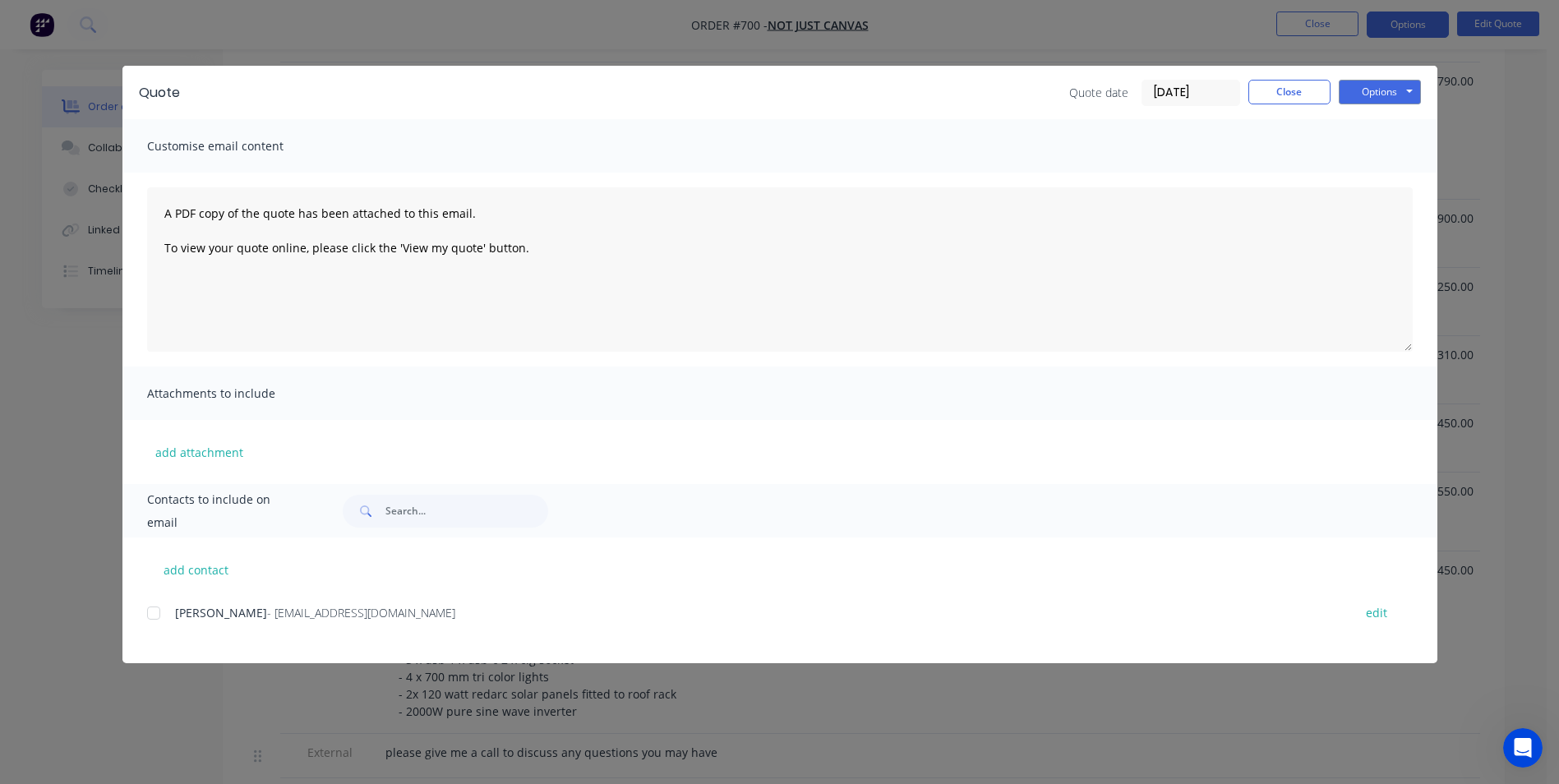
click at [157, 614] on div at bounding box center [154, 613] width 33 height 33
click at [1368, 95] on button "Options" at bounding box center [1380, 92] width 82 height 24
click at [1378, 170] on button "Email" at bounding box center [1391, 175] width 105 height 27
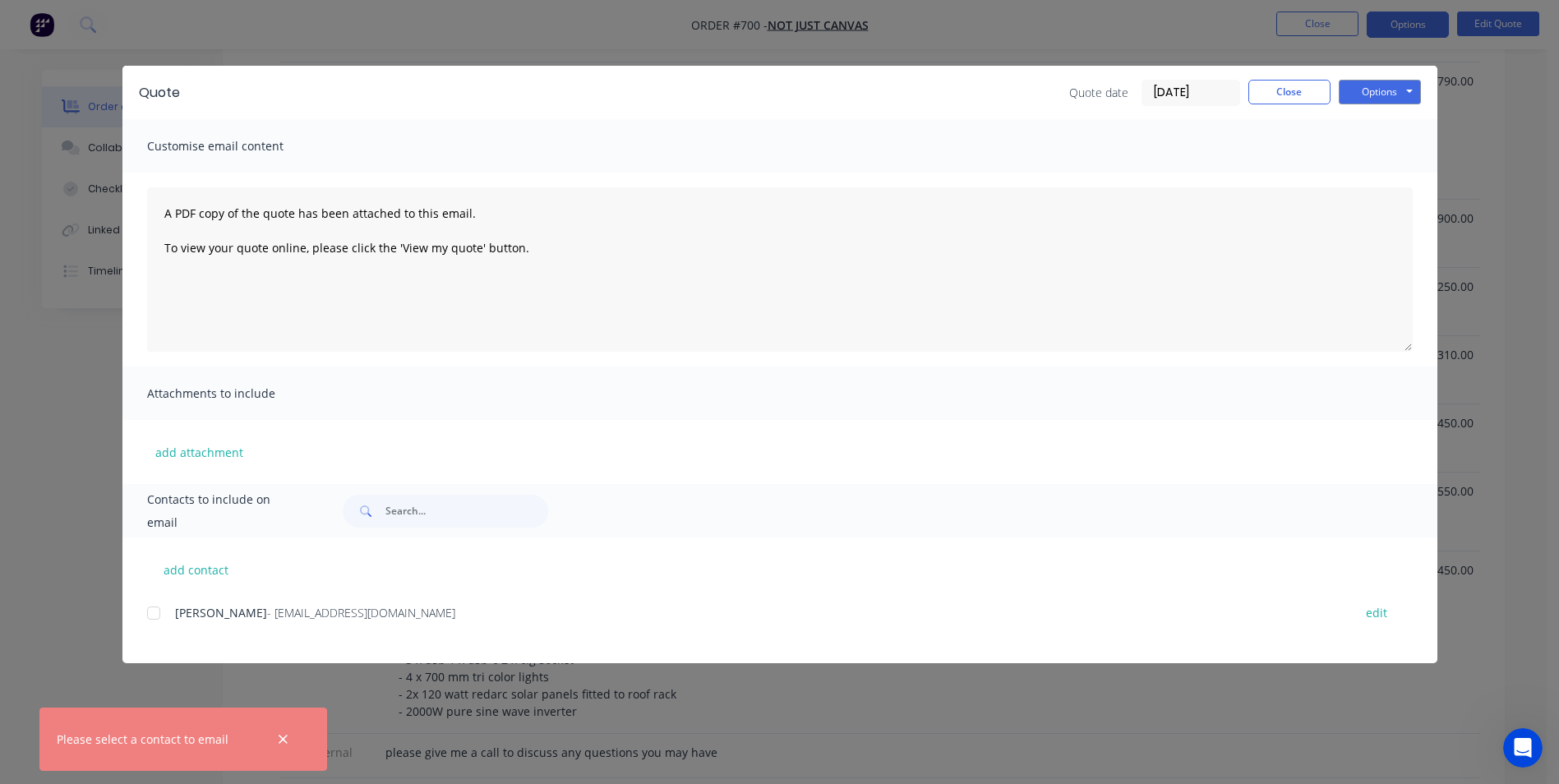
click at [155, 613] on div at bounding box center [154, 613] width 33 height 33
click at [281, 736] on icon "button" at bounding box center [283, 739] width 9 height 9
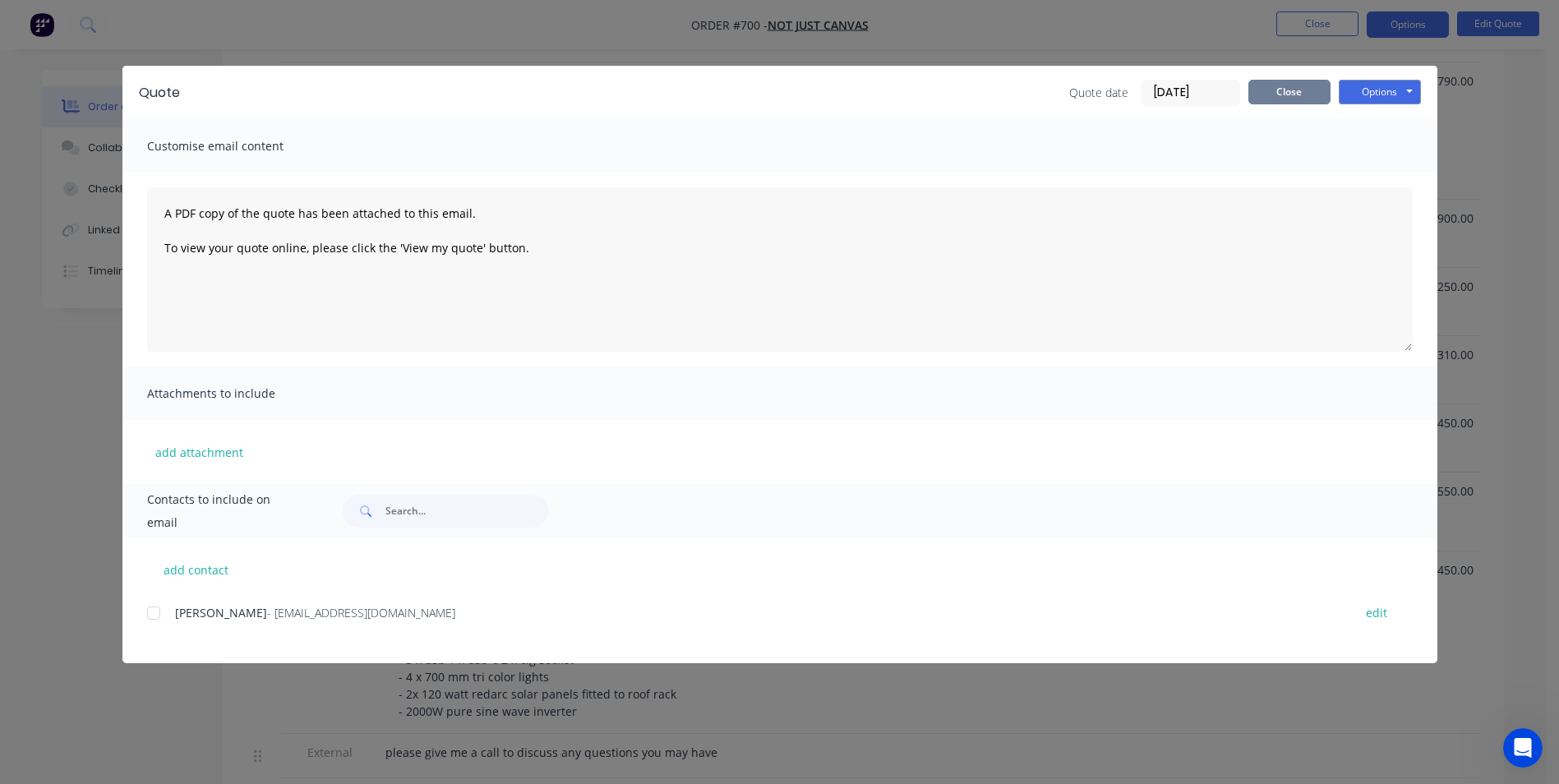
click at [1297, 92] on button "Close" at bounding box center [1289, 92] width 82 height 24
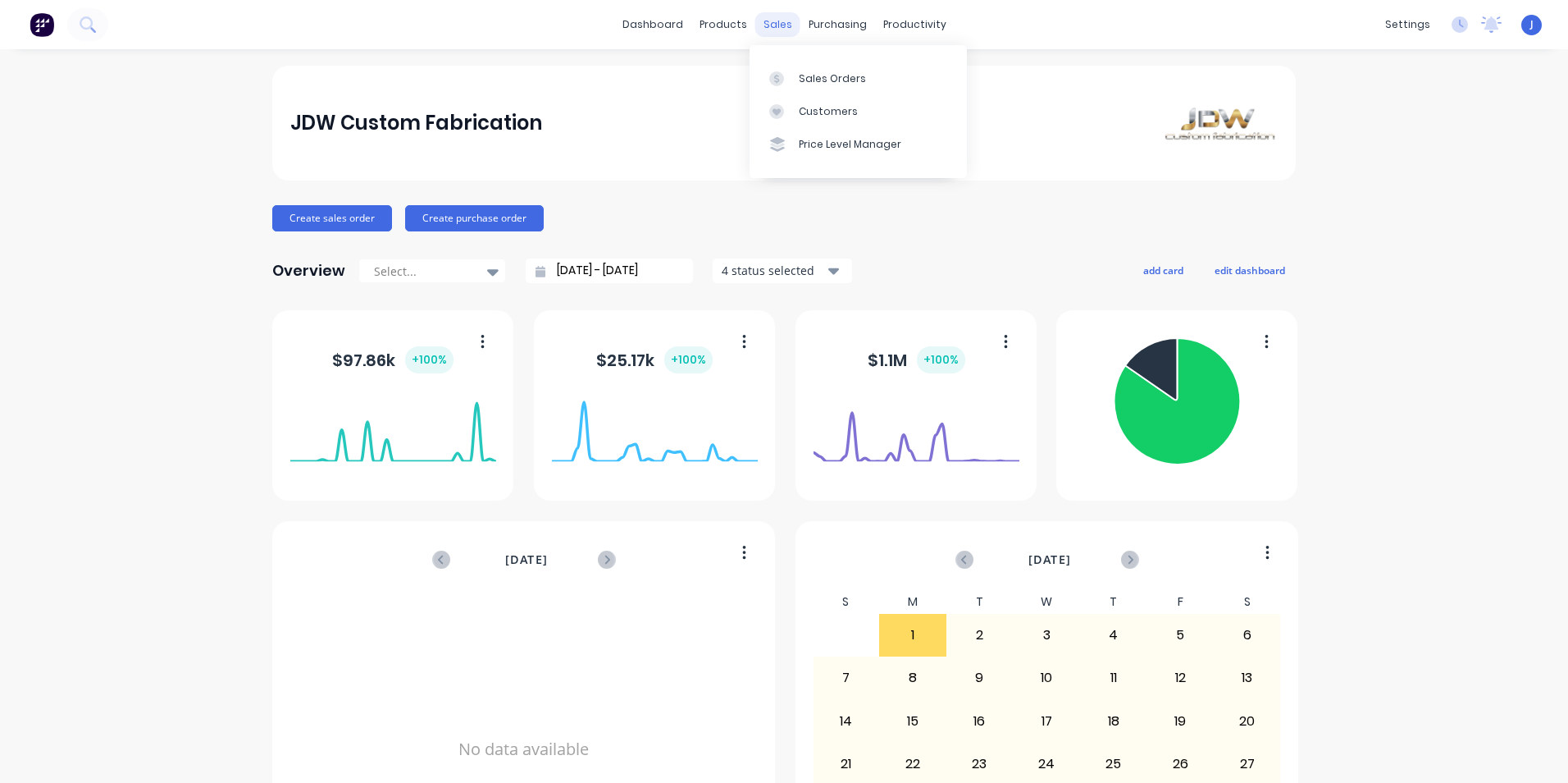
click at [770, 24] on div "sales" at bounding box center [778, 24] width 45 height 24
click at [826, 84] on div "Sales Orders" at bounding box center [832, 78] width 67 height 15
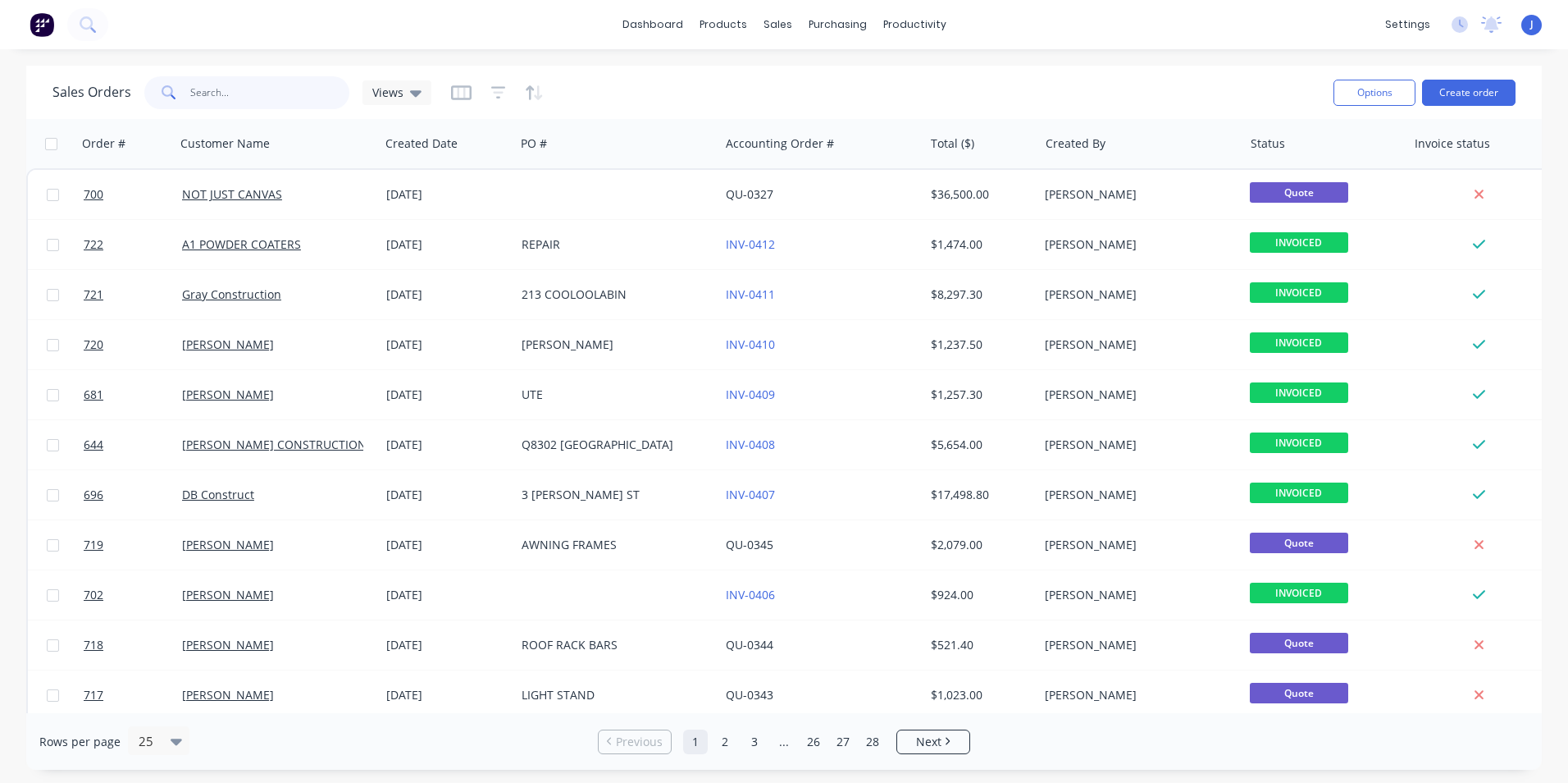
click at [243, 100] on input "text" at bounding box center [269, 93] width 160 height 33
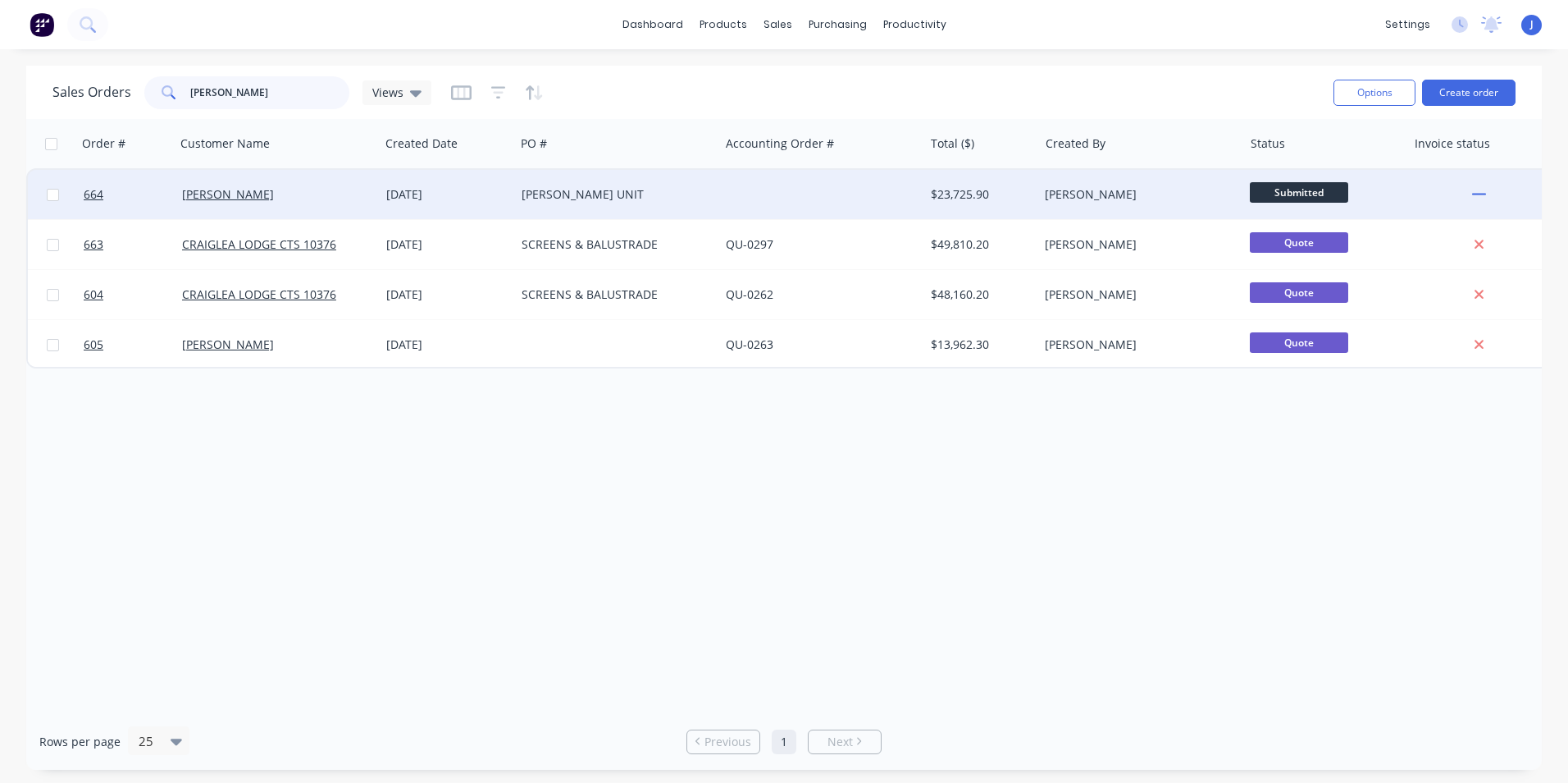
type input "kim"
click at [294, 201] on div "KIM FERRIER" at bounding box center [273, 194] width 182 height 17
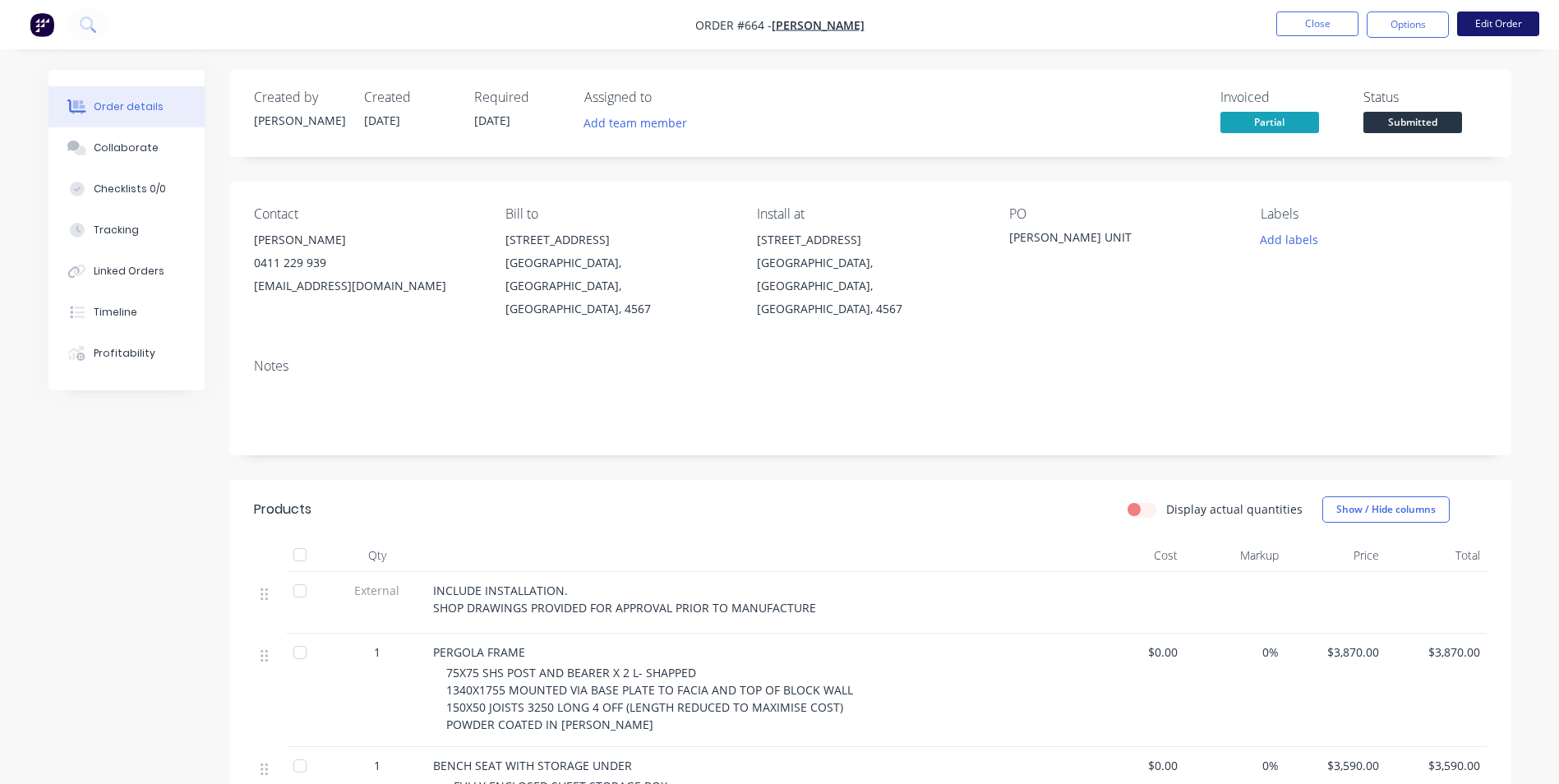
click at [1473, 25] on button "Edit Order" at bounding box center [1498, 24] width 82 height 24
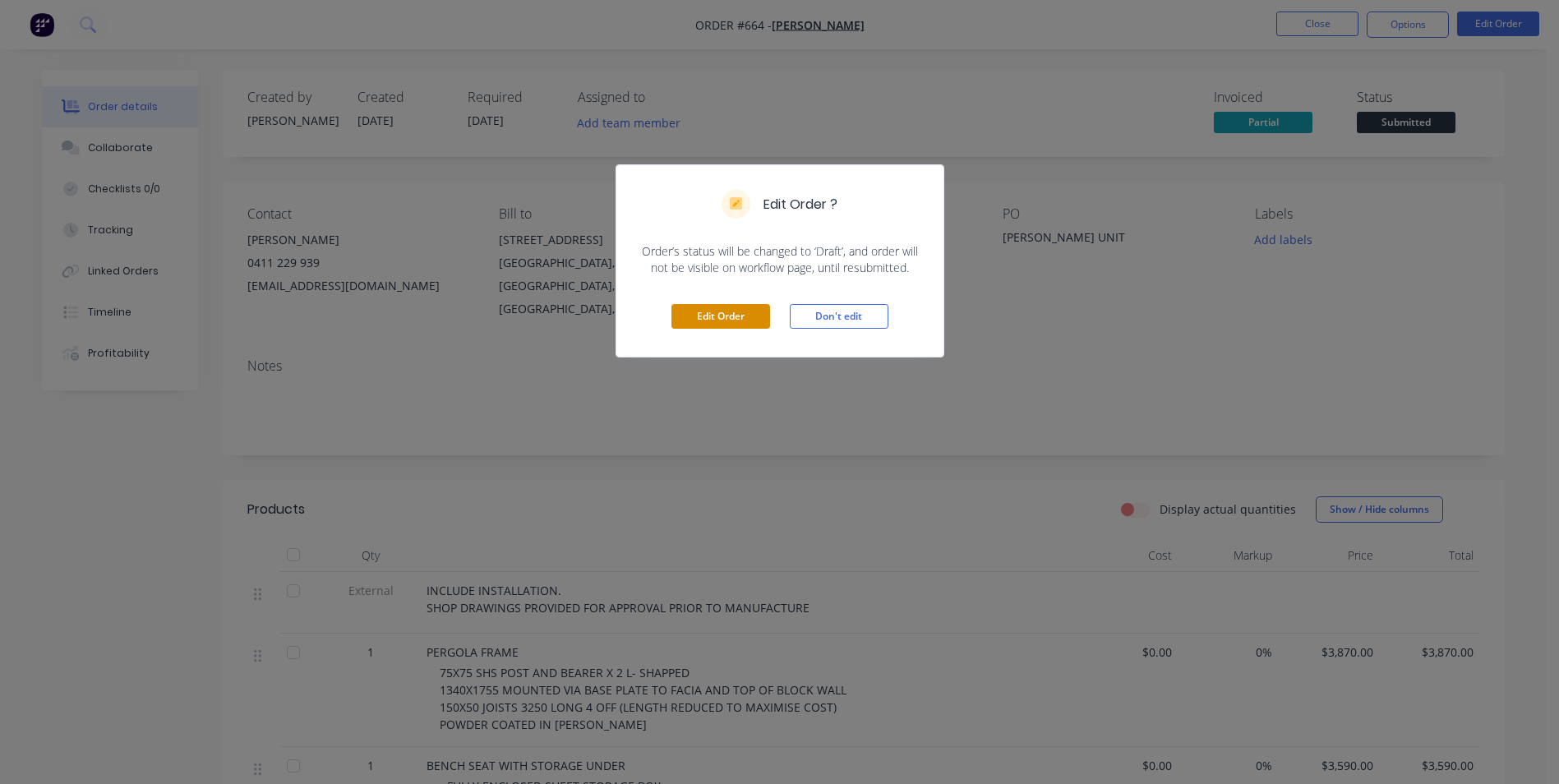
click at [711, 315] on button "Edit Order" at bounding box center [721, 316] width 99 height 24
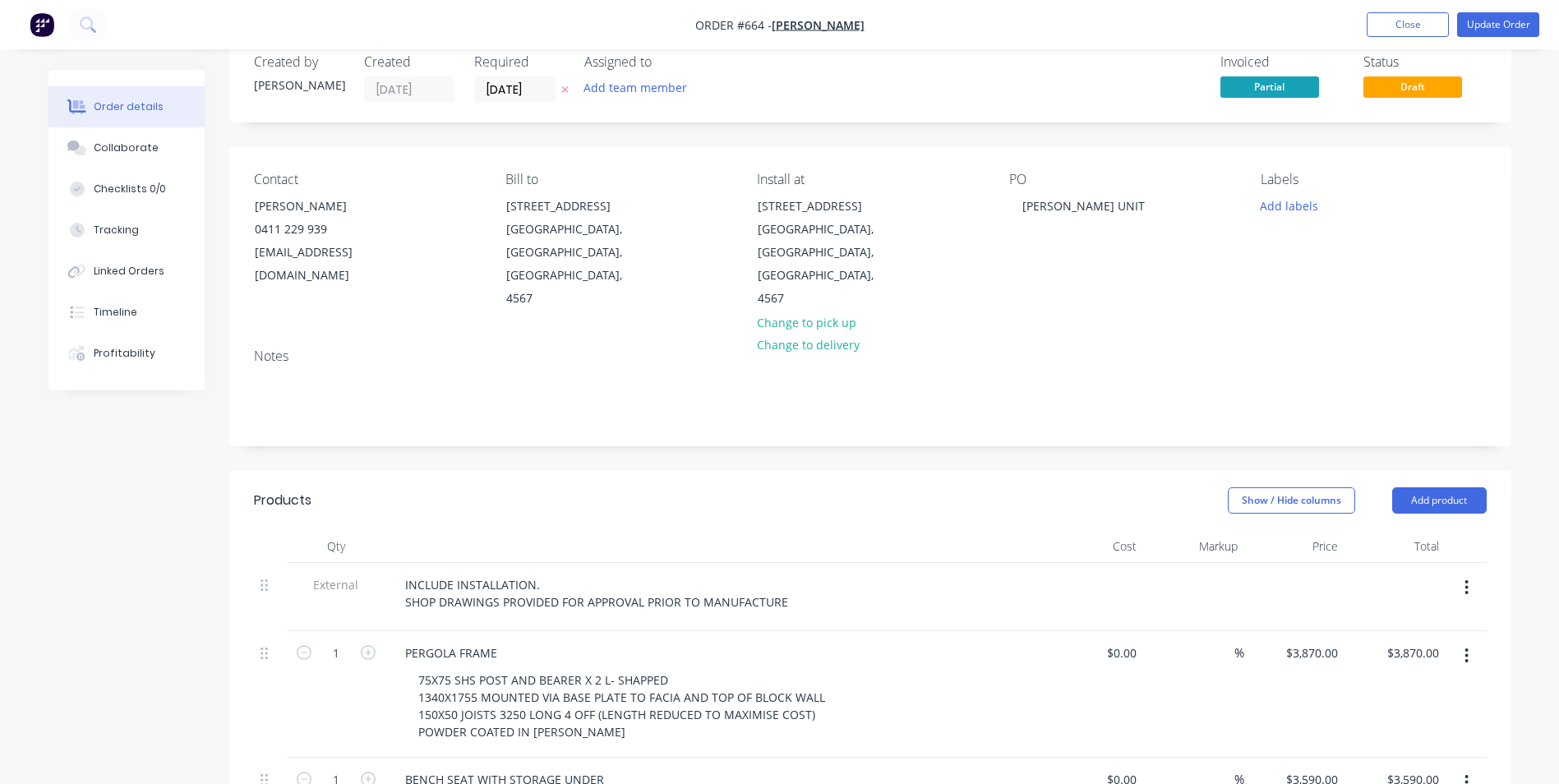
scroll to position [328, 0]
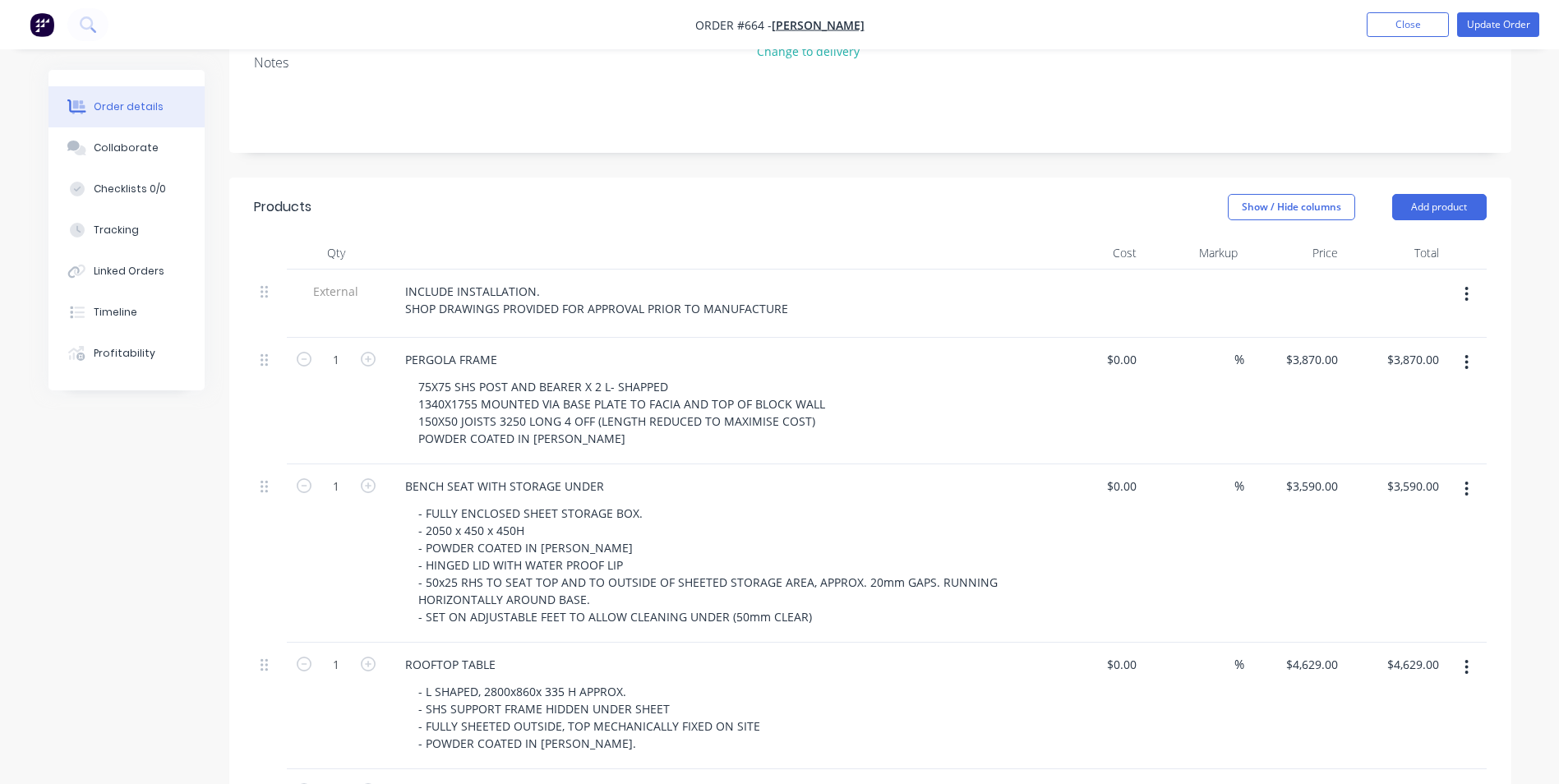
click at [1469, 354] on icon "button" at bounding box center [1466, 362] width 4 height 18
drag, startPoint x: 1382, startPoint y: 479, endPoint x: 1122, endPoint y: 428, distance: 265.0
click at [1380, 492] on div "Delete" at bounding box center [1408, 504] width 127 height 24
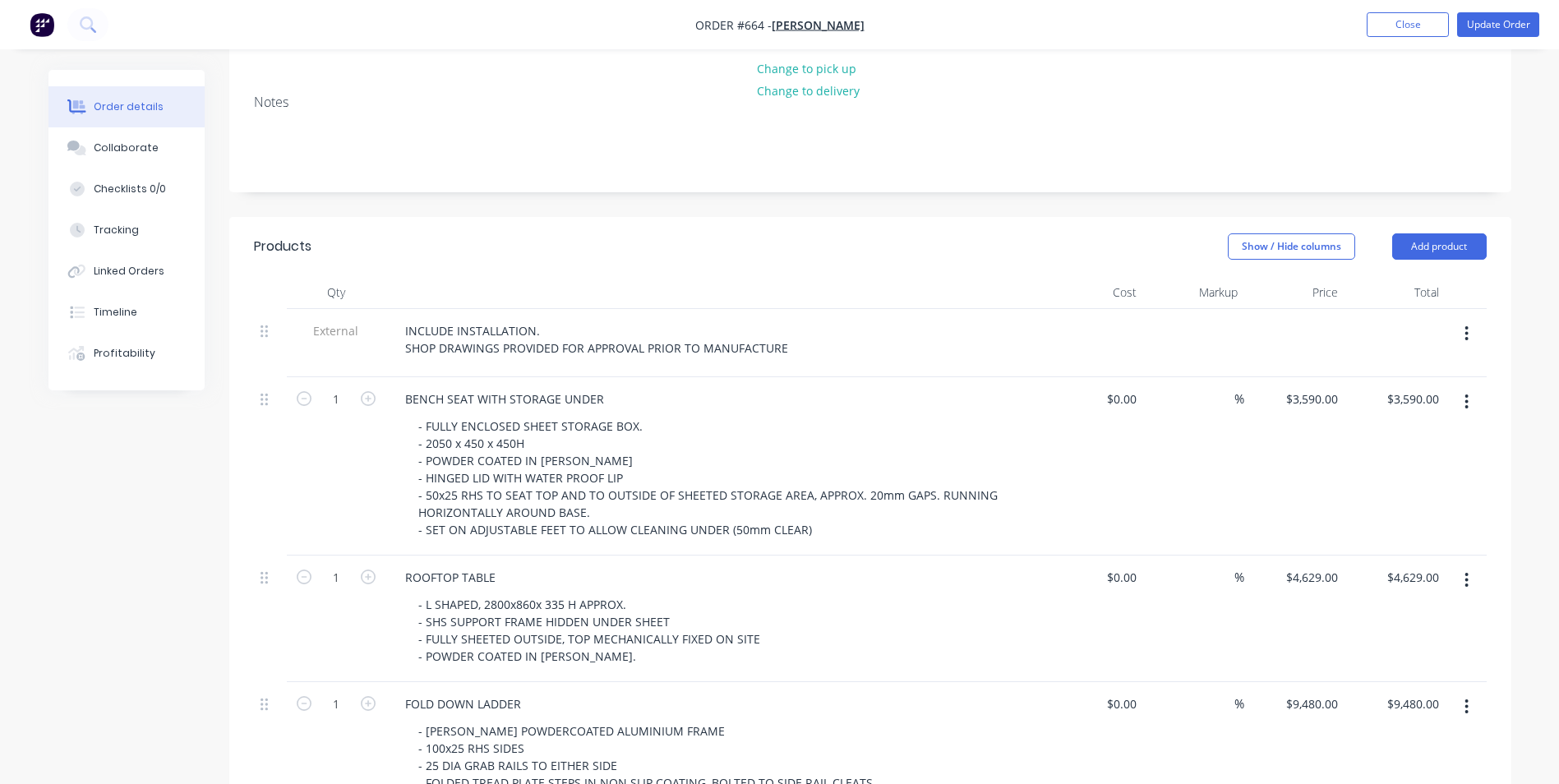
scroll to position [246, 0]
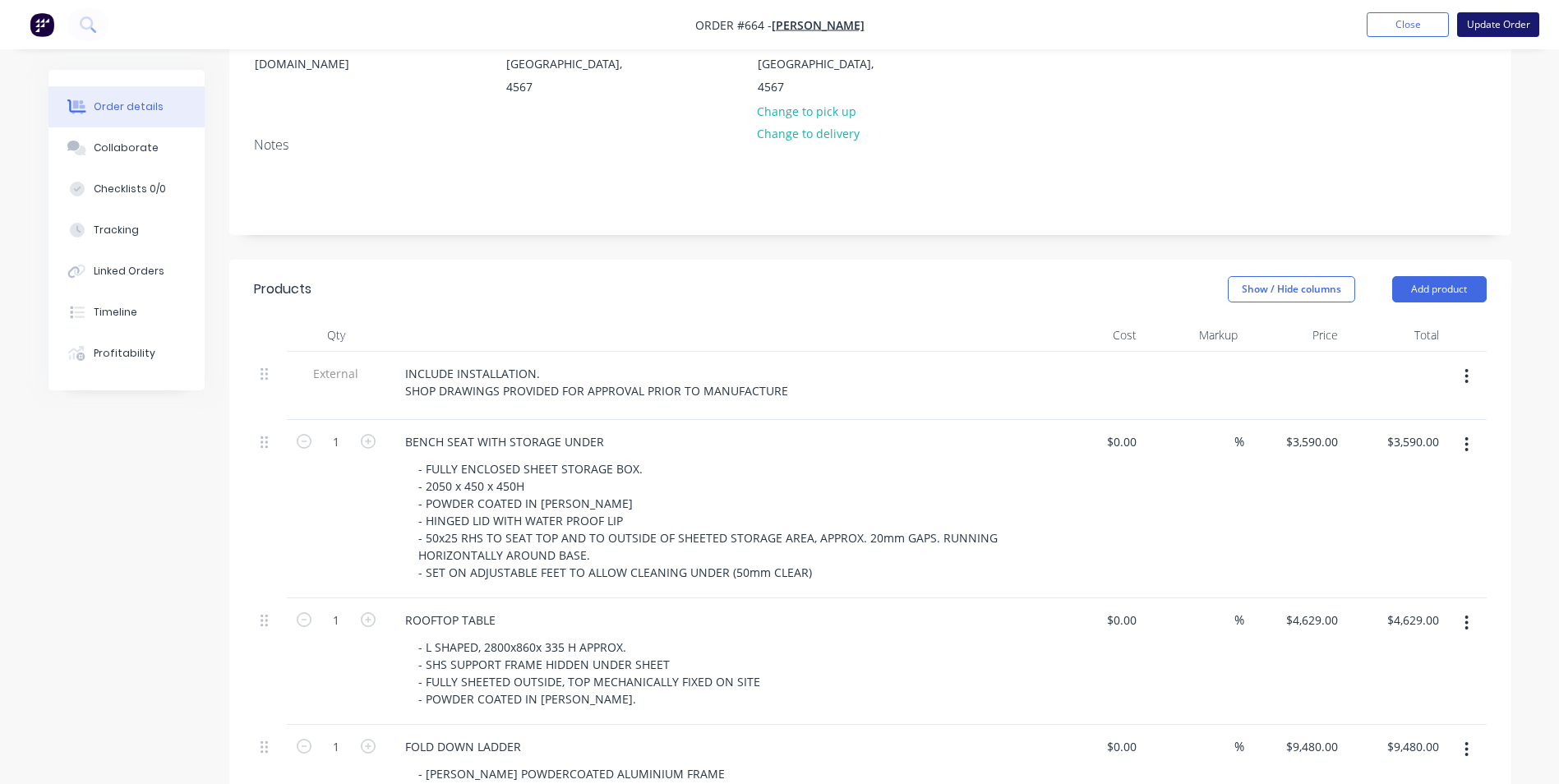
click at [1488, 25] on button "Update Order" at bounding box center [1498, 24] width 82 height 24
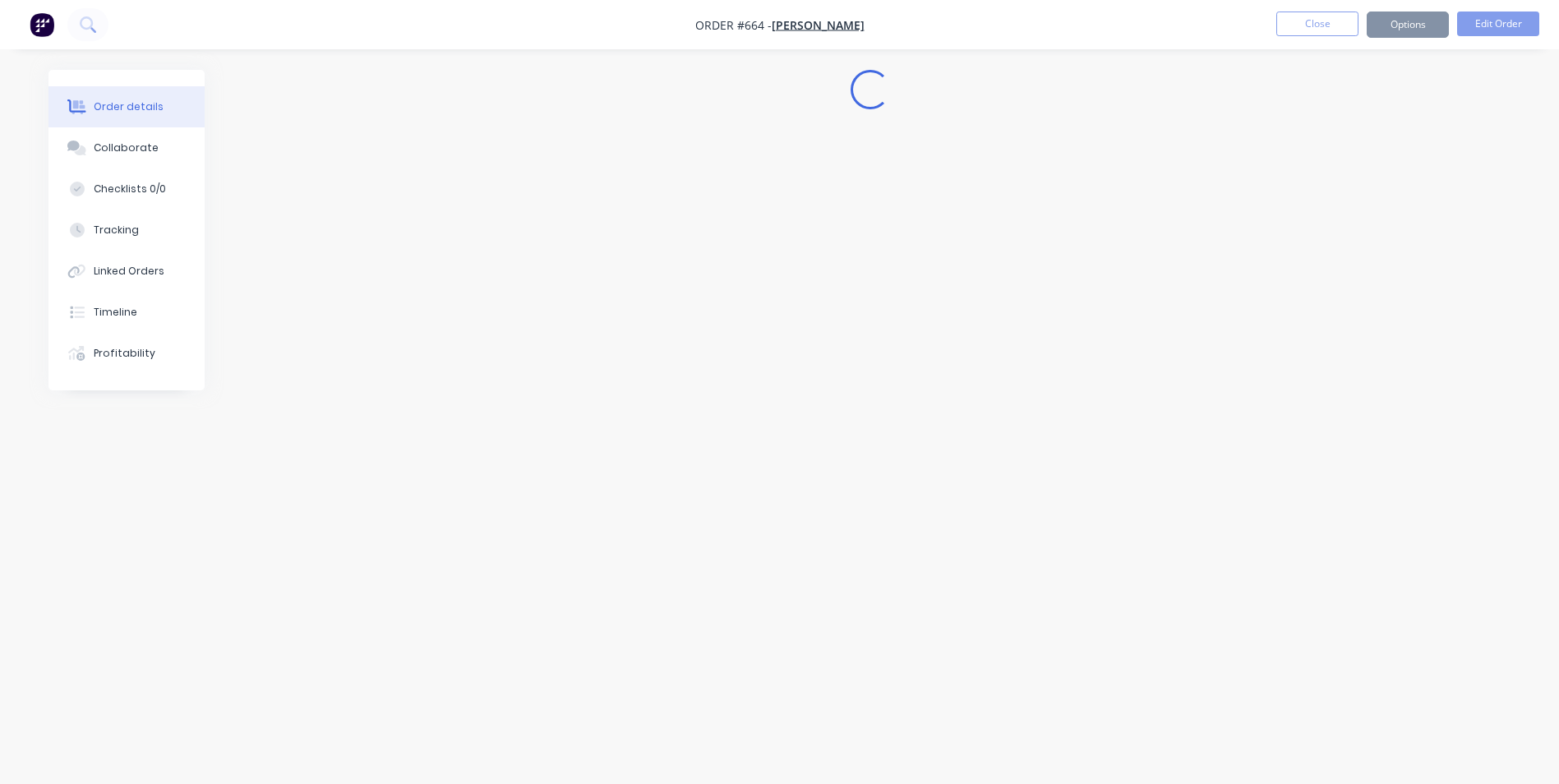
scroll to position [0, 0]
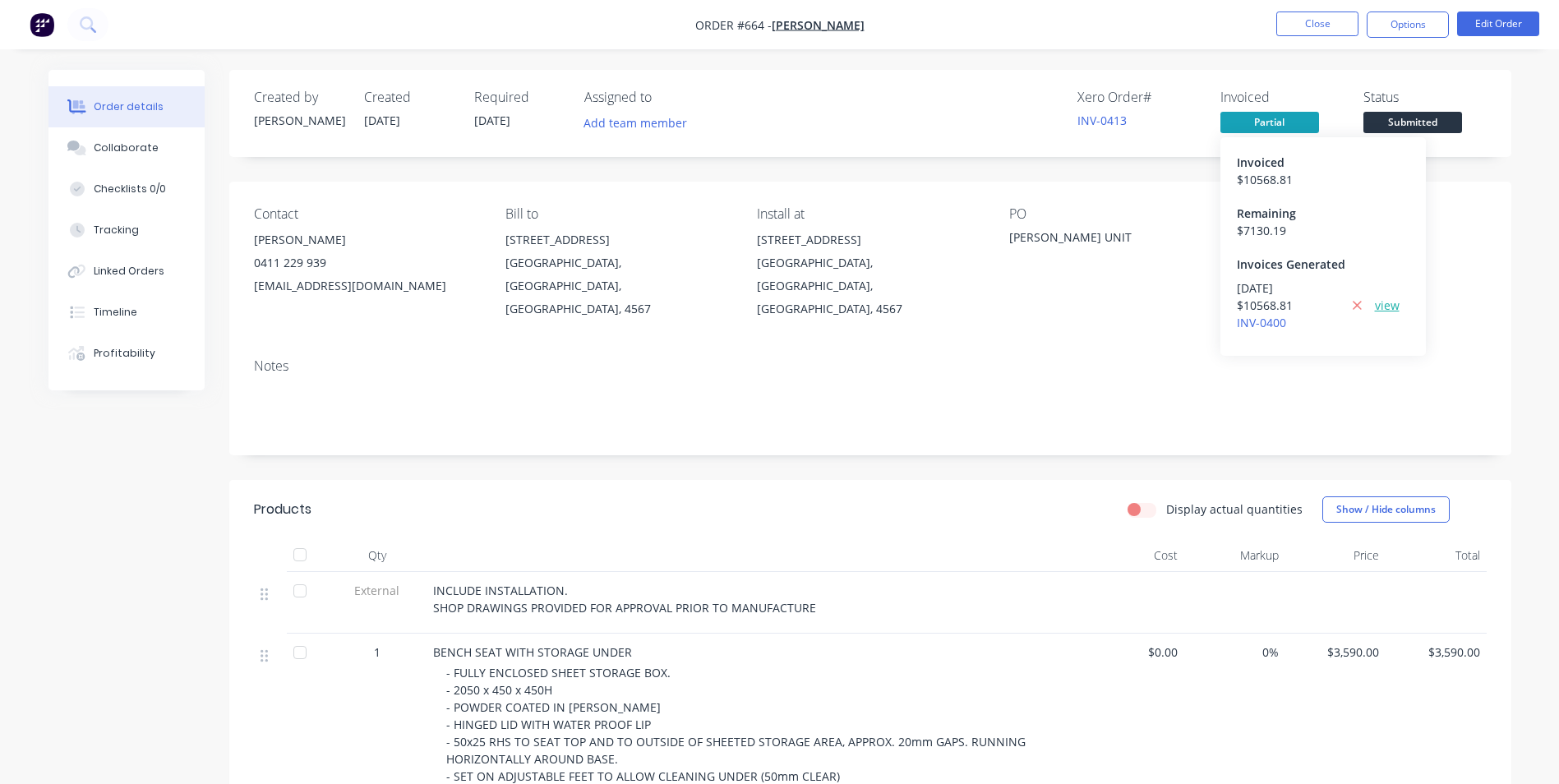
click at [1387, 304] on link "view" at bounding box center [1387, 306] width 24 height 17
click at [1092, 119] on link "INV-0413" at bounding box center [1102, 120] width 49 height 16
click at [1093, 118] on link "INV-0413" at bounding box center [1102, 120] width 49 height 16
click at [1266, 174] on div "$ 10568.81" at bounding box center [1323, 180] width 173 height 17
click at [1390, 305] on link "view" at bounding box center [1387, 306] width 24 height 17
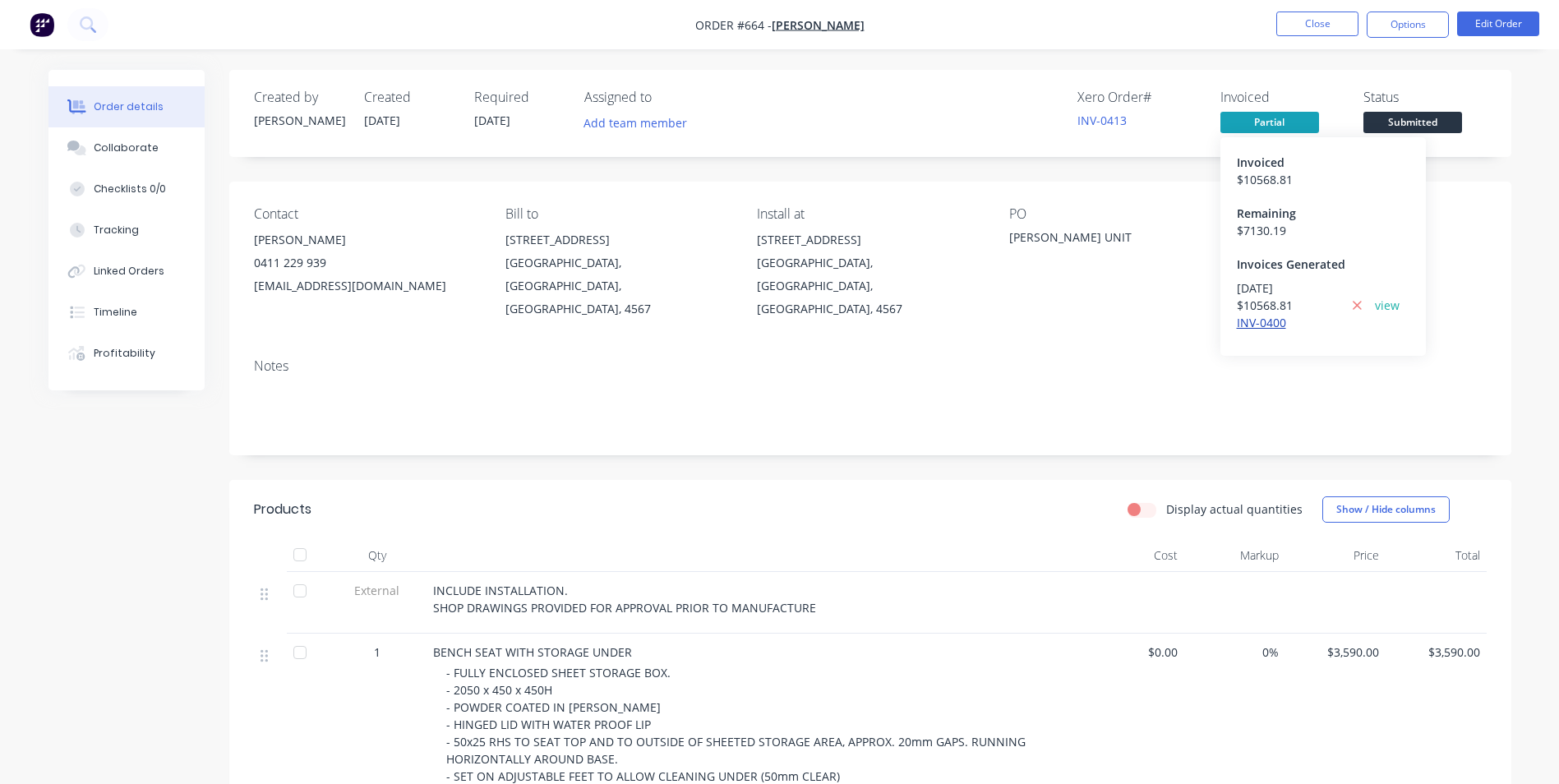
click at [1260, 325] on link "INV-0400" at bounding box center [1261, 322] width 49 height 16
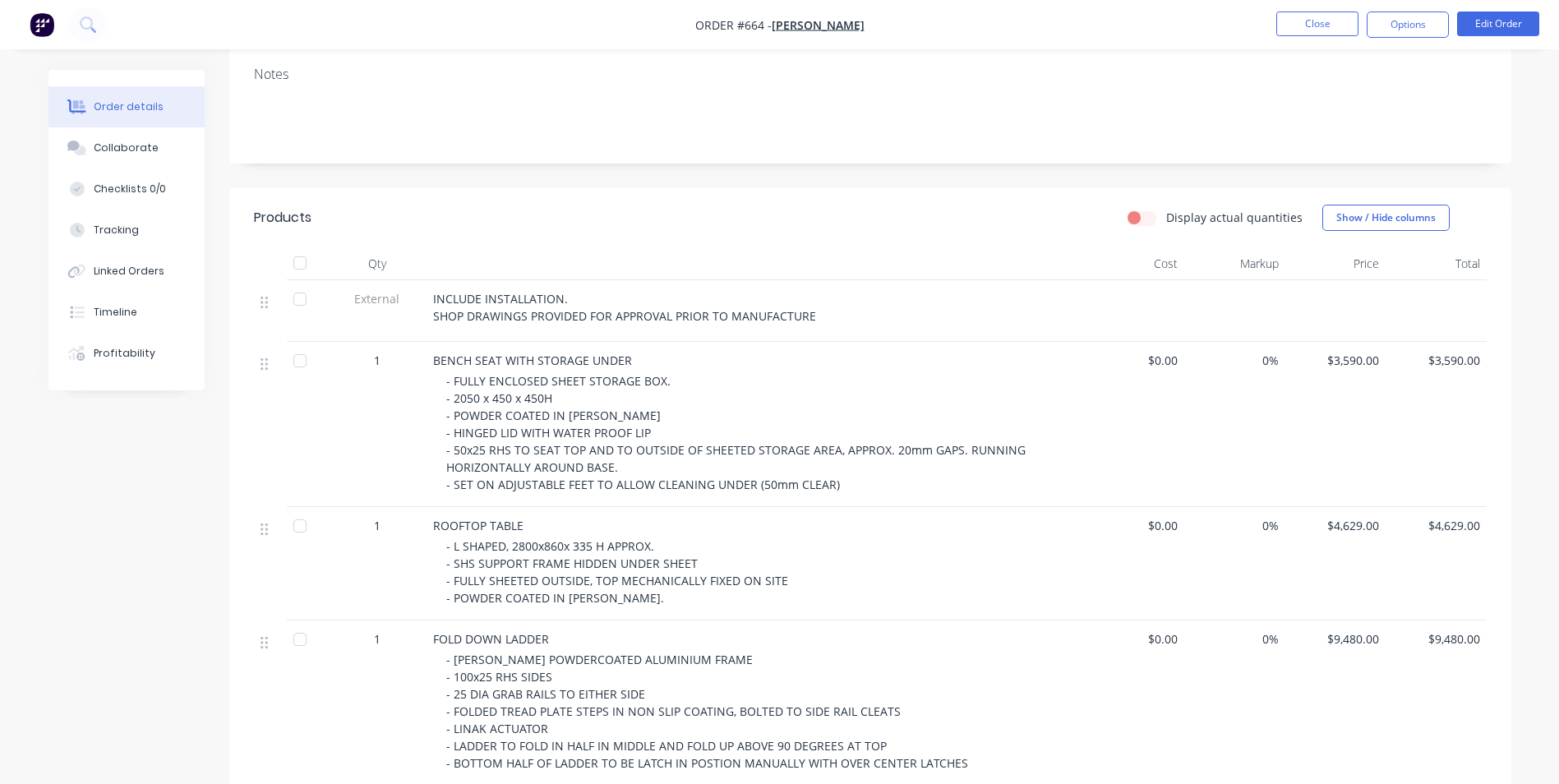
scroll to position [246, 0]
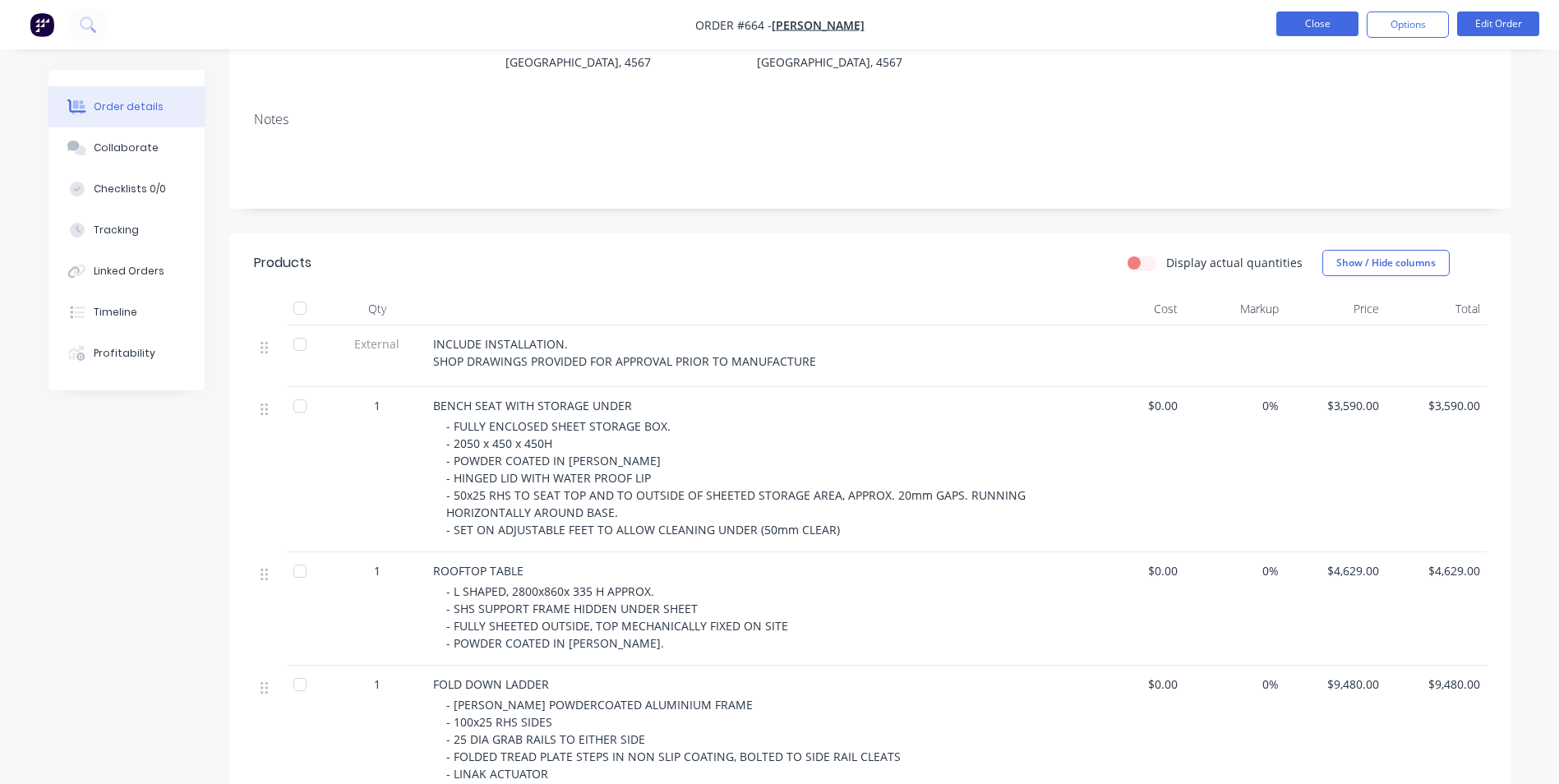
click at [1291, 26] on button "Close" at bounding box center [1317, 24] width 82 height 24
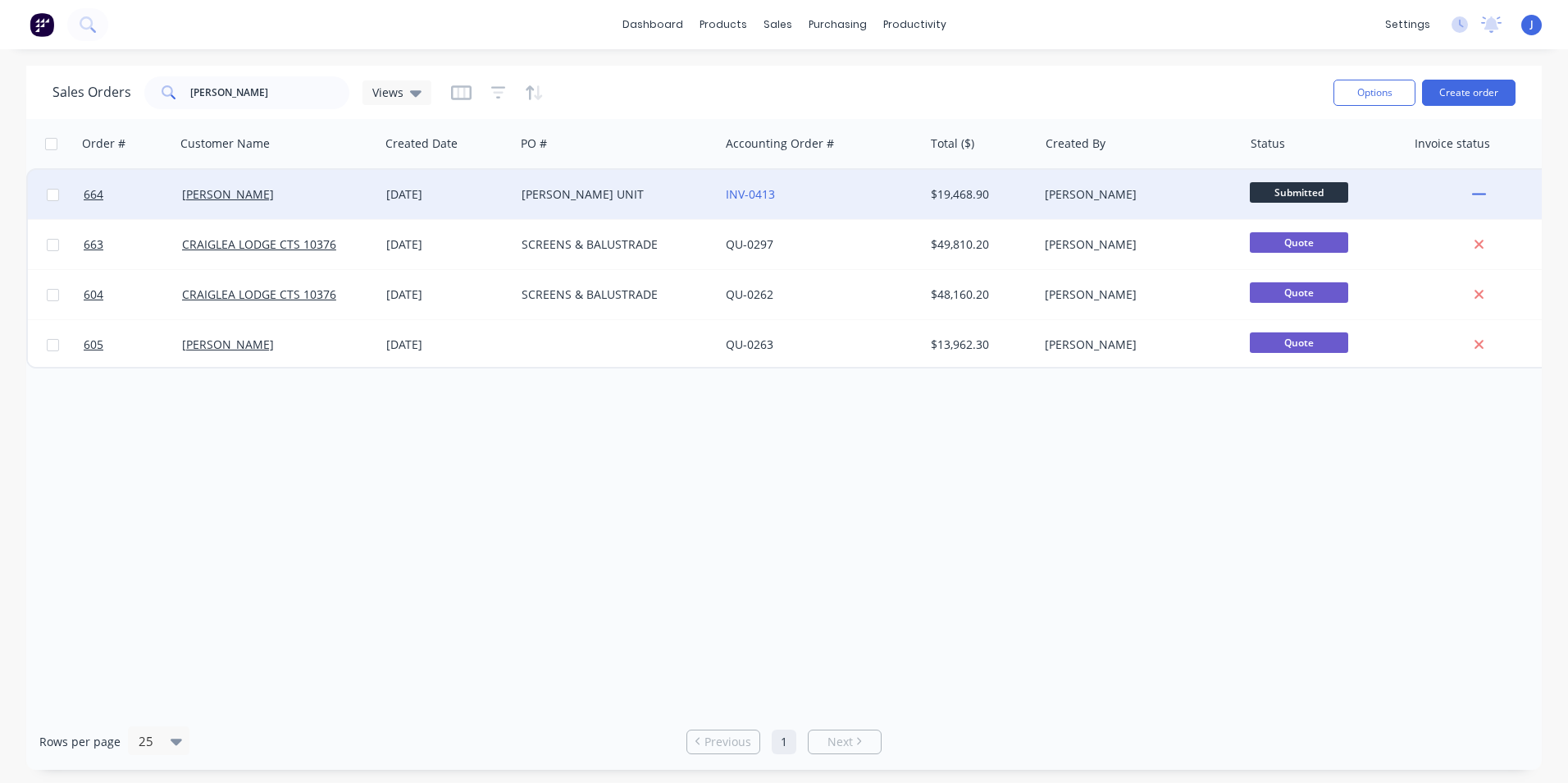
click at [574, 188] on div "KIM UNIT" at bounding box center [612, 194] width 182 height 17
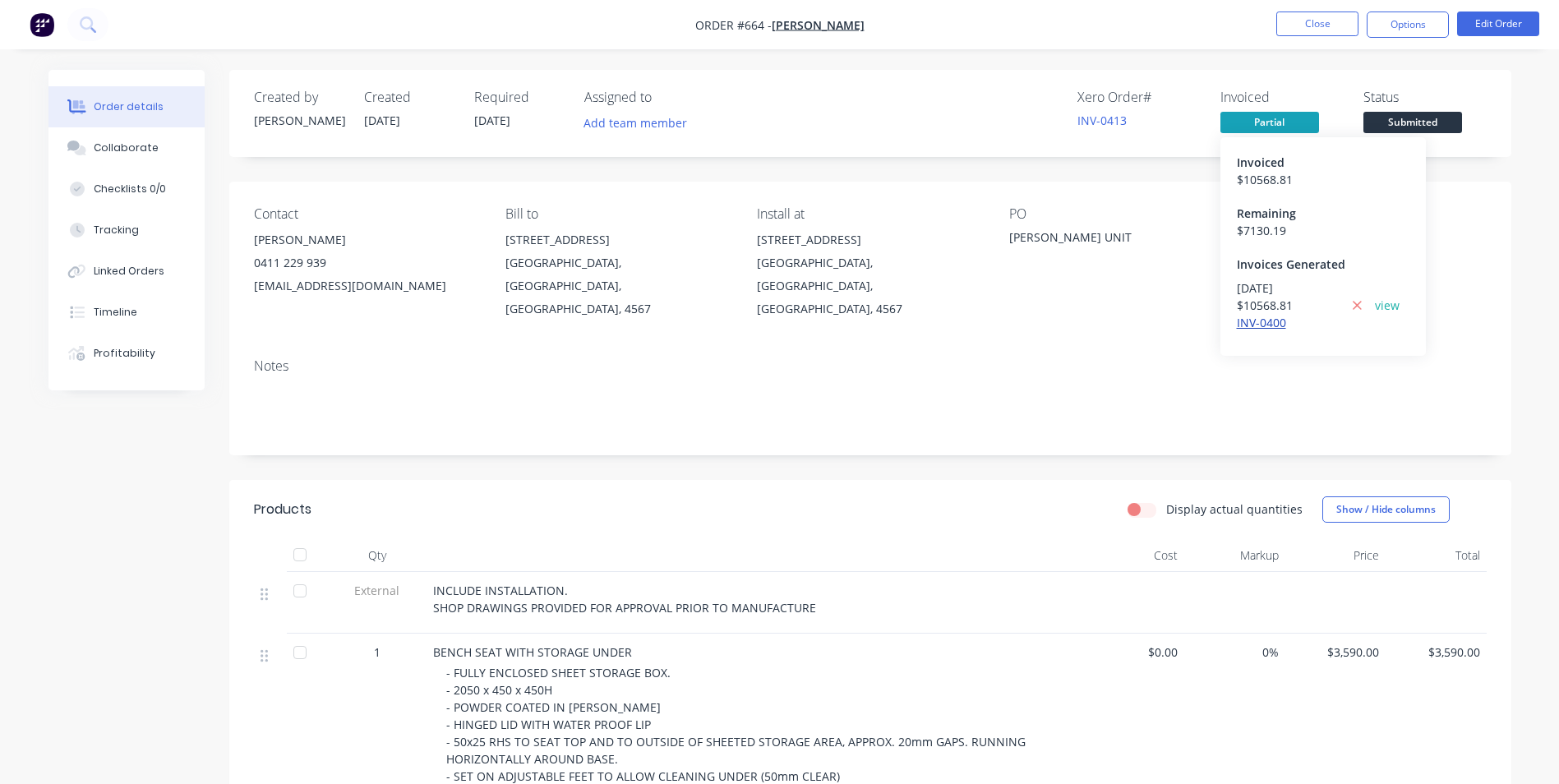
click at [1263, 320] on link "INV-0400" at bounding box center [1261, 322] width 49 height 16
click at [1358, 305] on icon at bounding box center [1357, 305] width 9 height 9
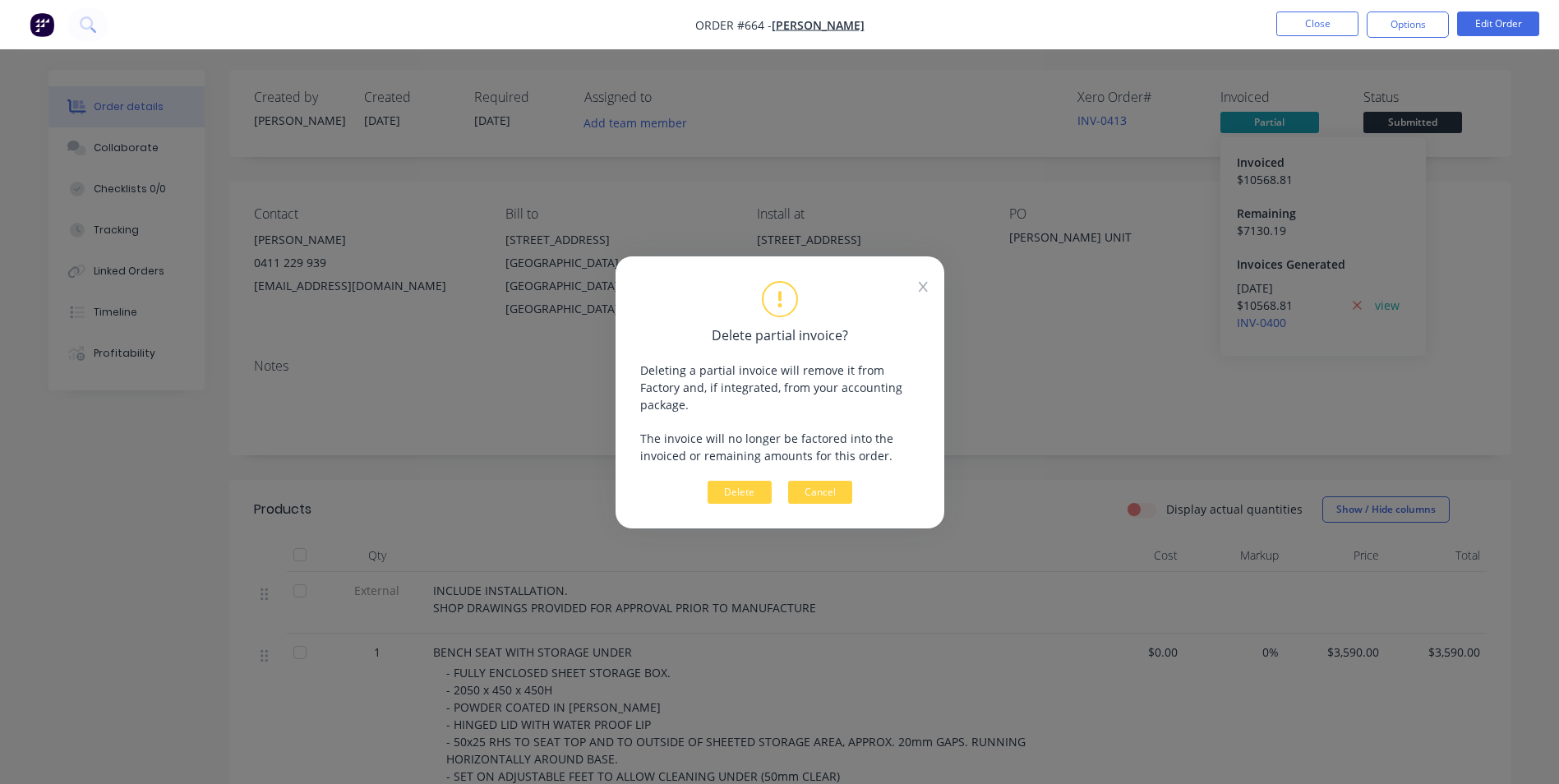
click at [925, 292] on icon at bounding box center [923, 286] width 9 height 11
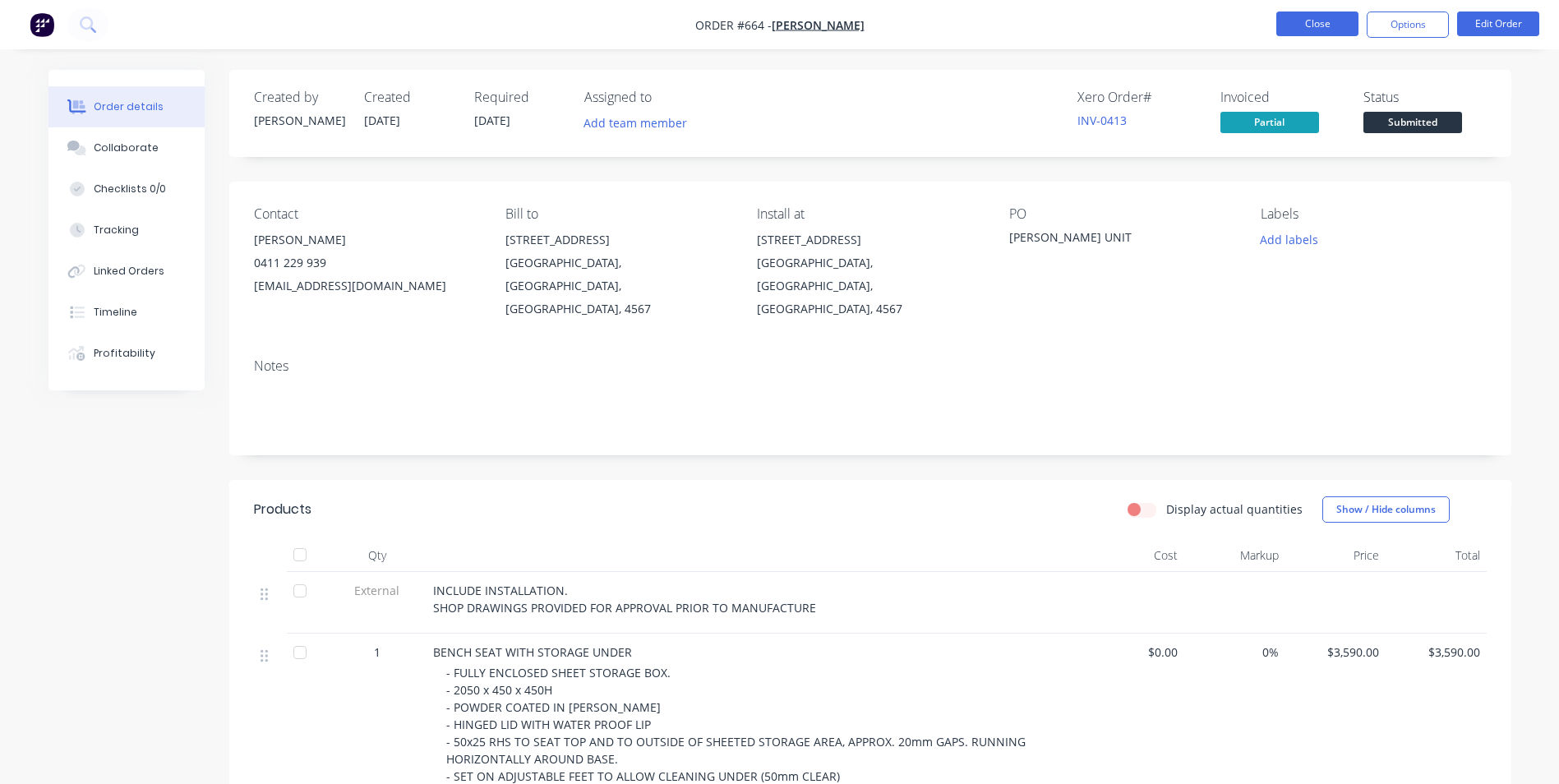
click at [1328, 27] on button "Close" at bounding box center [1317, 24] width 82 height 24
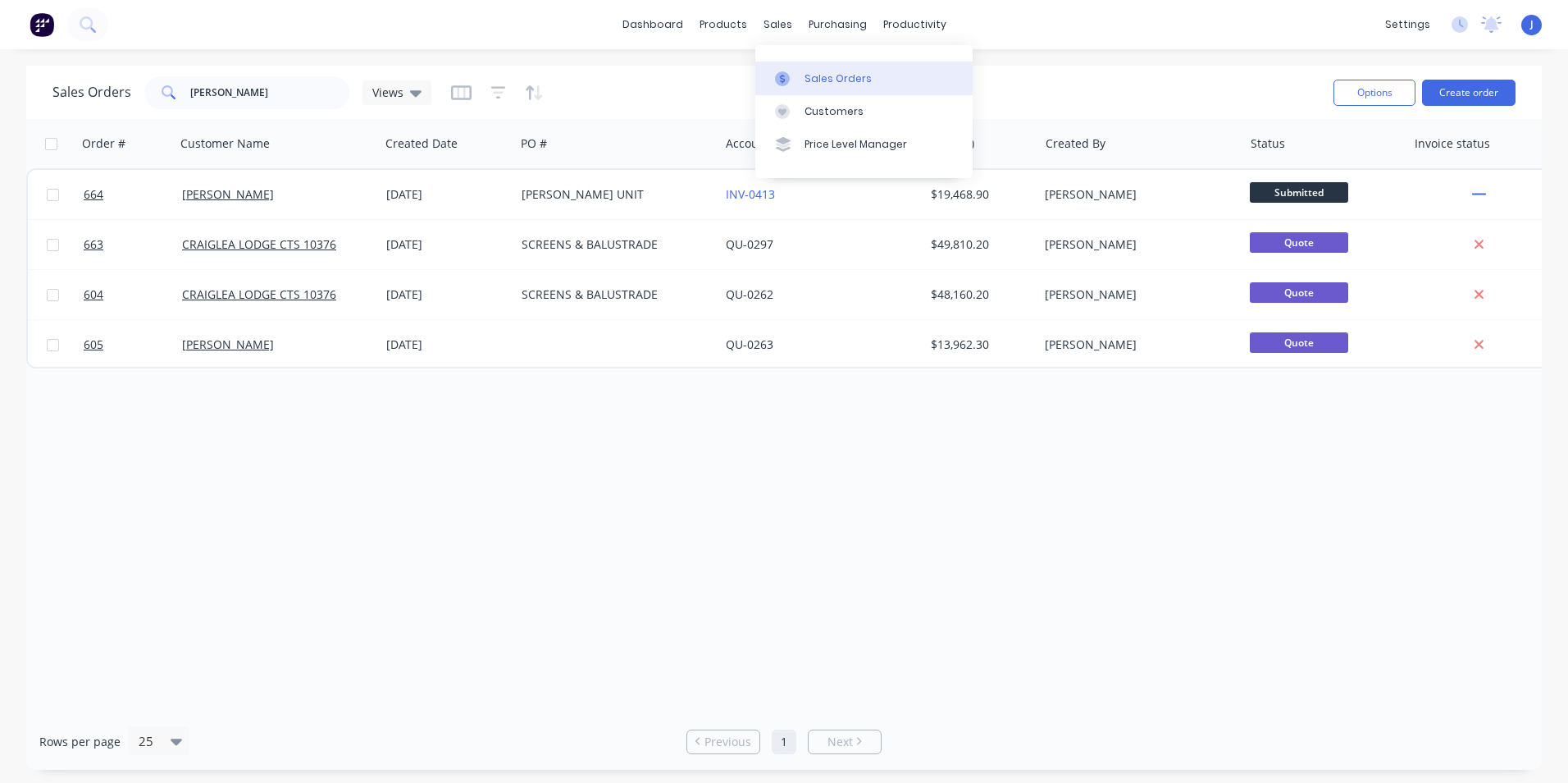
click at [833, 83] on div "Sales Orders" at bounding box center [838, 78] width 67 height 15
click at [812, 82] on div "Sales Orders" at bounding box center [838, 78] width 67 height 15
type input "k"
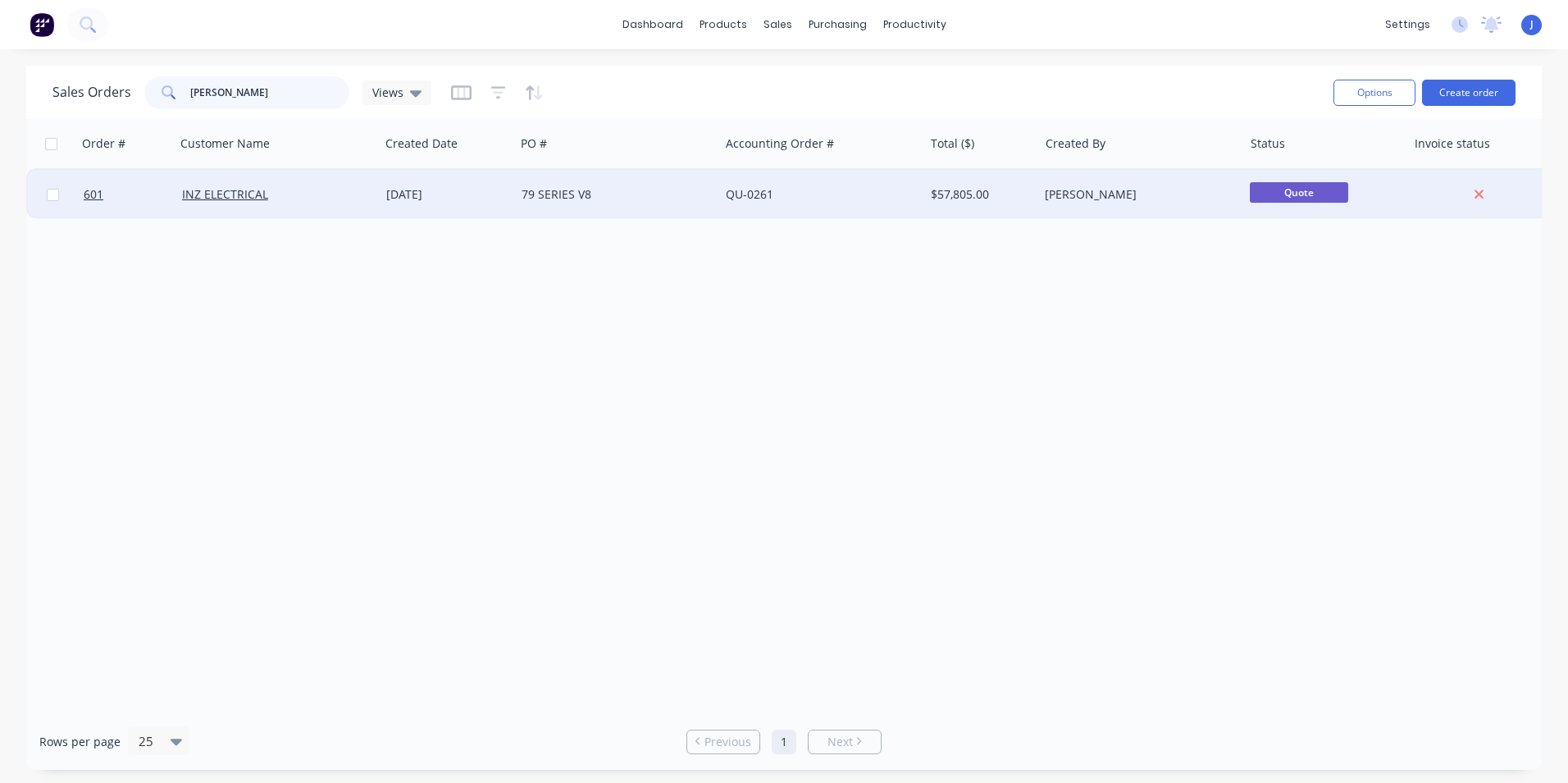
type input "simon"
click at [243, 185] on div "INZ ELECTRICAL" at bounding box center [277, 194] width 204 height 49
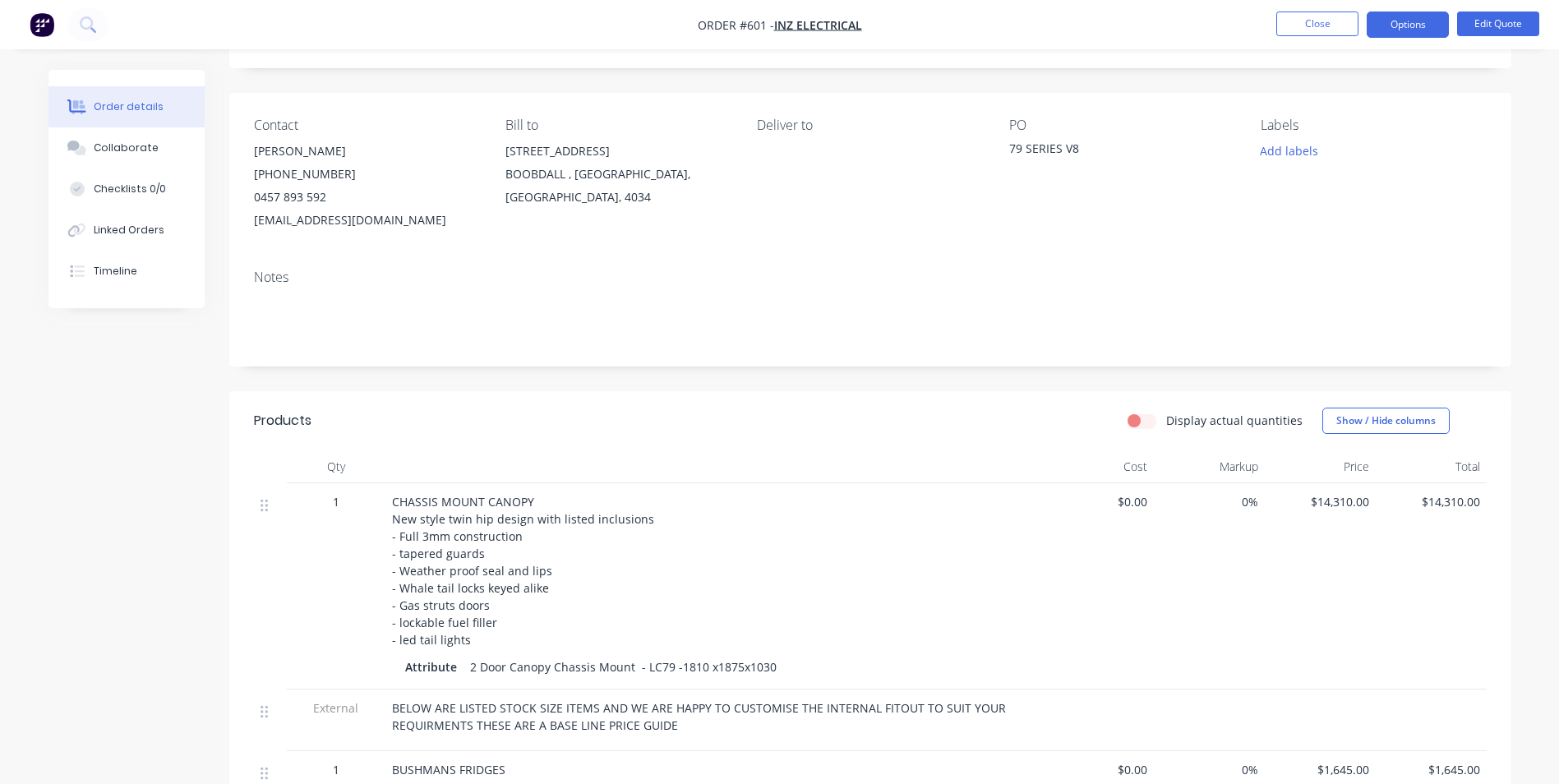
scroll to position [82, 0]
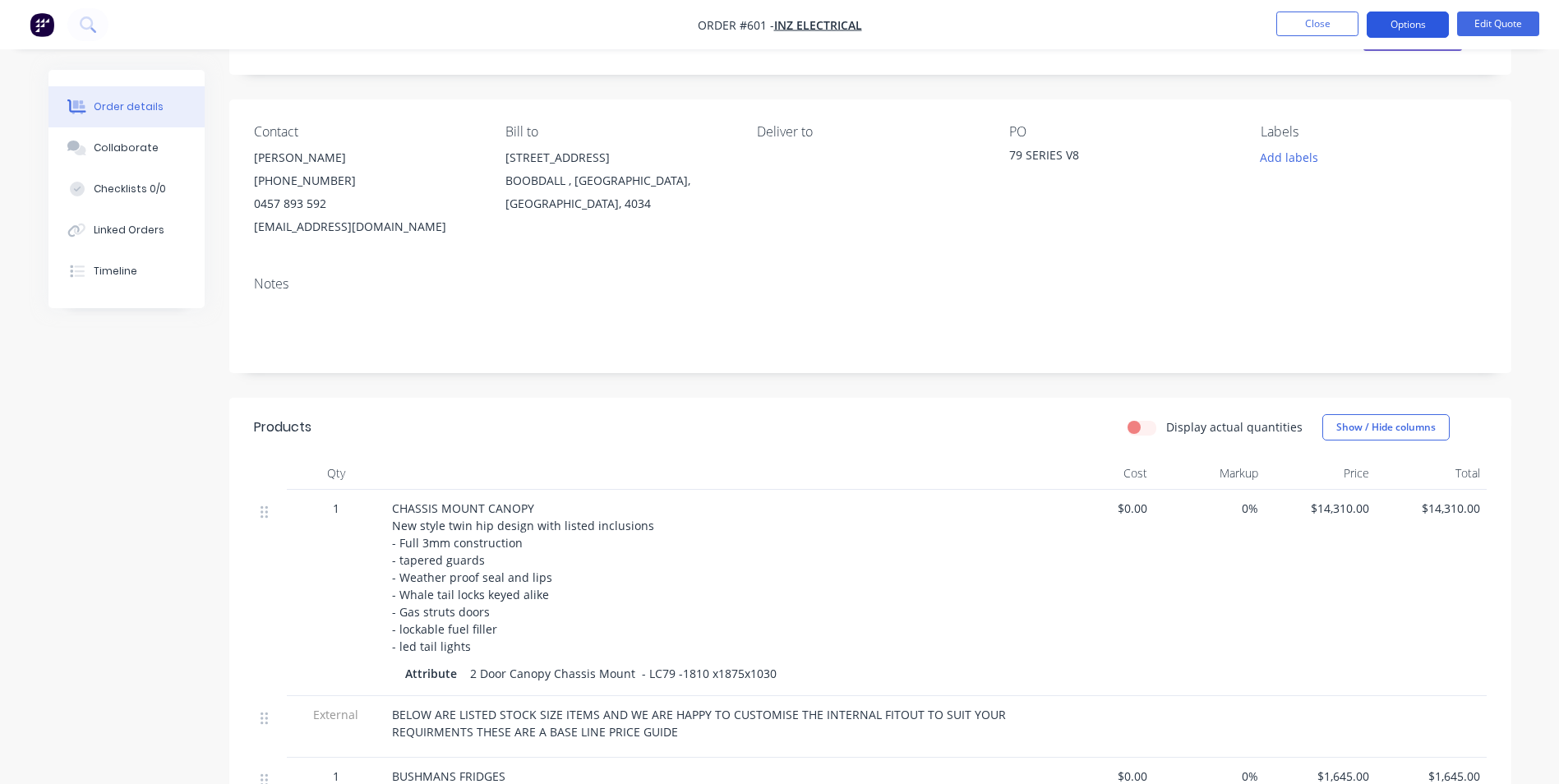
click at [1404, 26] on button "Options" at bounding box center [1408, 24] width 82 height 26
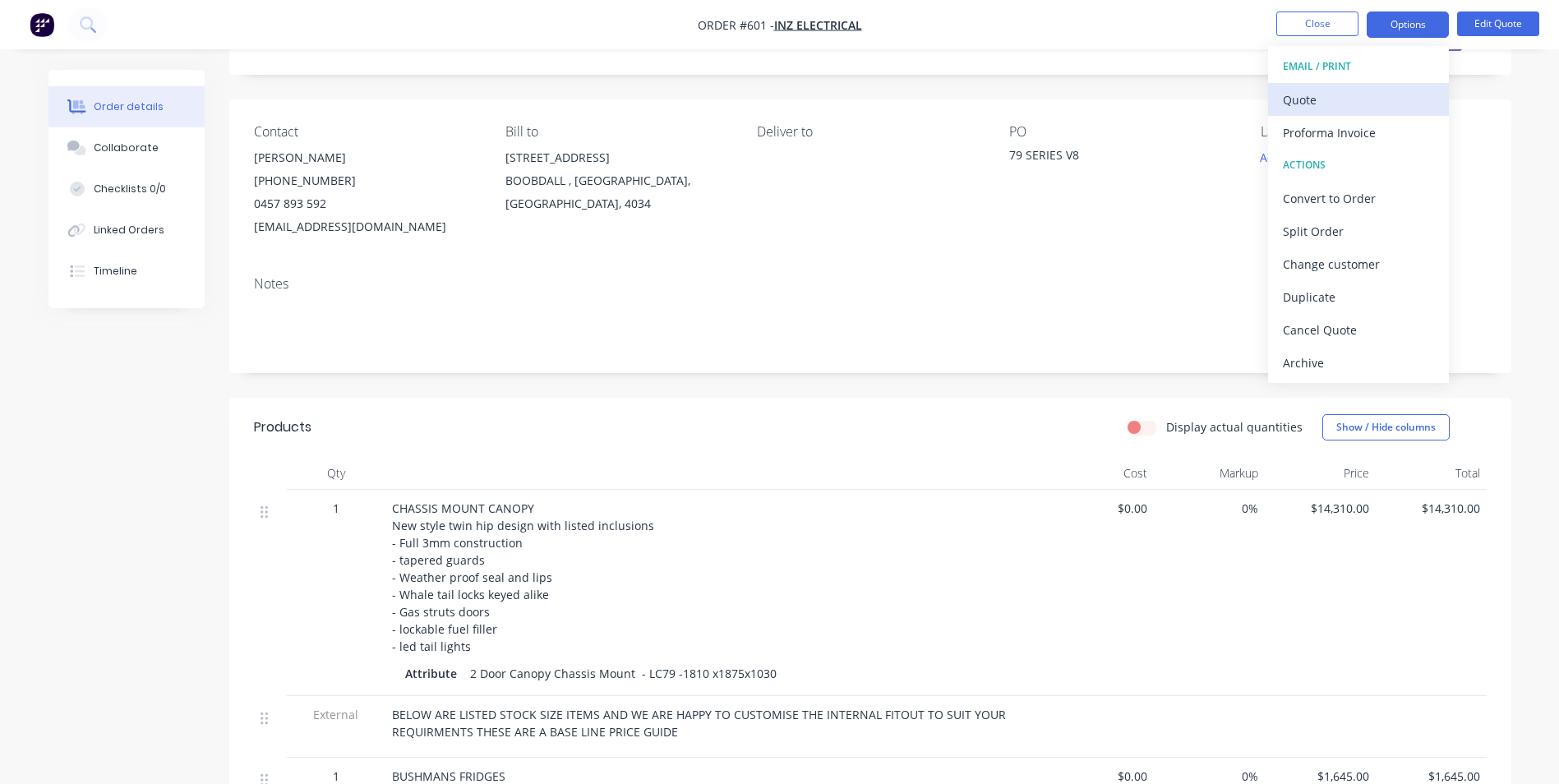
click at [1311, 93] on div "Quote" at bounding box center [1358, 100] width 151 height 24
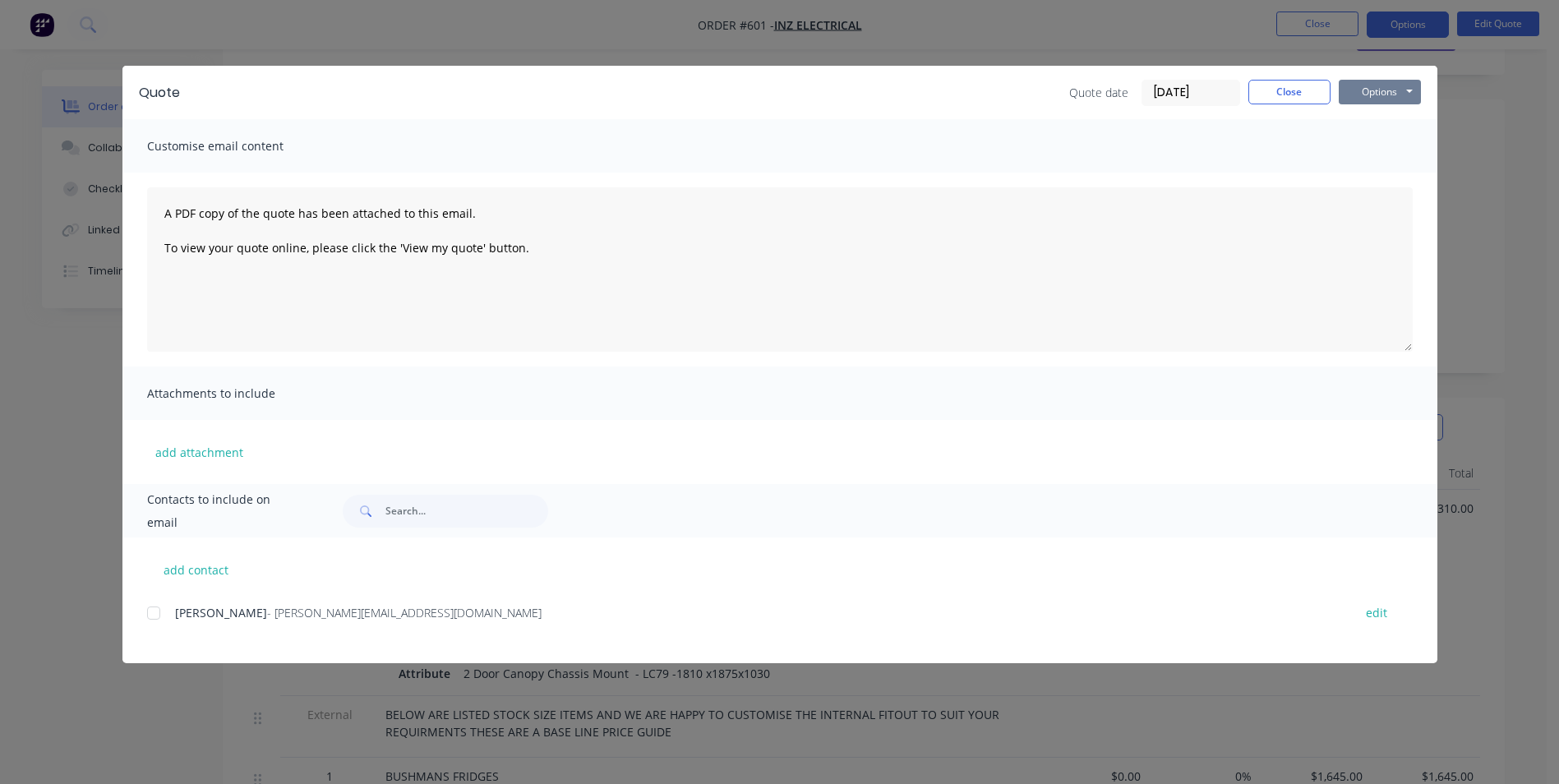
click at [1356, 90] on button "Options" at bounding box center [1380, 92] width 82 height 24
click at [1376, 158] on button "Print" at bounding box center [1391, 148] width 105 height 27
